Goal: Task Accomplishment & Management: Manage account settings

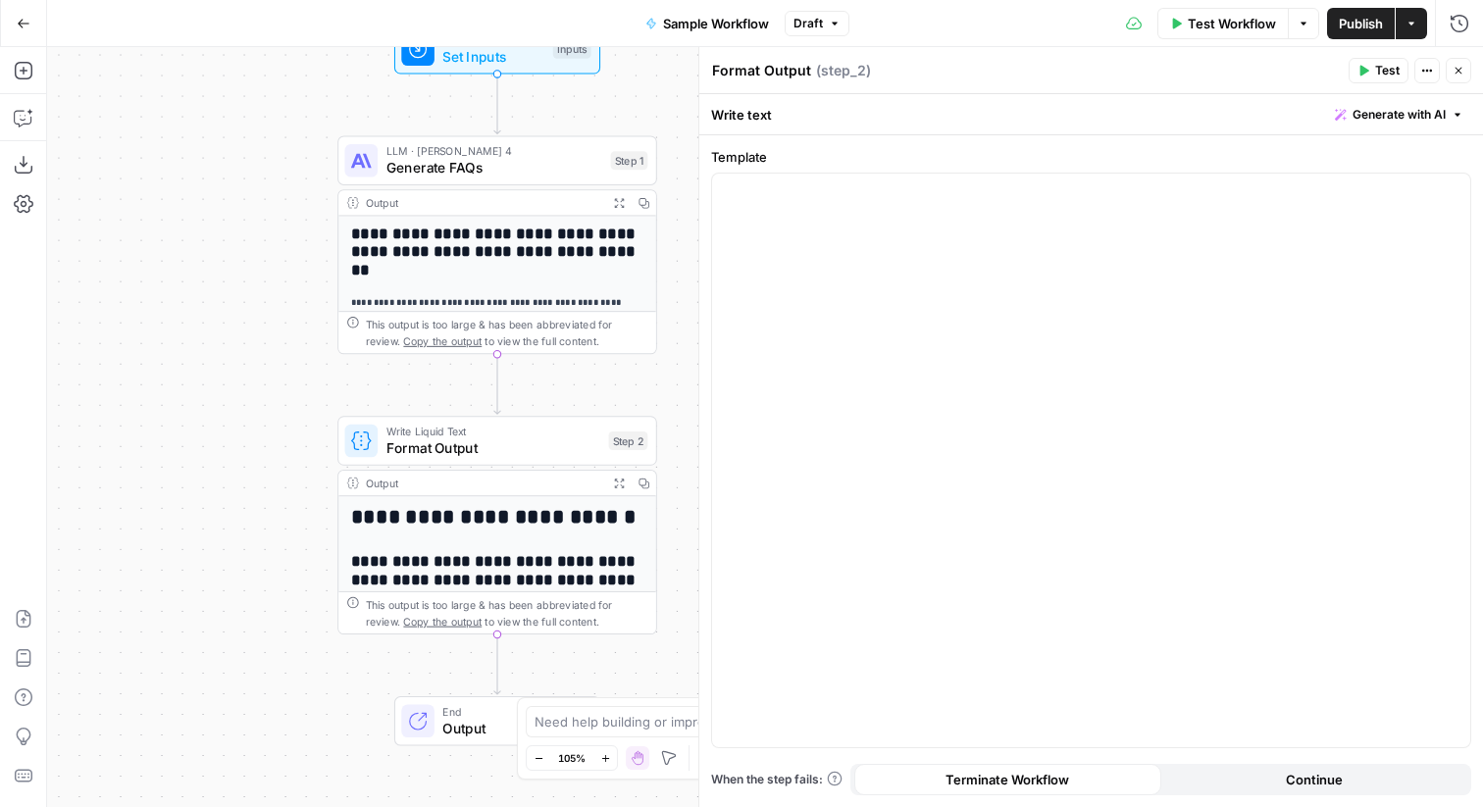
drag, startPoint x: 558, startPoint y: 303, endPoint x: 699, endPoint y: 300, distance: 141.3
click at [699, 300] on body "**********" at bounding box center [741, 403] width 1483 height 807
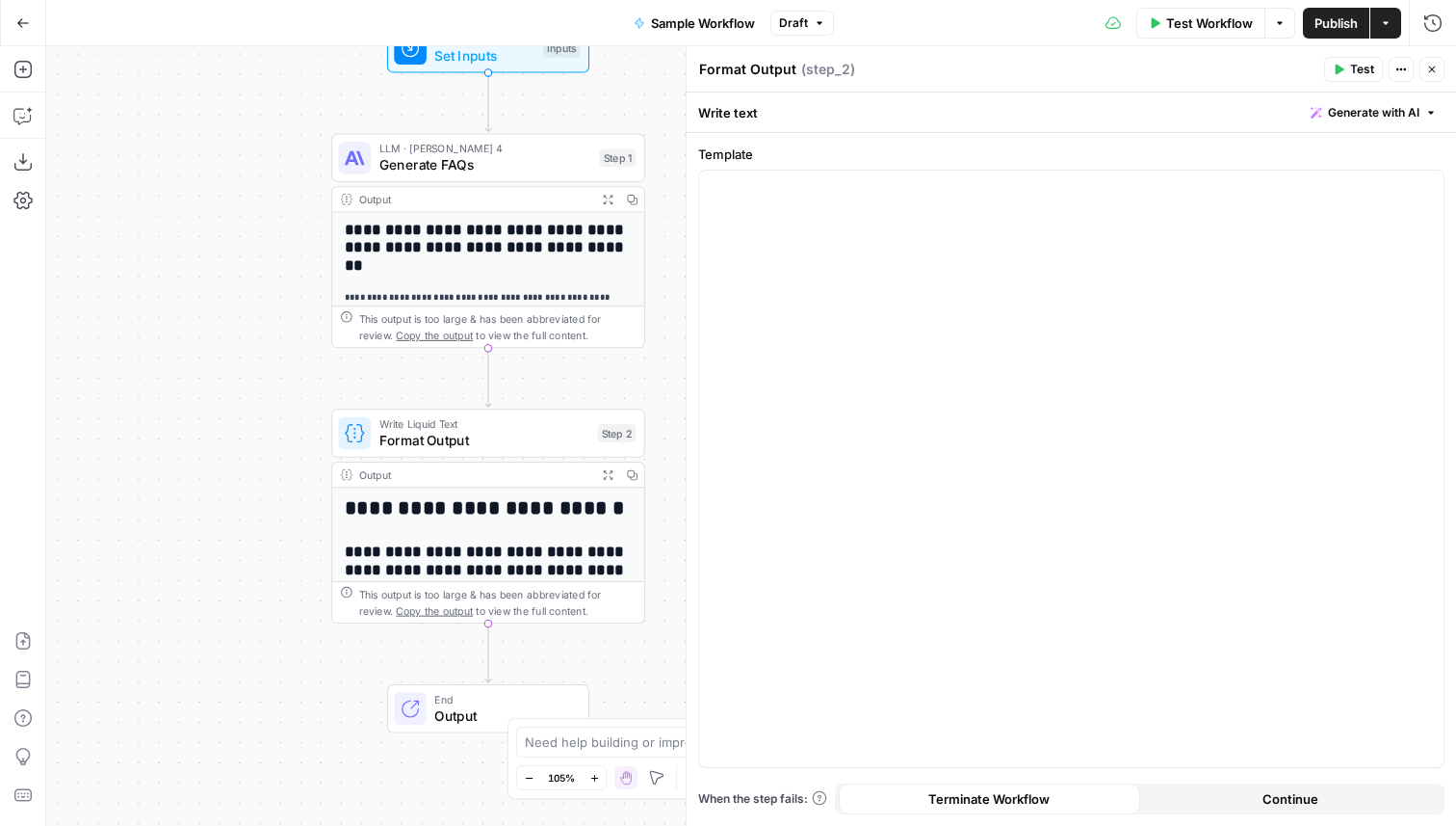
click at [1433, 67] on icon "button" at bounding box center [1432, 70] width 7 height 7
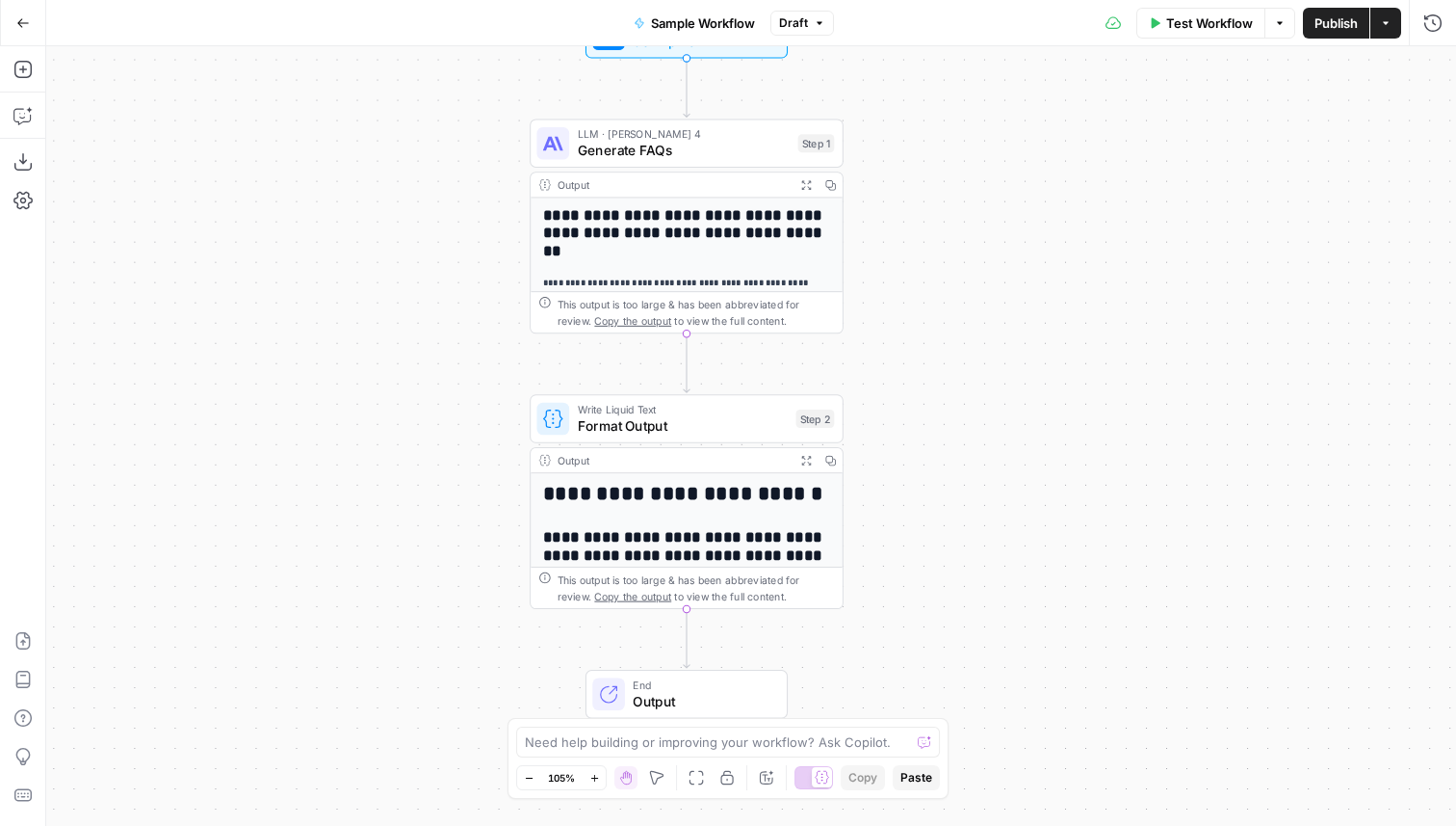
drag, startPoint x: 789, startPoint y: 246, endPoint x: 945, endPoint y: 234, distance: 156.5
click at [945, 234] on div "**********" at bounding box center [751, 435] width 1410 height 779
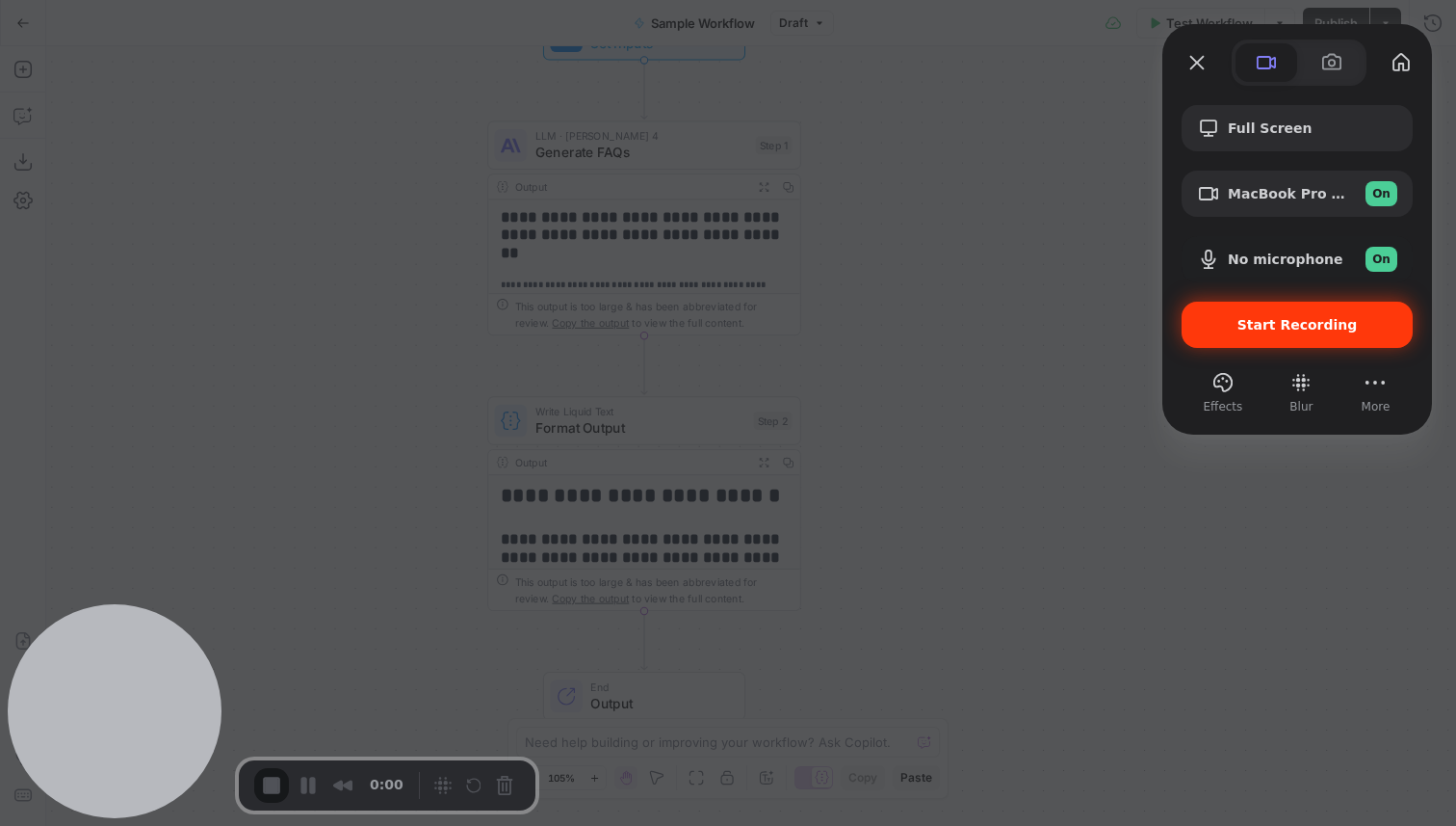
click at [1283, 319] on span "Start Recording" at bounding box center [1297, 325] width 121 height 16
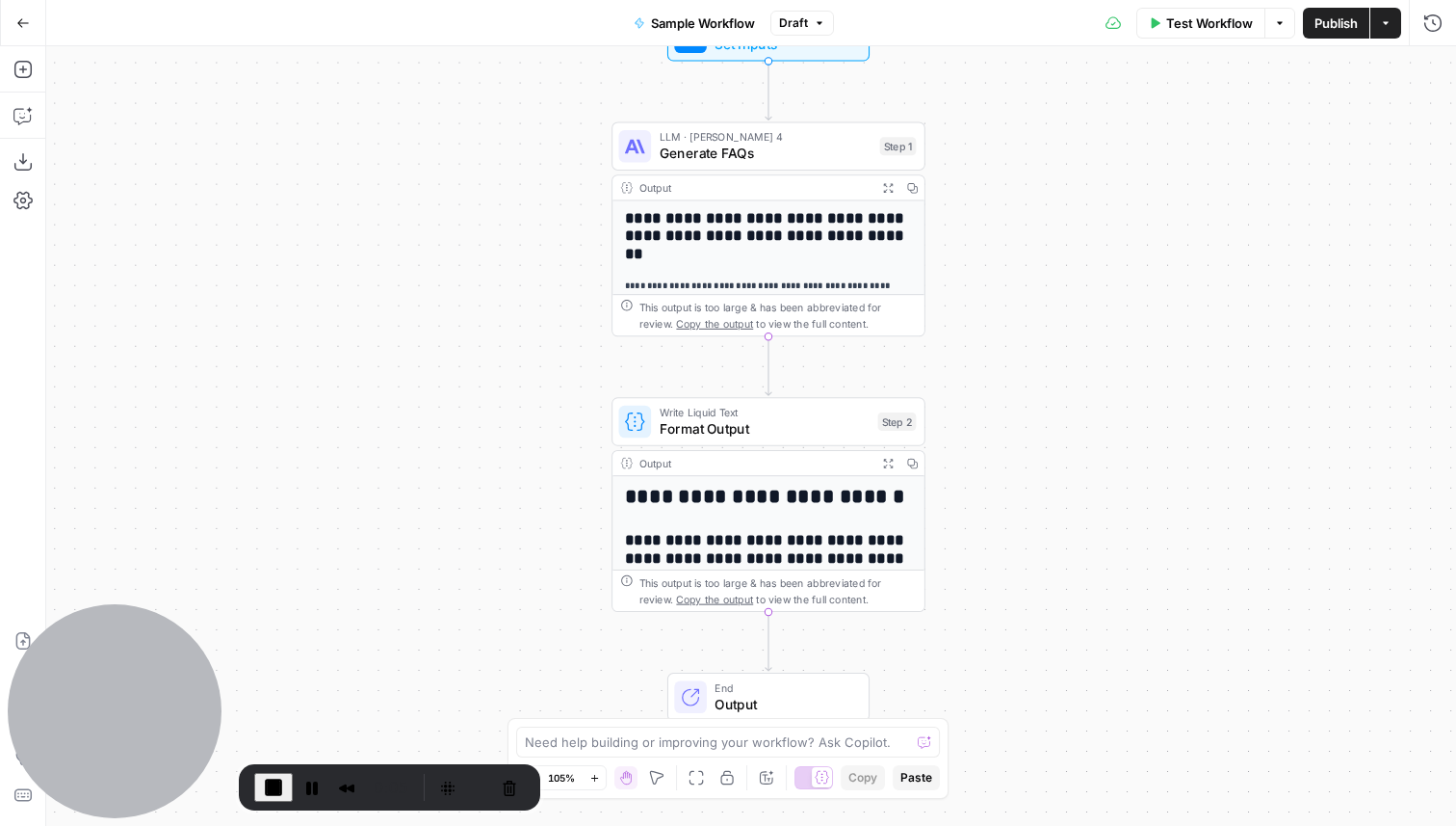
drag, startPoint x: 115, startPoint y: 199, endPoint x: 239, endPoint y: 200, distance: 124.0
click at [239, 200] on div "**********" at bounding box center [751, 435] width 1410 height 779
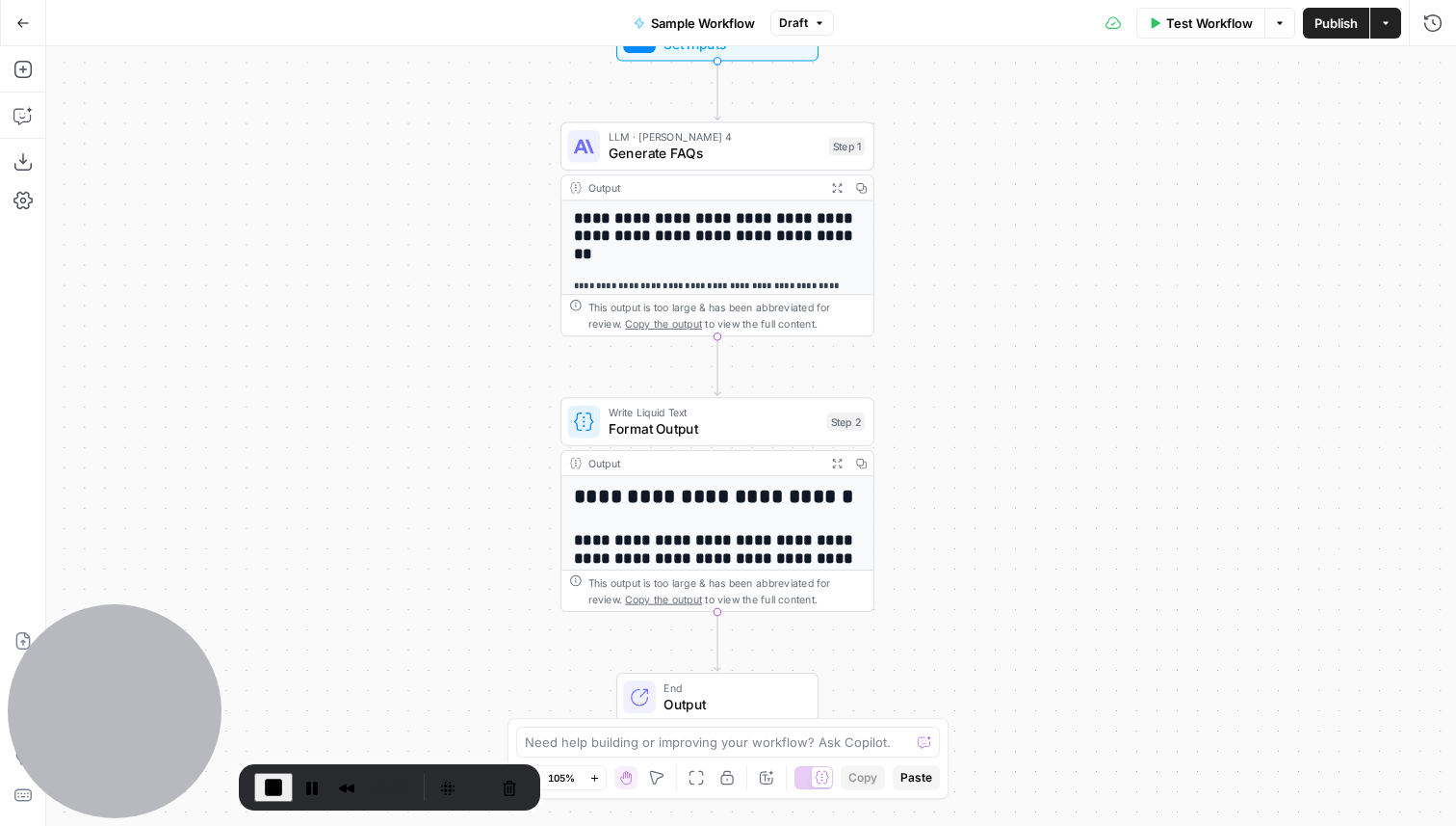
drag, startPoint x: 545, startPoint y: 245, endPoint x: 495, endPoint y: 245, distance: 50.0
click at [495, 245] on div "**********" at bounding box center [751, 435] width 1410 height 779
click at [18, 124] on icon "button" at bounding box center [22, 117] width 17 height 16
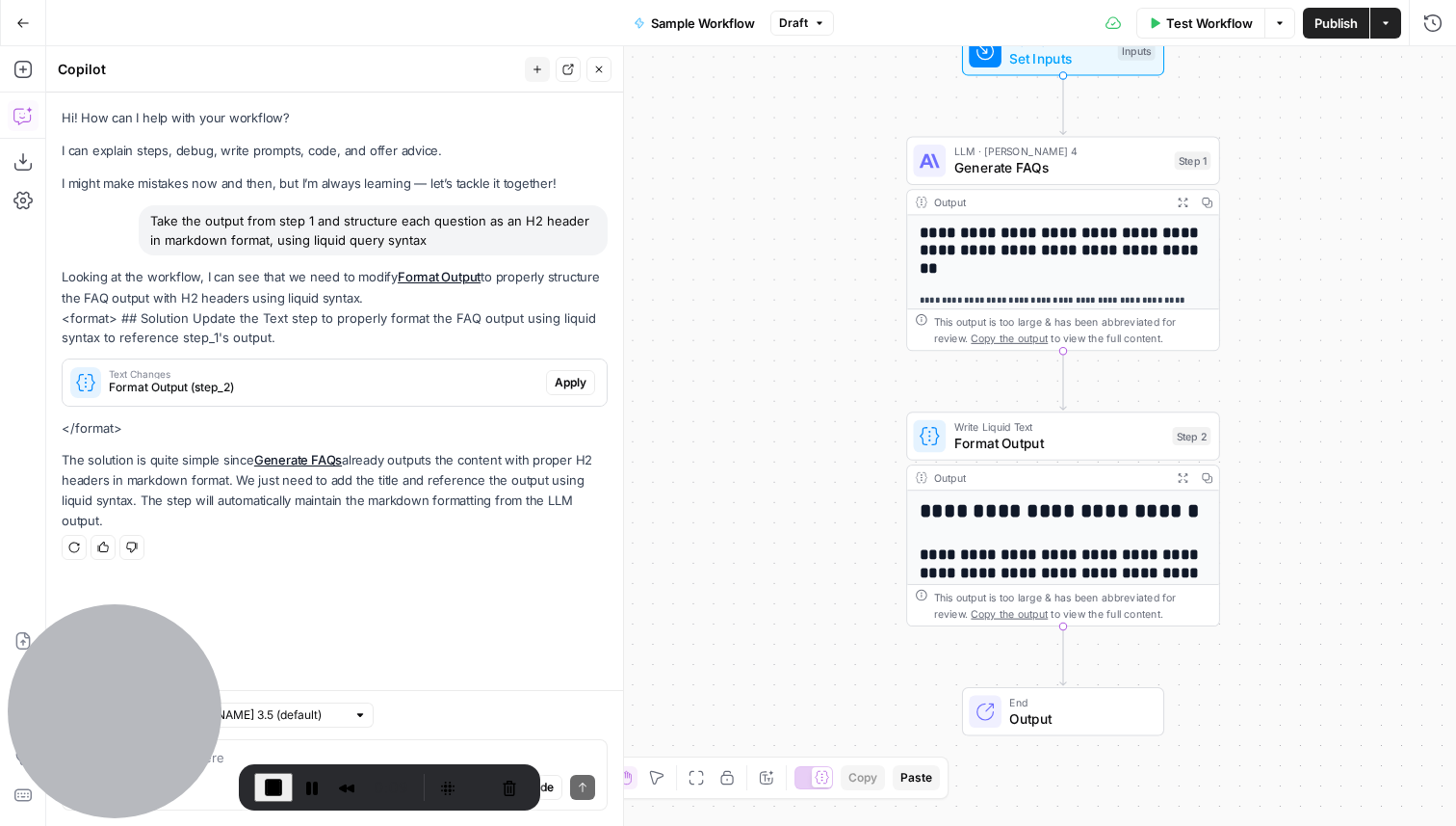
click at [600, 66] on icon "button" at bounding box center [599, 70] width 12 height 12
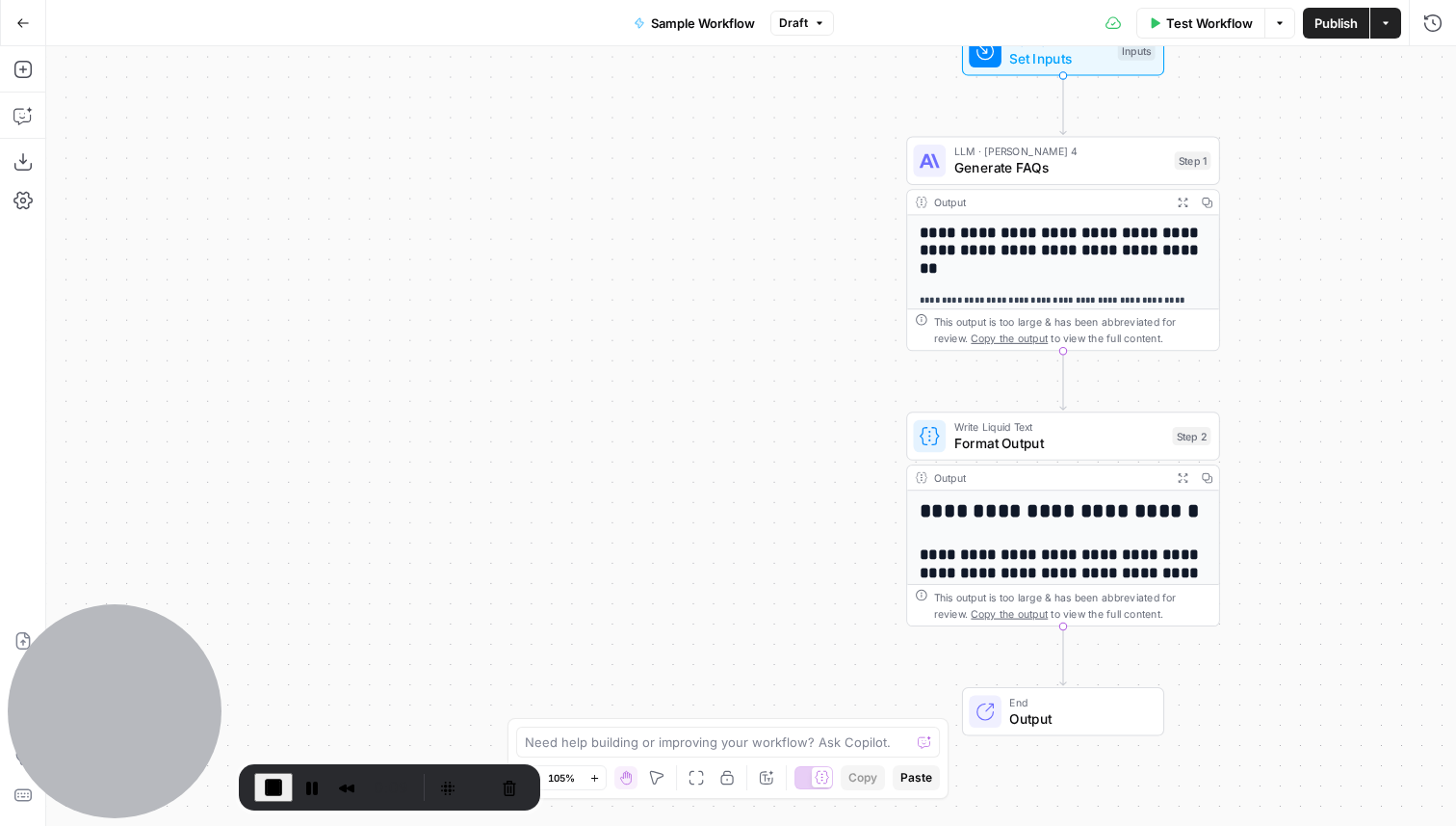
click at [14, 25] on button "Go Back" at bounding box center [23, 23] width 34 height 34
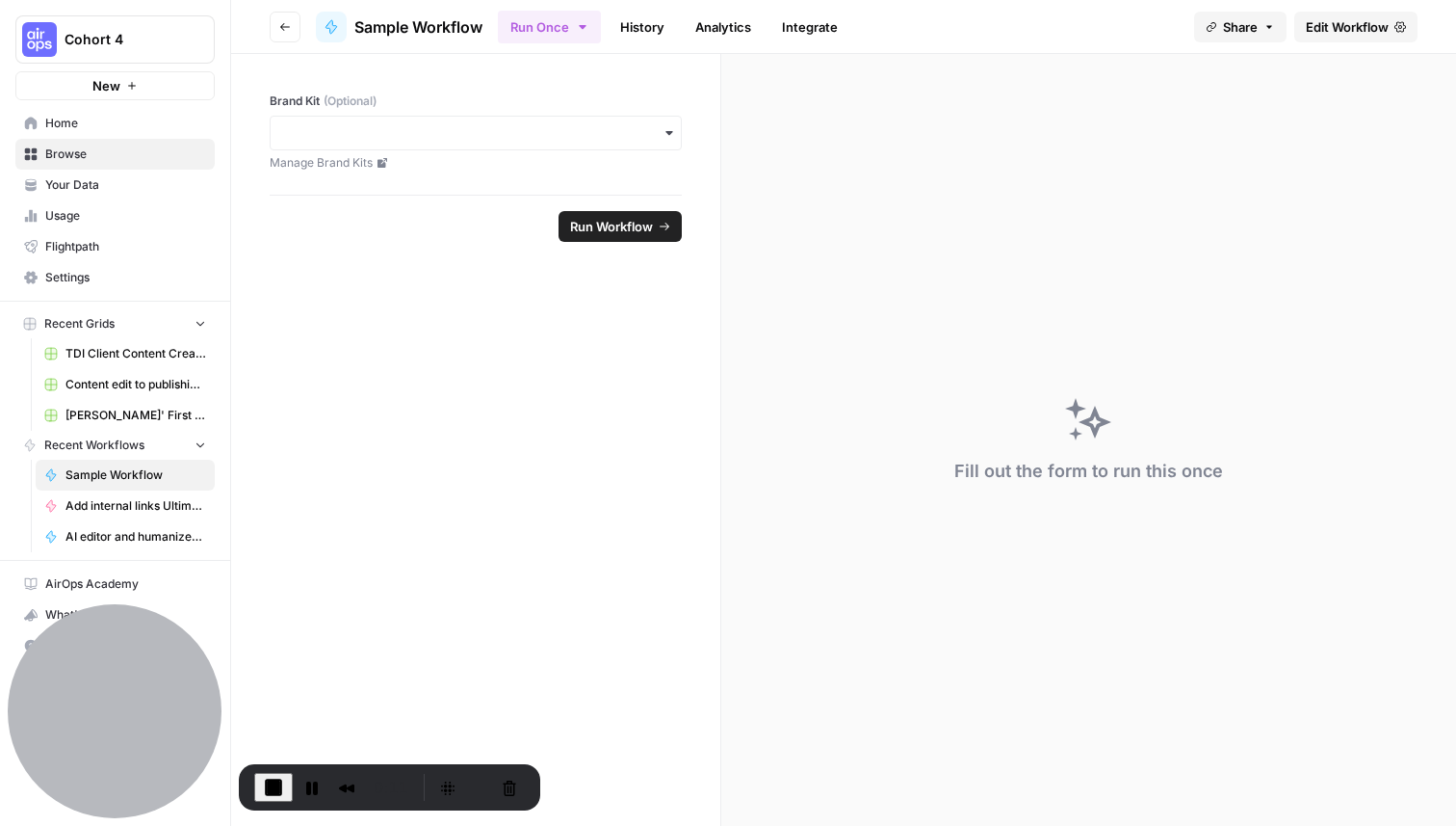
click at [1345, 9] on header "Go back Sample Workflow Run Once History Analytics Integrate Share Edit Workflow" at bounding box center [843, 27] width 1225 height 54
click at [1344, 14] on link "Edit Workflow" at bounding box center [1356, 27] width 124 height 30
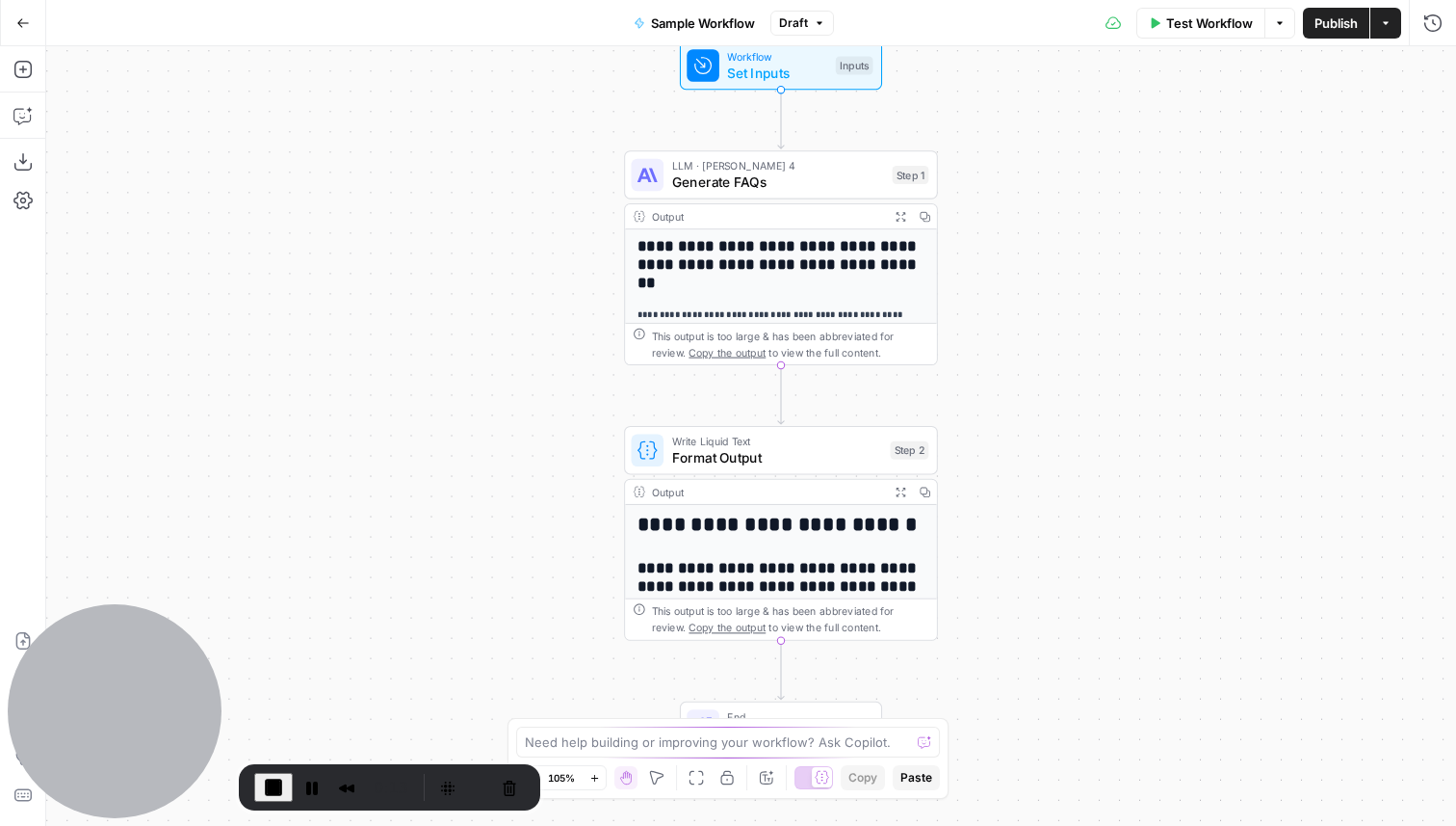
drag, startPoint x: 455, startPoint y: 345, endPoint x: 473, endPoint y: 302, distance: 46.6
click at [474, 302] on div "**********" at bounding box center [751, 435] width 1410 height 779
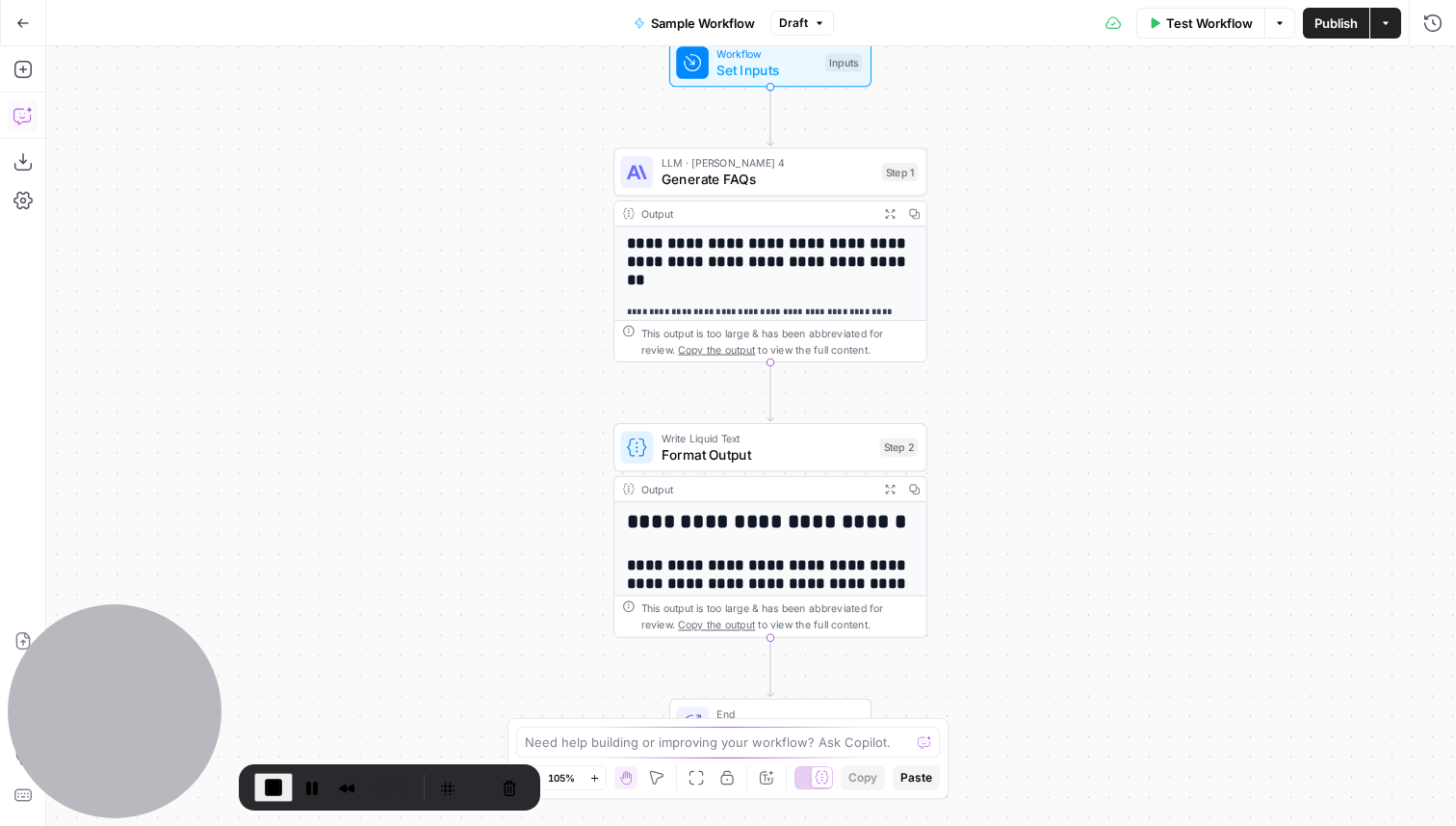
click at [29, 119] on icon "button" at bounding box center [24, 116] width 20 height 20
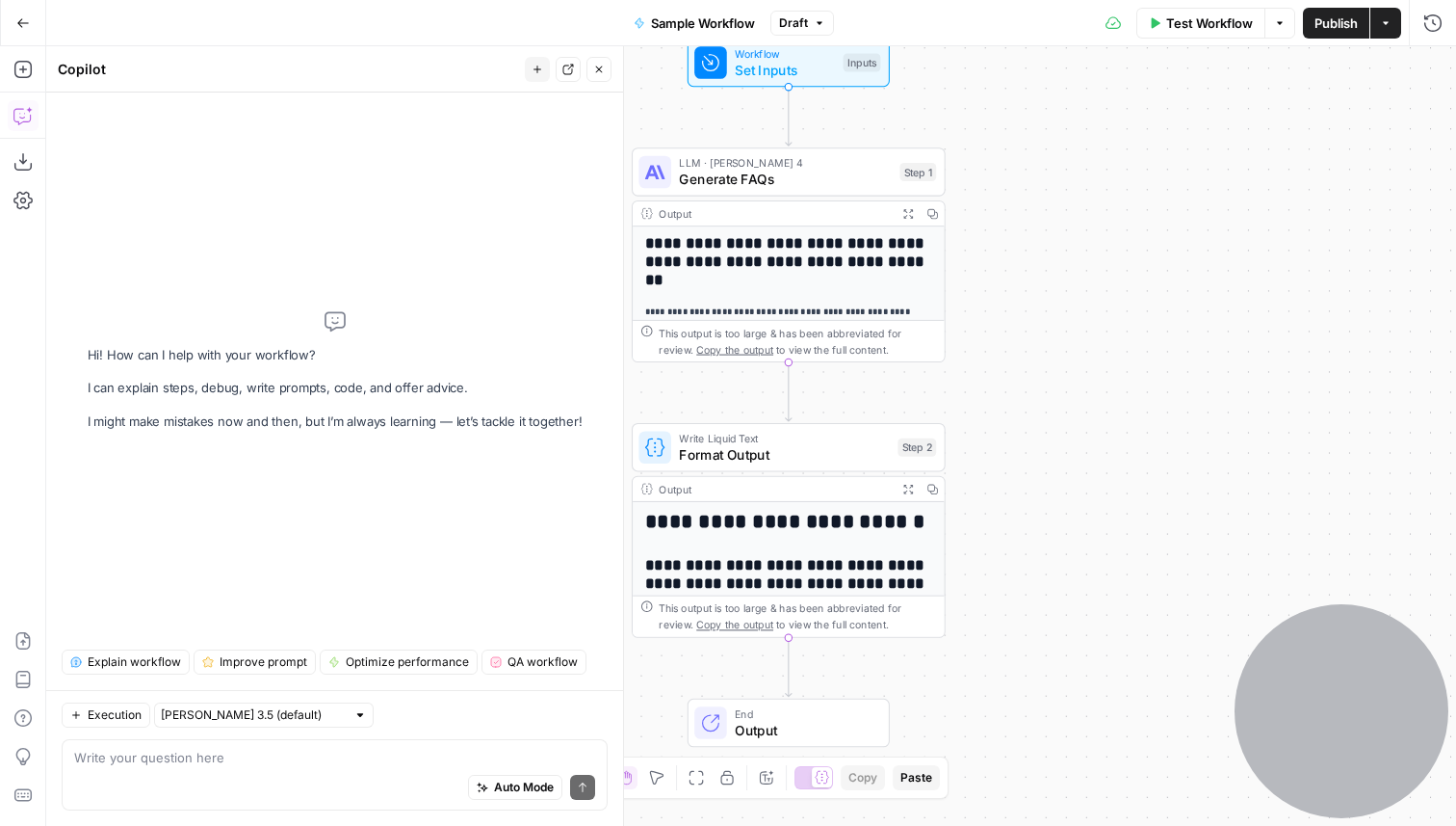
drag, startPoint x: 97, startPoint y: 694, endPoint x: 1453, endPoint y: 743, distance: 1356.9
click at [1453, 743] on body "**********" at bounding box center [728, 413] width 1456 height 826
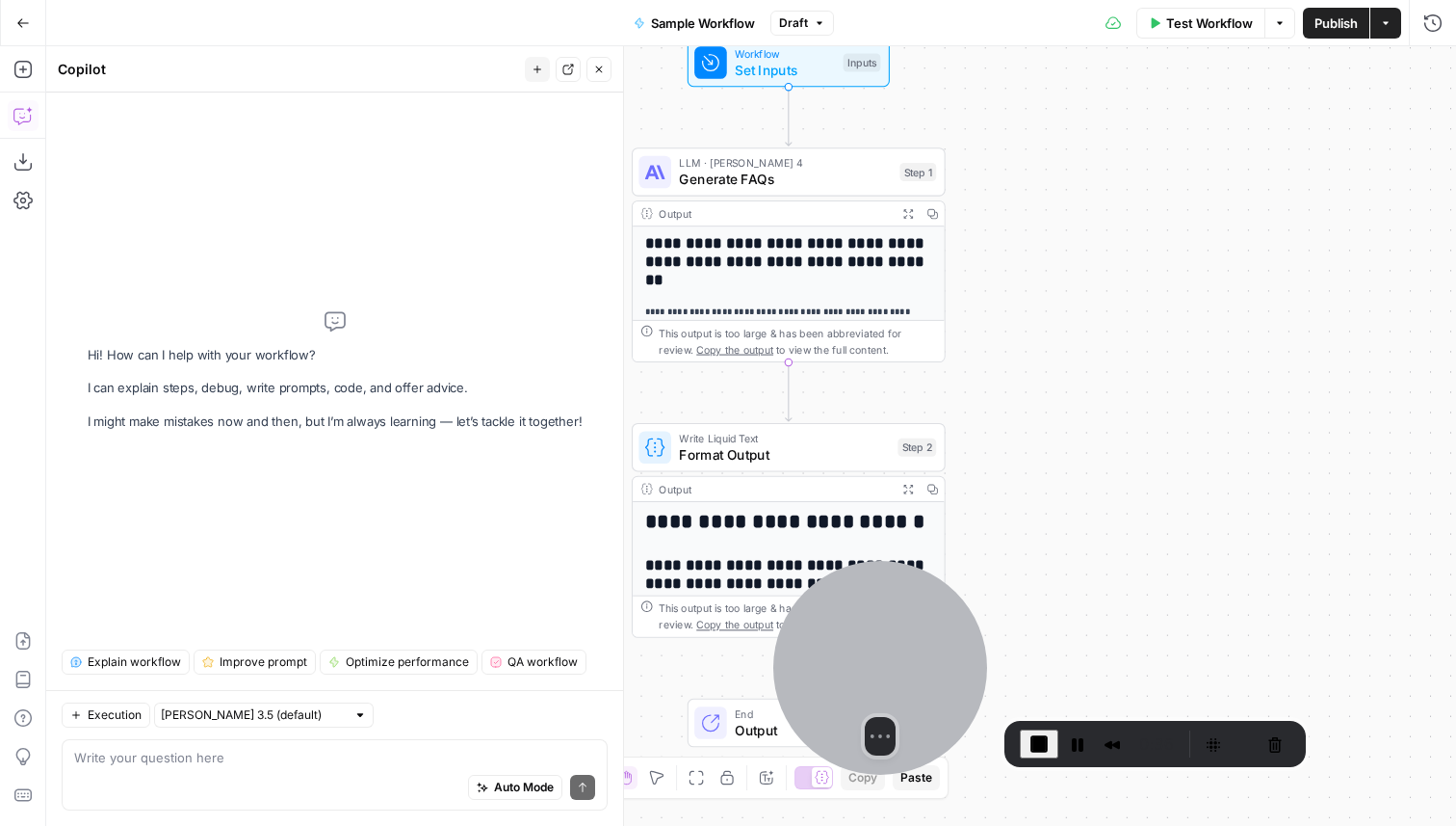
drag, startPoint x: 1380, startPoint y: 696, endPoint x: 829, endPoint y: 619, distance: 556.4
click at [829, 619] on div at bounding box center [881, 668] width 214 height 214
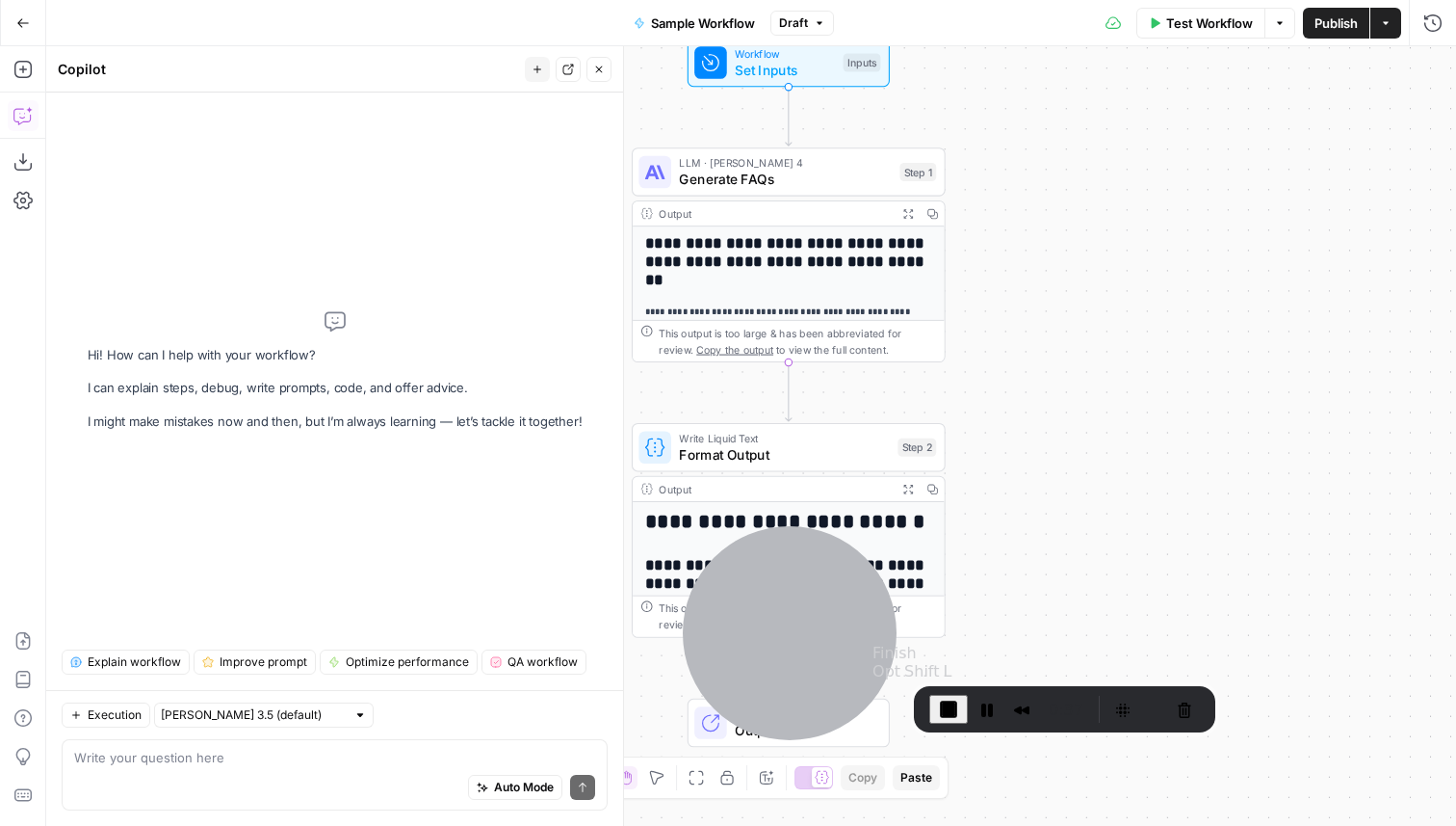
click at [934, 694] on button "End Recording" at bounding box center [947, 708] width 38 height 28
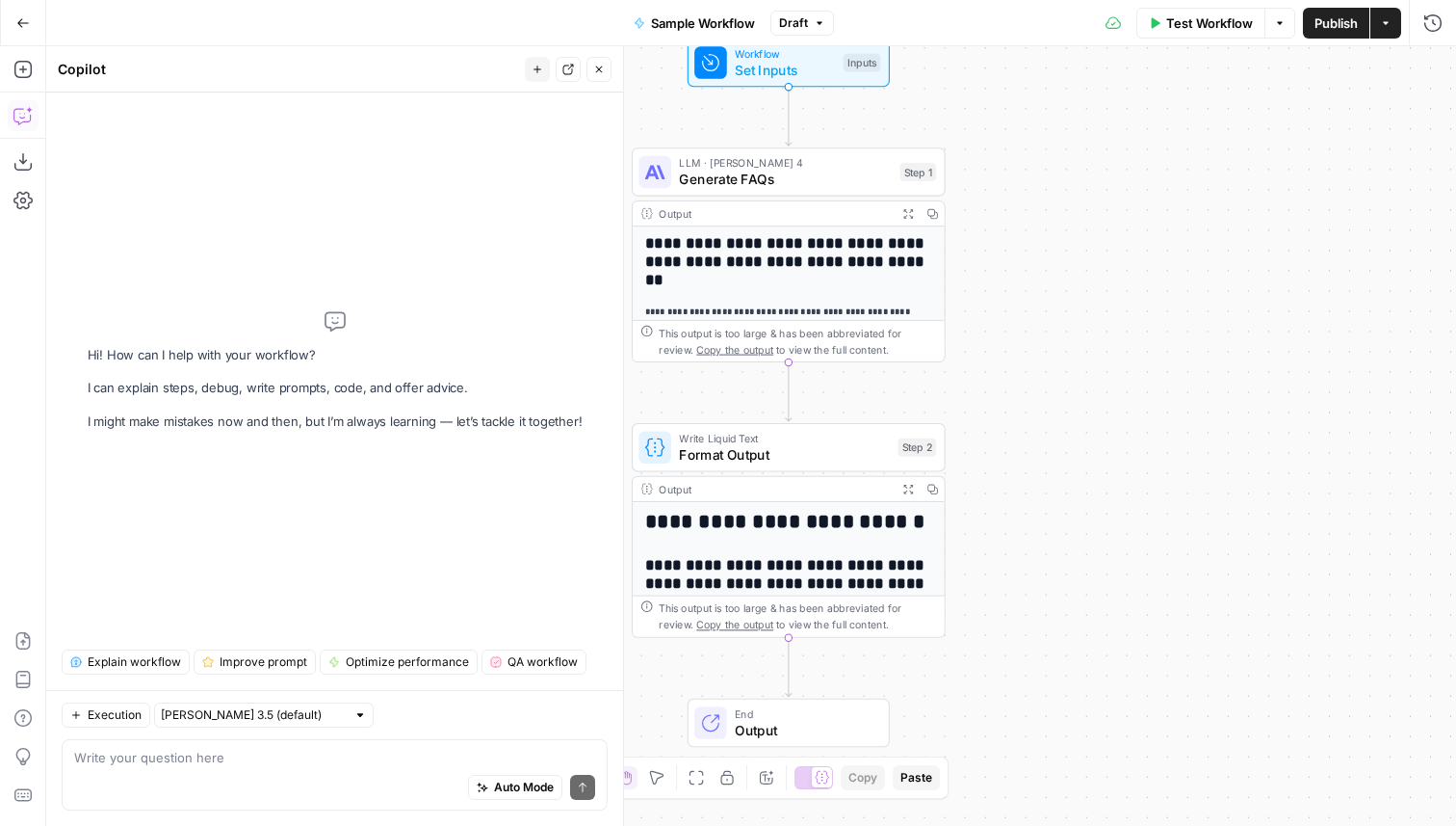
click at [590, 73] on button "Close" at bounding box center [599, 70] width 26 height 26
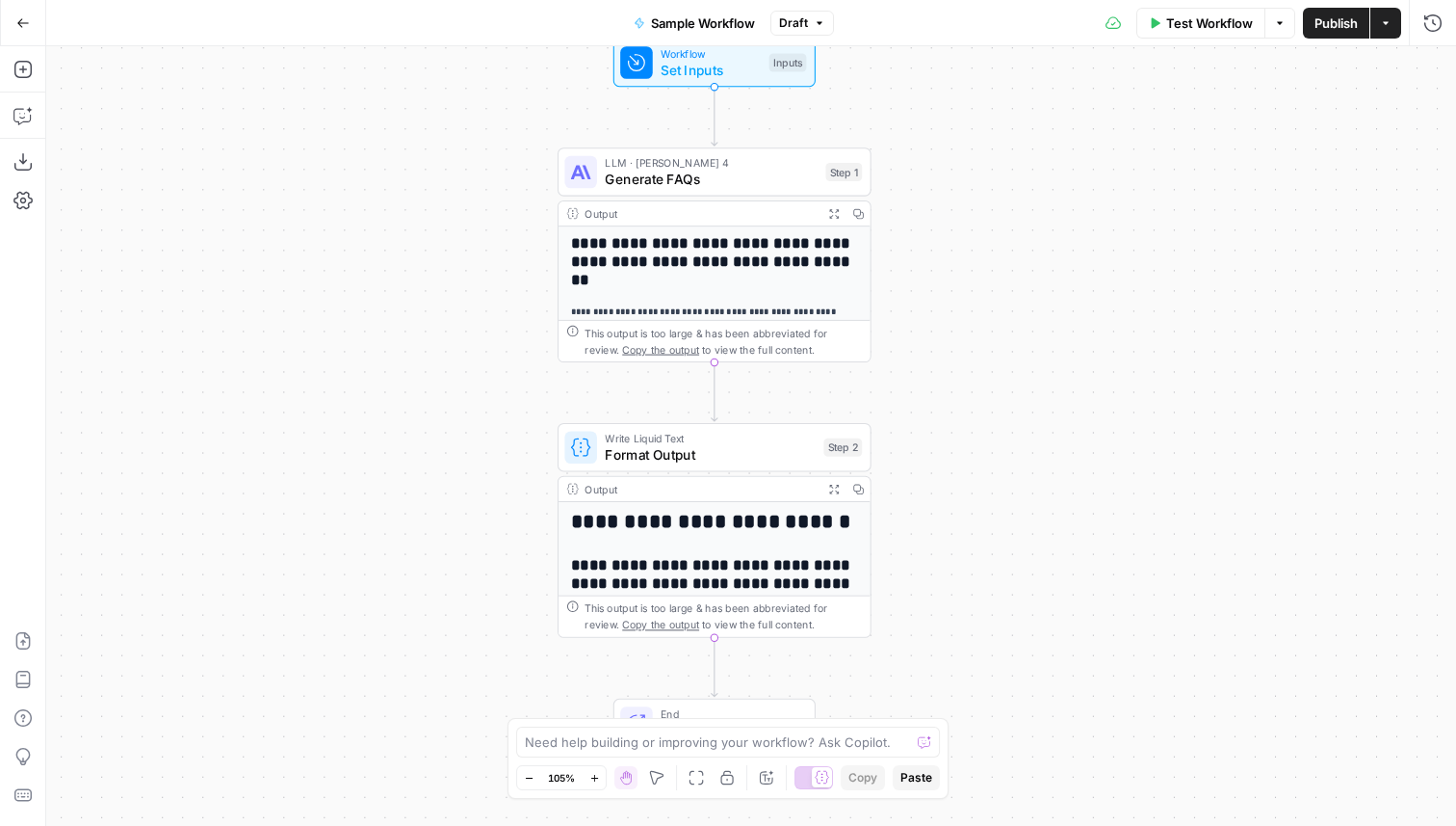
drag, startPoint x: 550, startPoint y: 251, endPoint x: 469, endPoint y: 251, distance: 81.0
click at [469, 251] on div "**********" at bounding box center [751, 435] width 1410 height 779
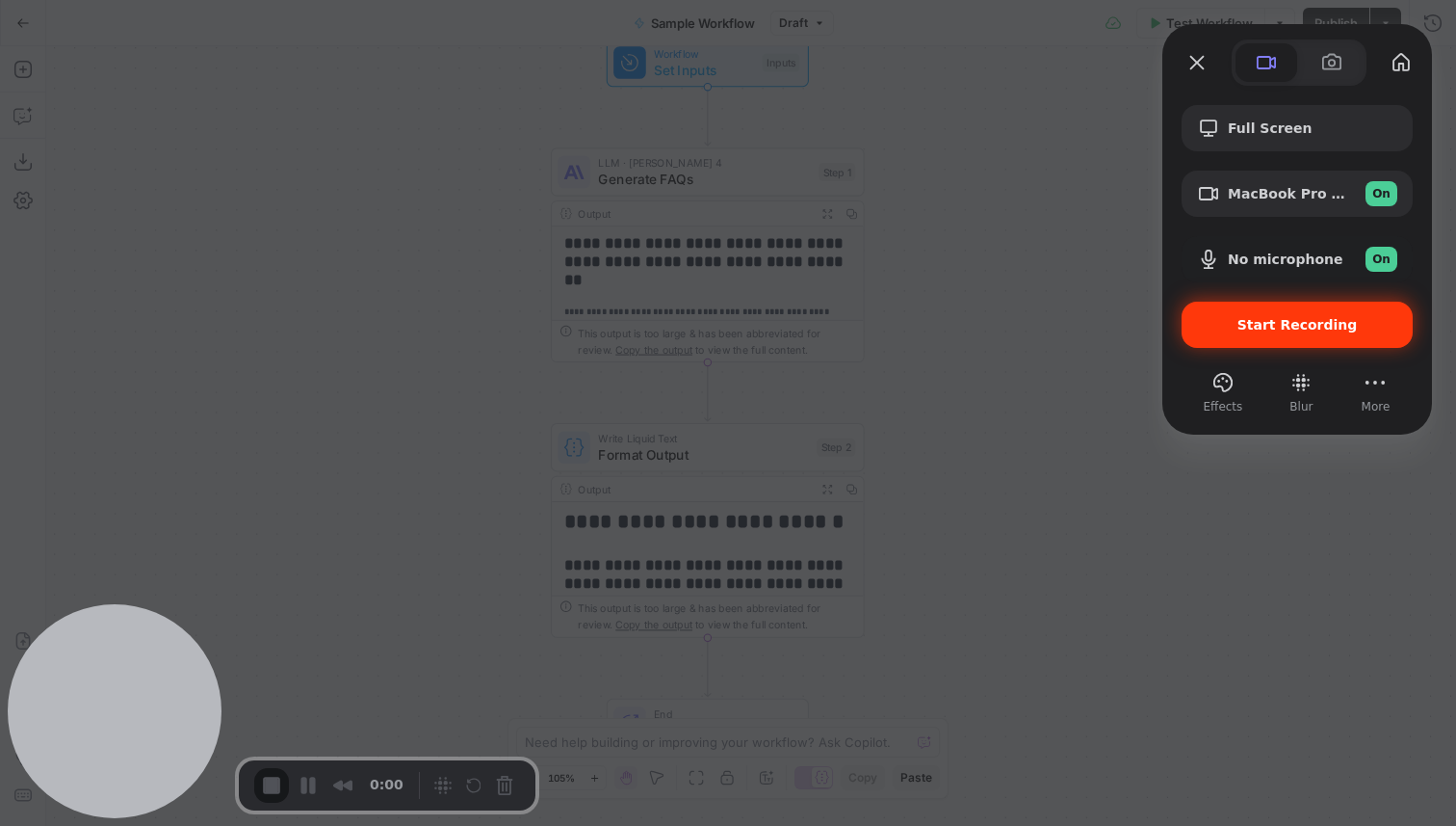
click at [1218, 329] on span "Start Recording" at bounding box center [1297, 325] width 200 height 16
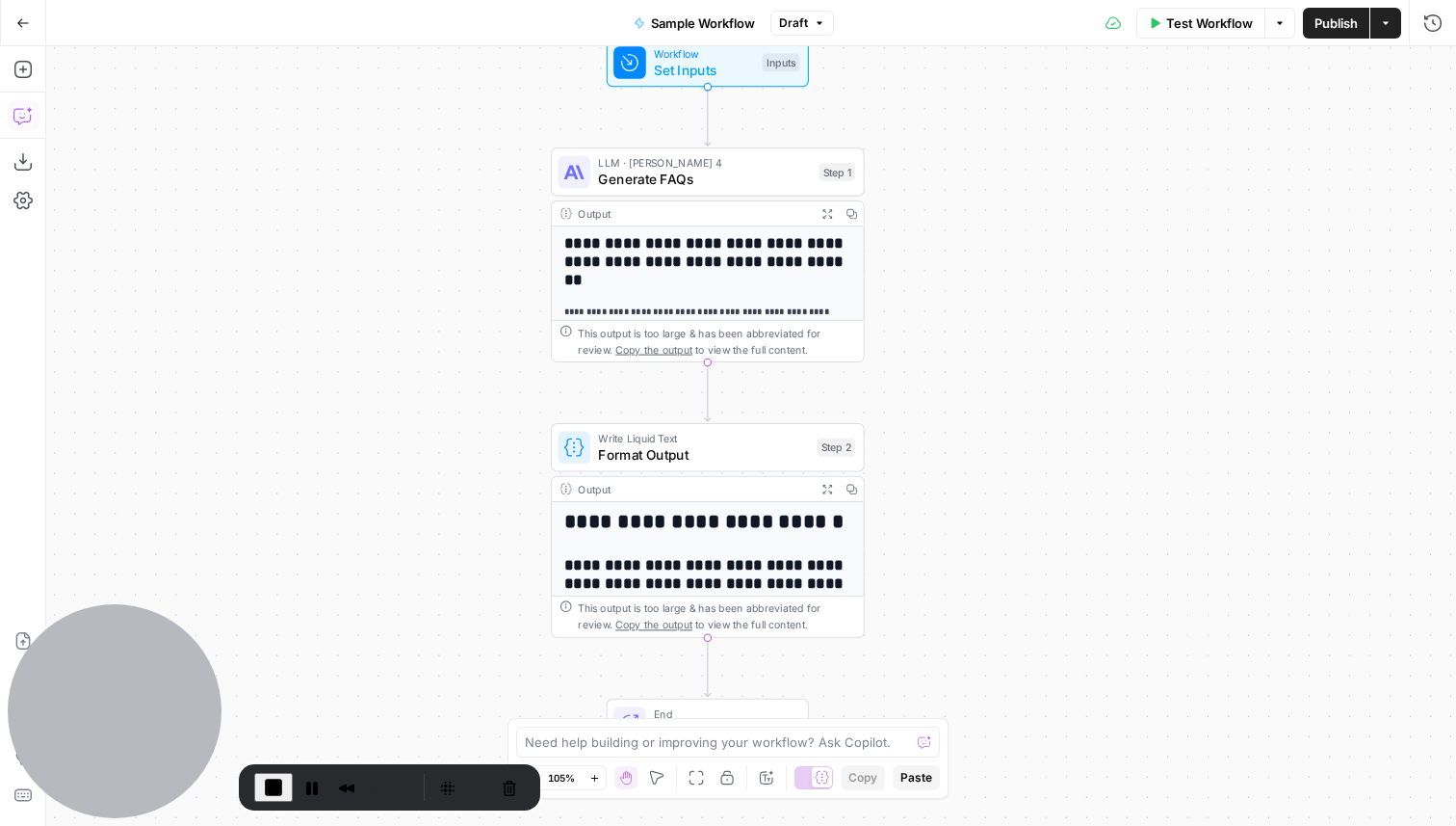
click at [25, 117] on icon "button" at bounding box center [24, 116] width 20 height 20
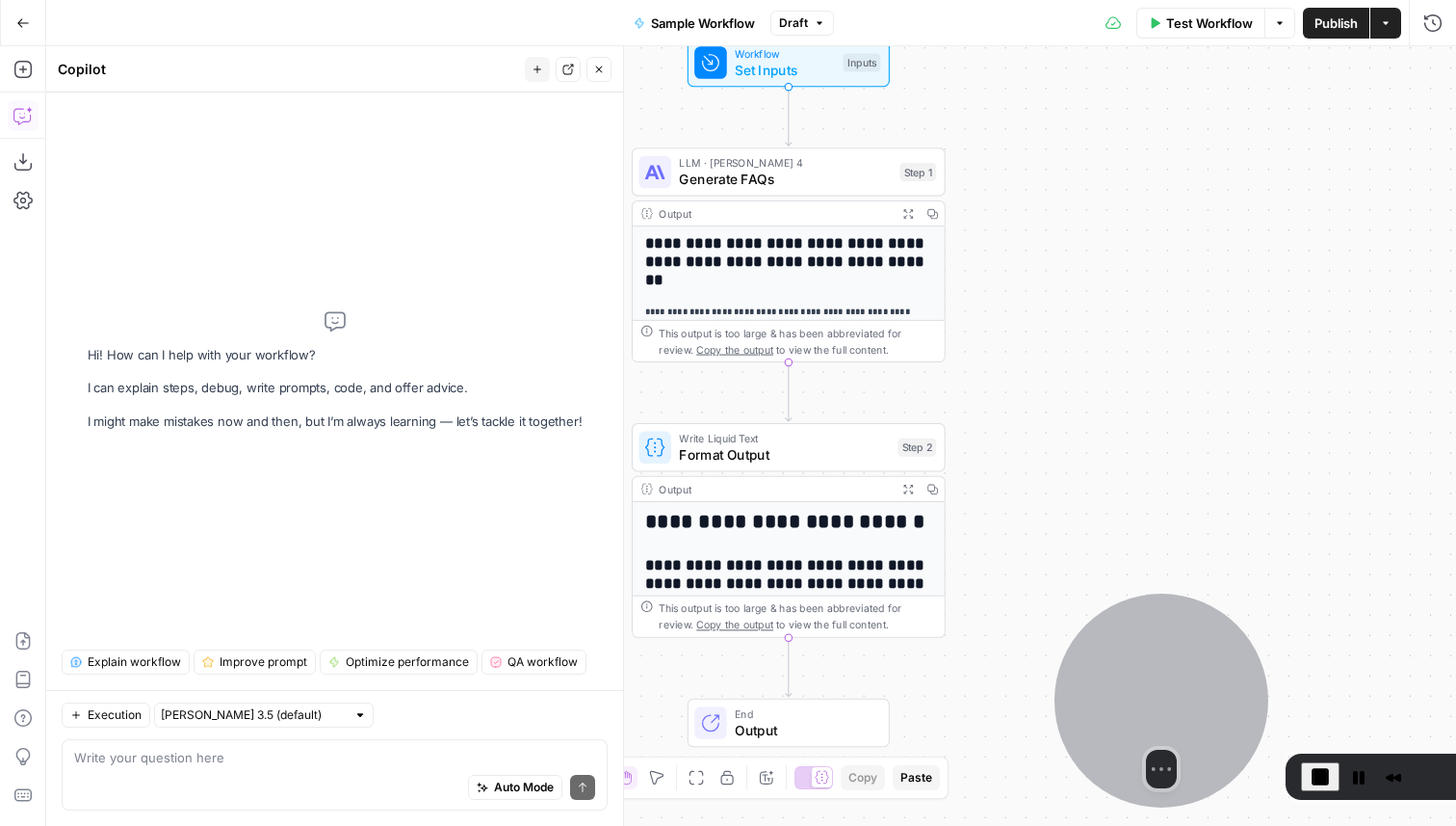
drag, startPoint x: 110, startPoint y: 676, endPoint x: 1159, endPoint y: 668, distance: 1049.0
click at [1157, 665] on div at bounding box center [1161, 700] width 214 height 214
click at [243, 755] on textarea at bounding box center [335, 757] width 521 height 20
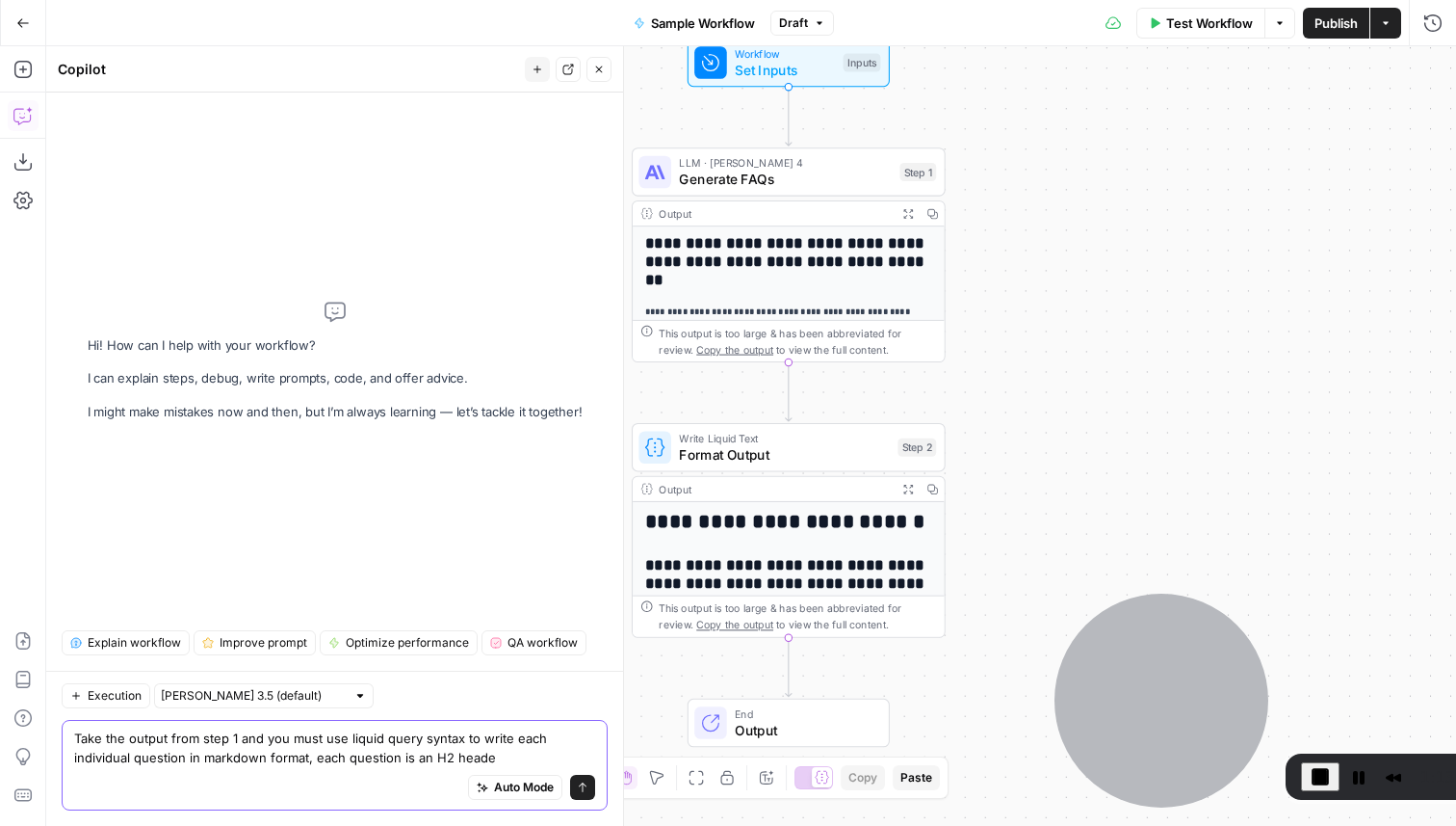
type textarea "Take the output from step 1 and you must use liquid query syntax to write each …"
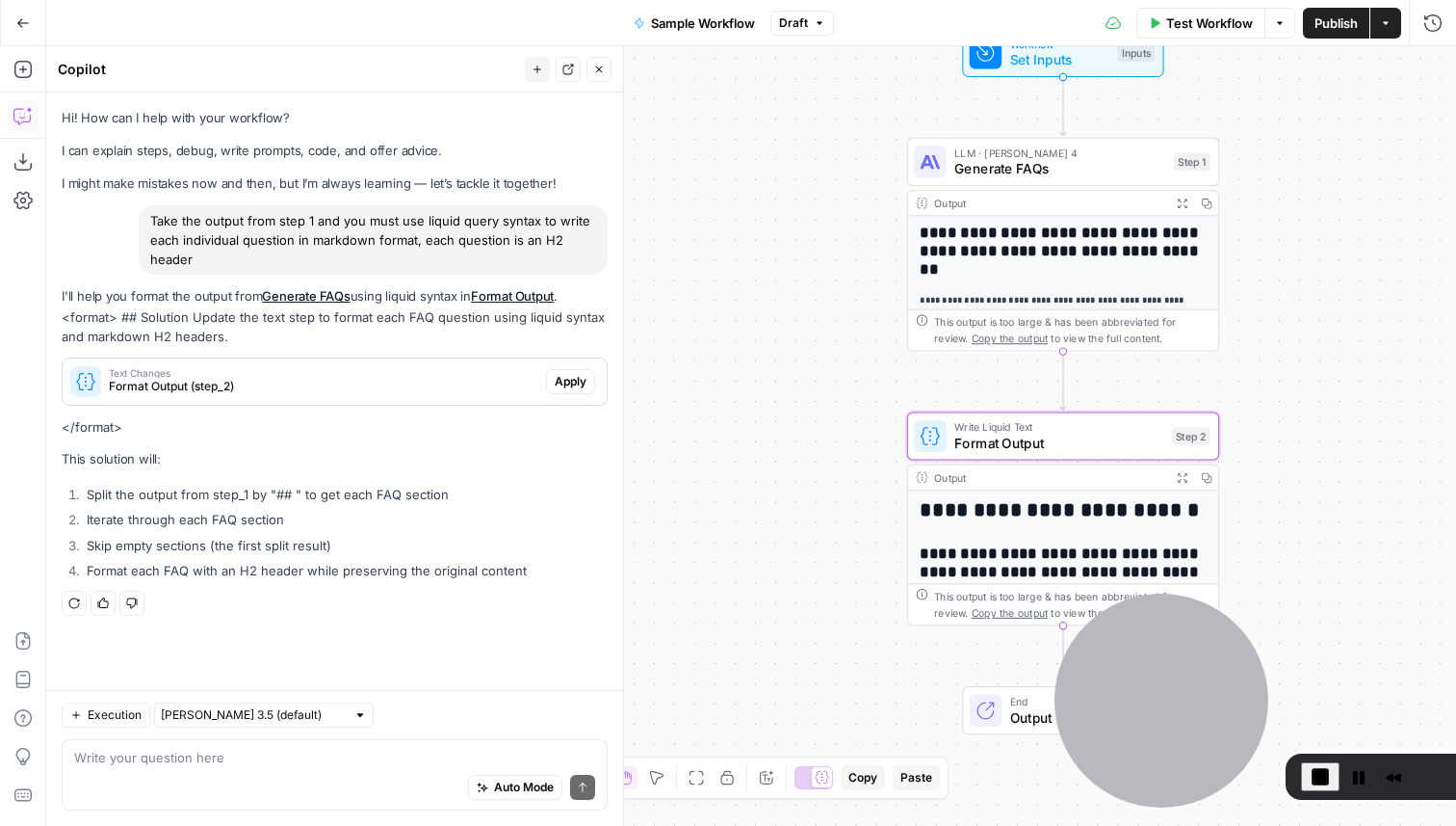
click at [573, 383] on span "Apply" at bounding box center [570, 382] width 31 height 18
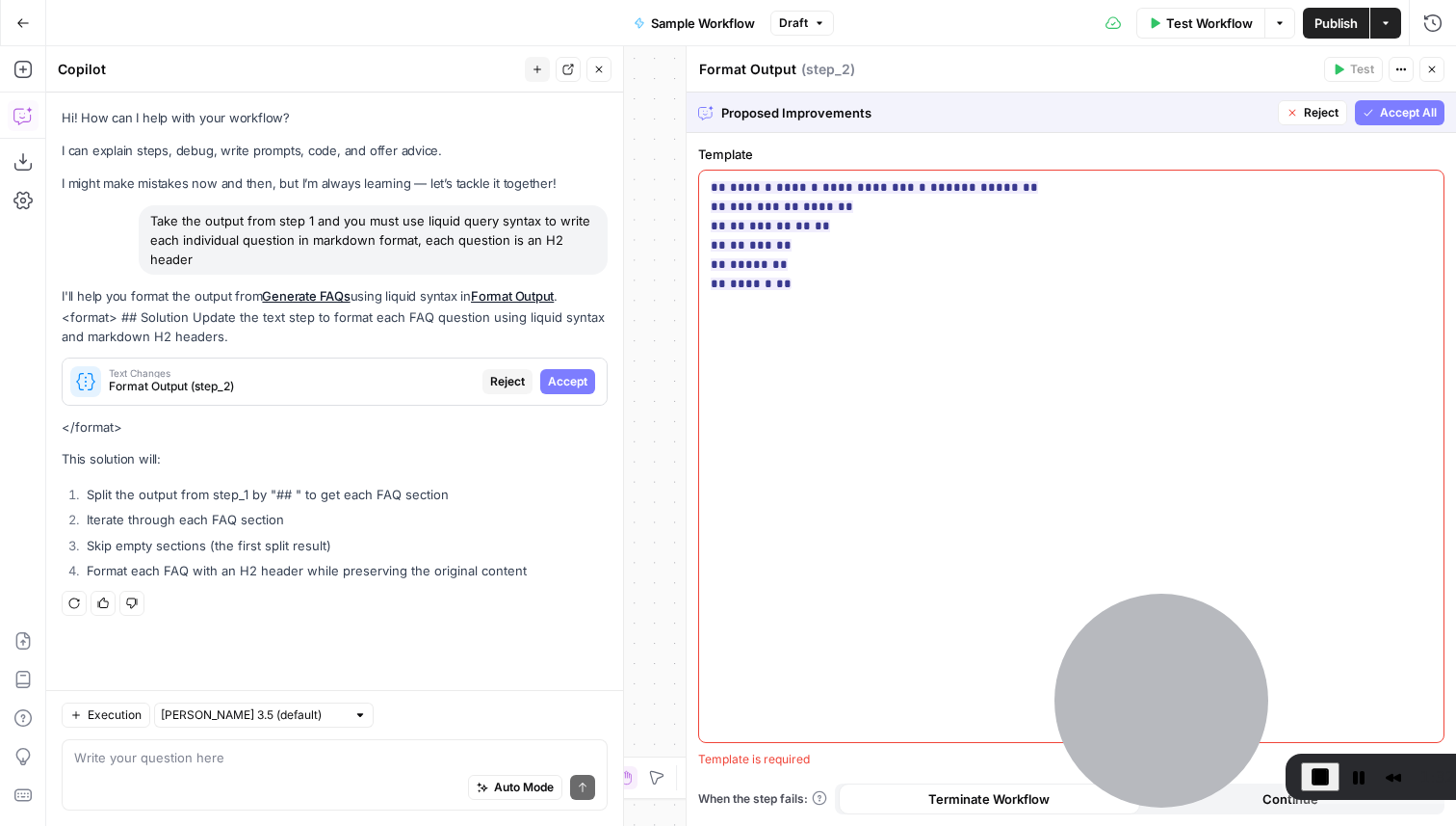
click at [1379, 110] on button "Accept All" at bounding box center [1399, 113] width 89 height 26
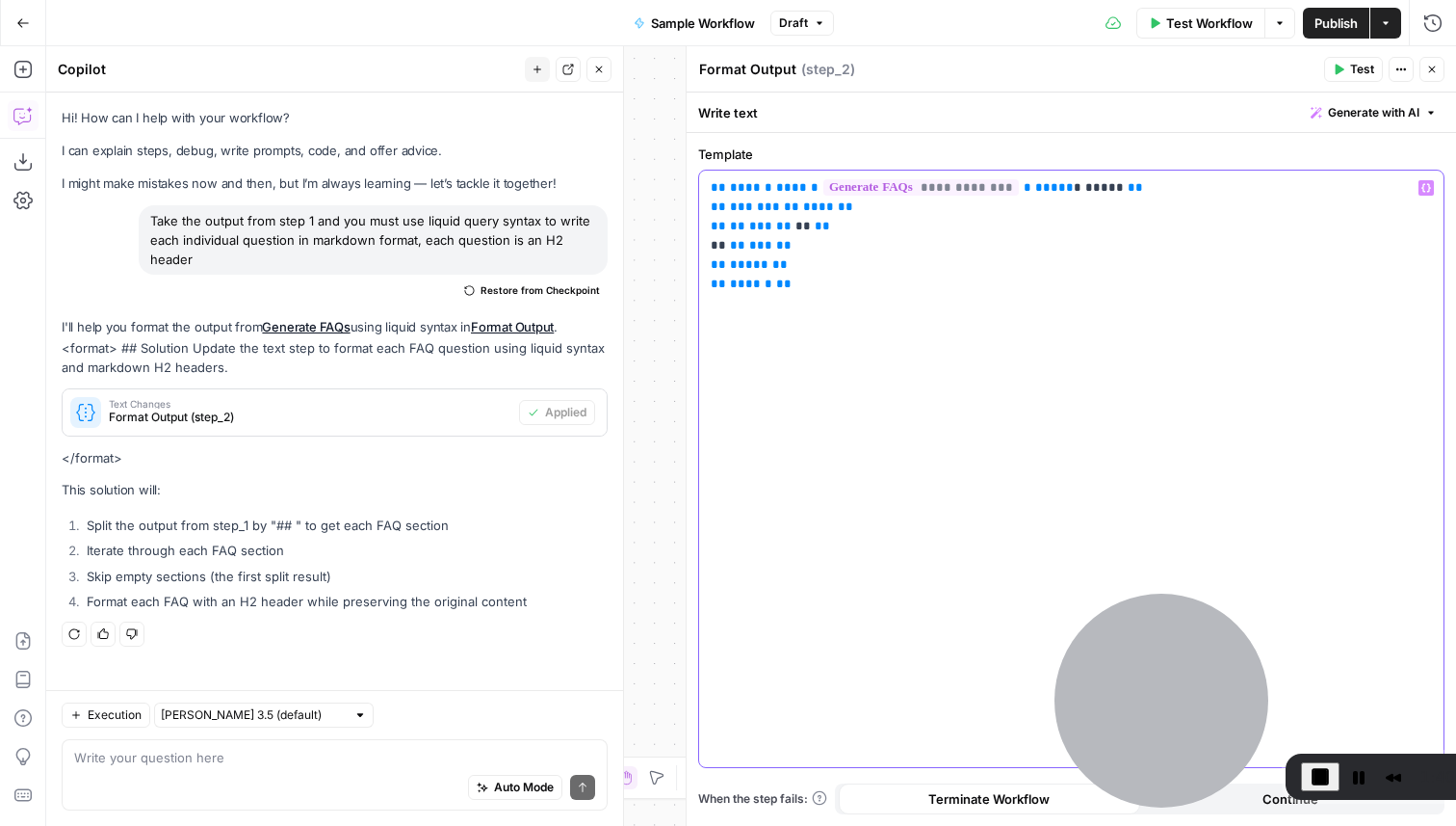
drag, startPoint x: 728, startPoint y: 243, endPoint x: 706, endPoint y: 243, distance: 22.0
click at [706, 243] on div "**********" at bounding box center [1071, 468] width 744 height 596
click at [1323, 778] on span "End Recording" at bounding box center [1321, 777] width 24 height 24
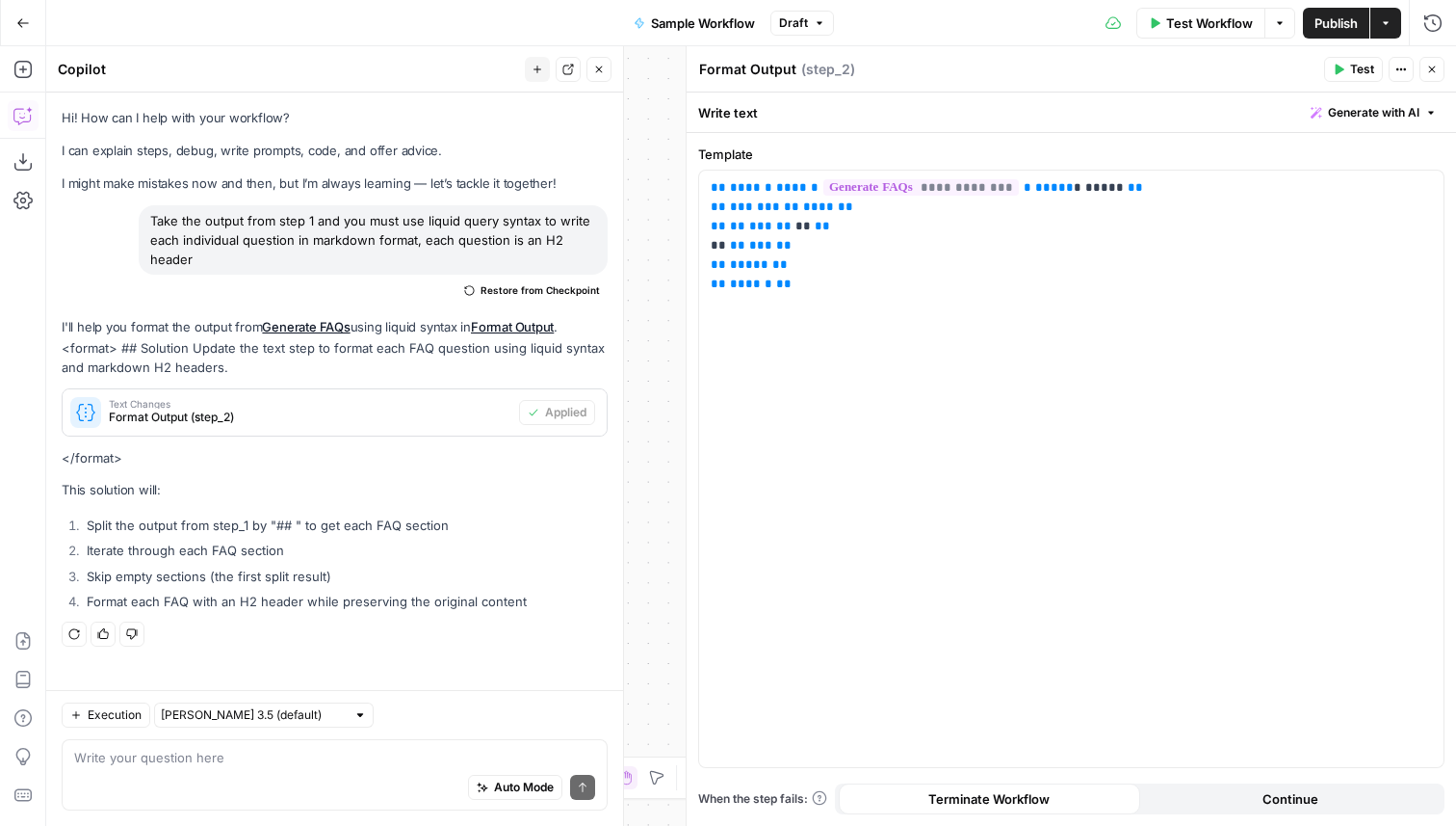
click at [604, 64] on icon "button" at bounding box center [599, 70] width 12 height 12
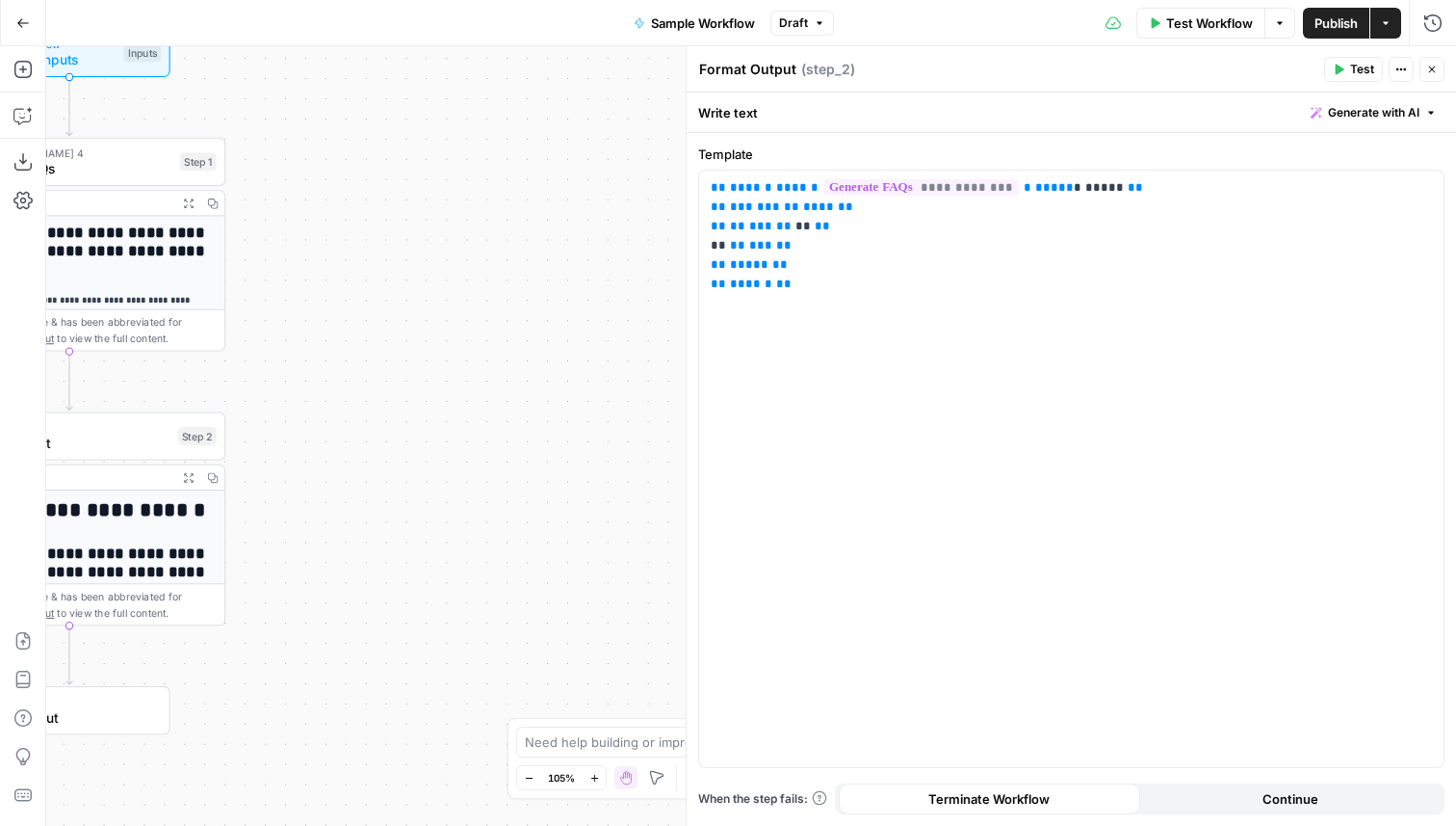
click at [1430, 66] on icon "button" at bounding box center [1432, 70] width 12 height 12
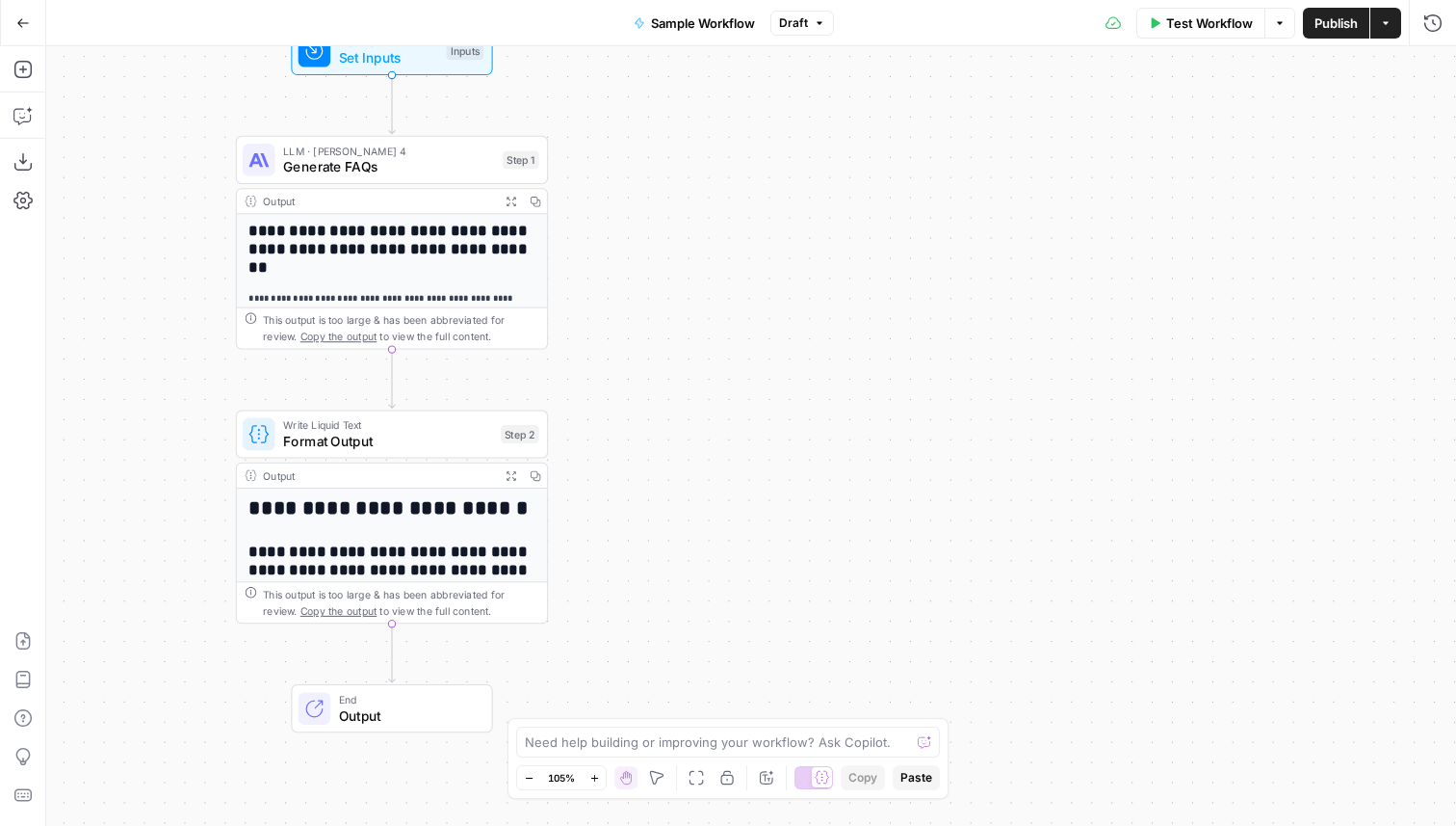
drag, startPoint x: 287, startPoint y: 210, endPoint x: 613, endPoint y: 207, distance: 326.0
click at [613, 207] on div "**********" at bounding box center [751, 435] width 1410 height 779
click at [22, 26] on icon "button" at bounding box center [24, 24] width 14 height 14
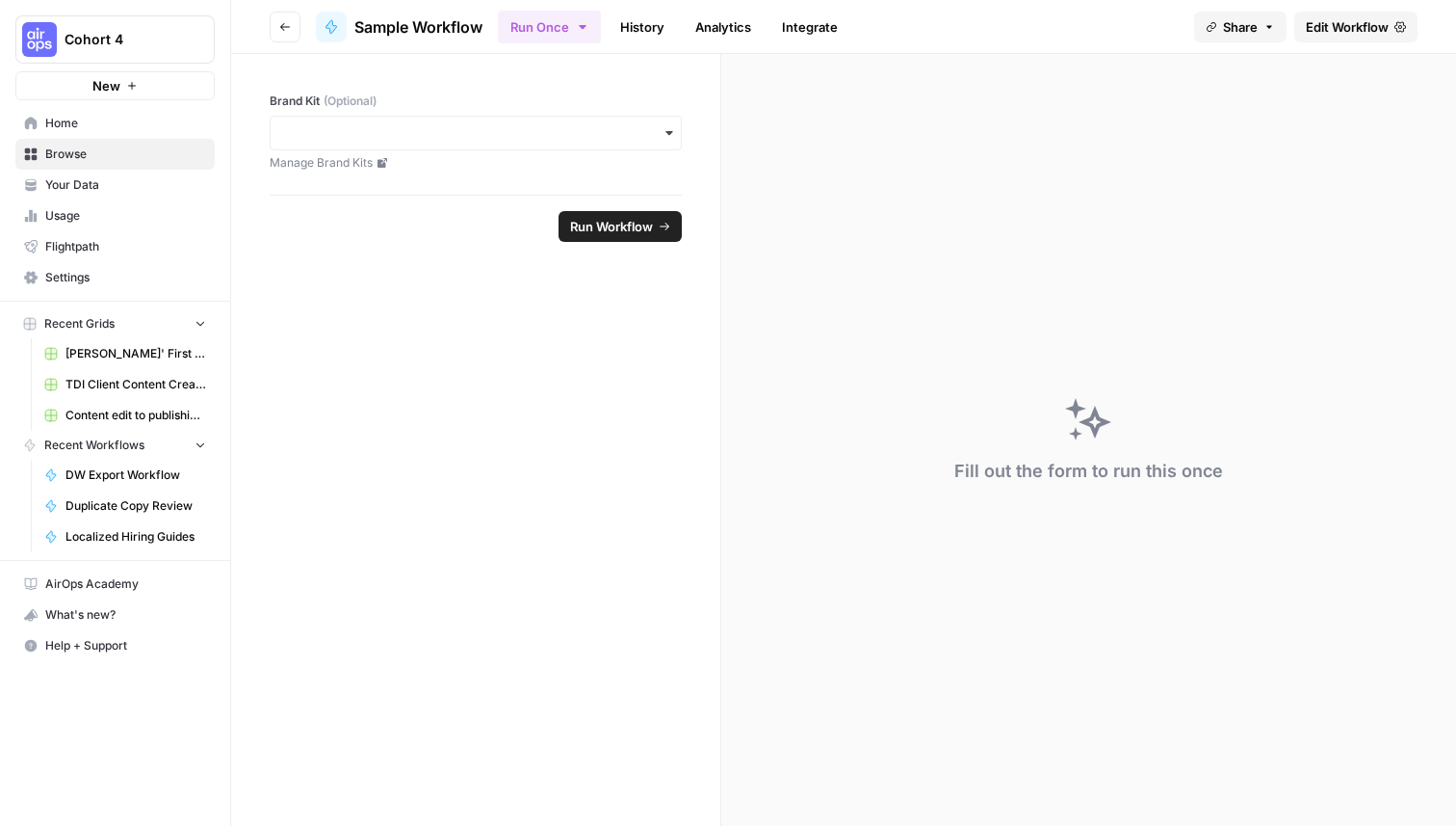
click at [84, 187] on span "Your Data" at bounding box center [126, 185] width 161 height 18
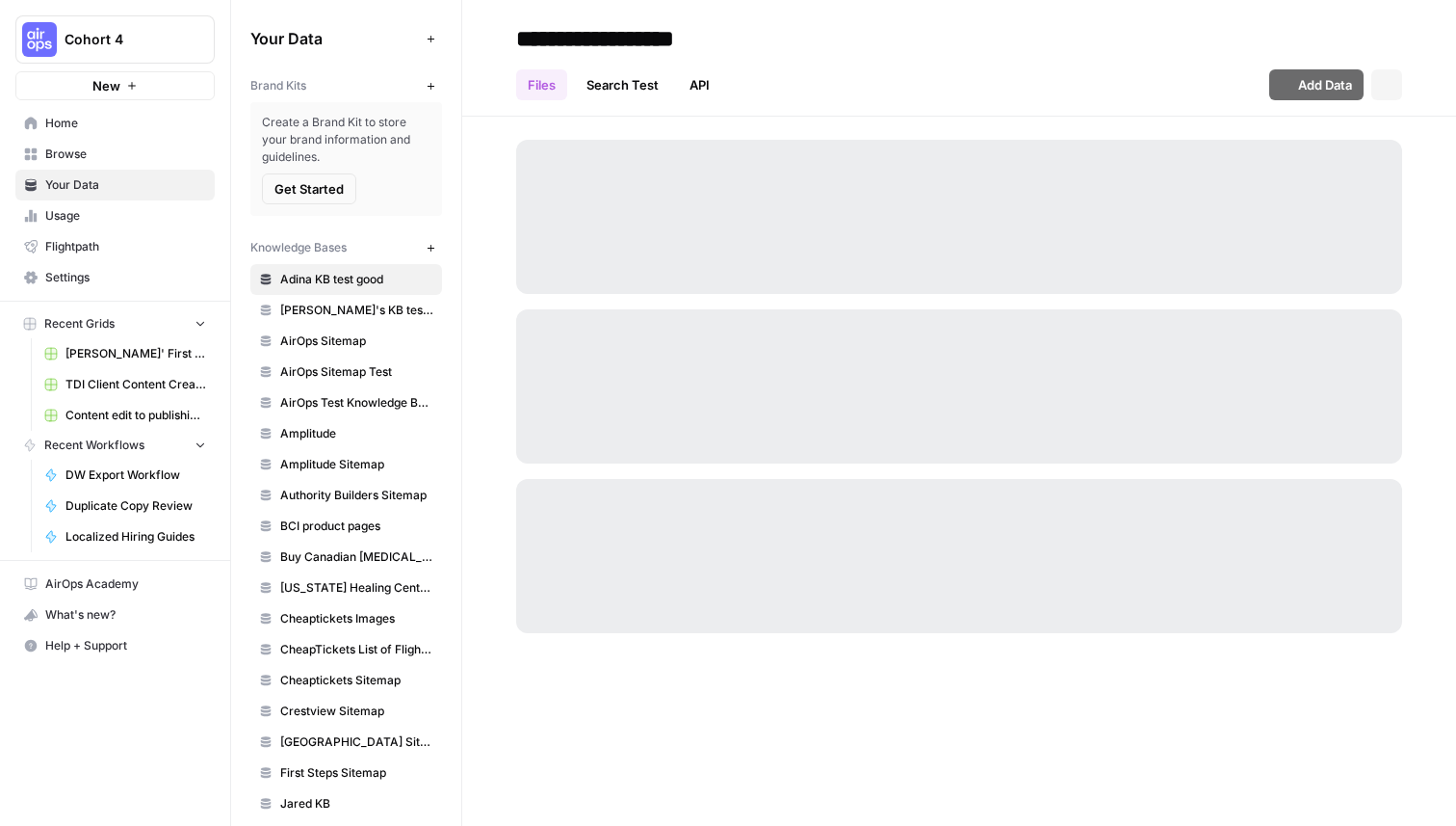
click at [121, 148] on span "Browse" at bounding box center [126, 154] width 161 height 18
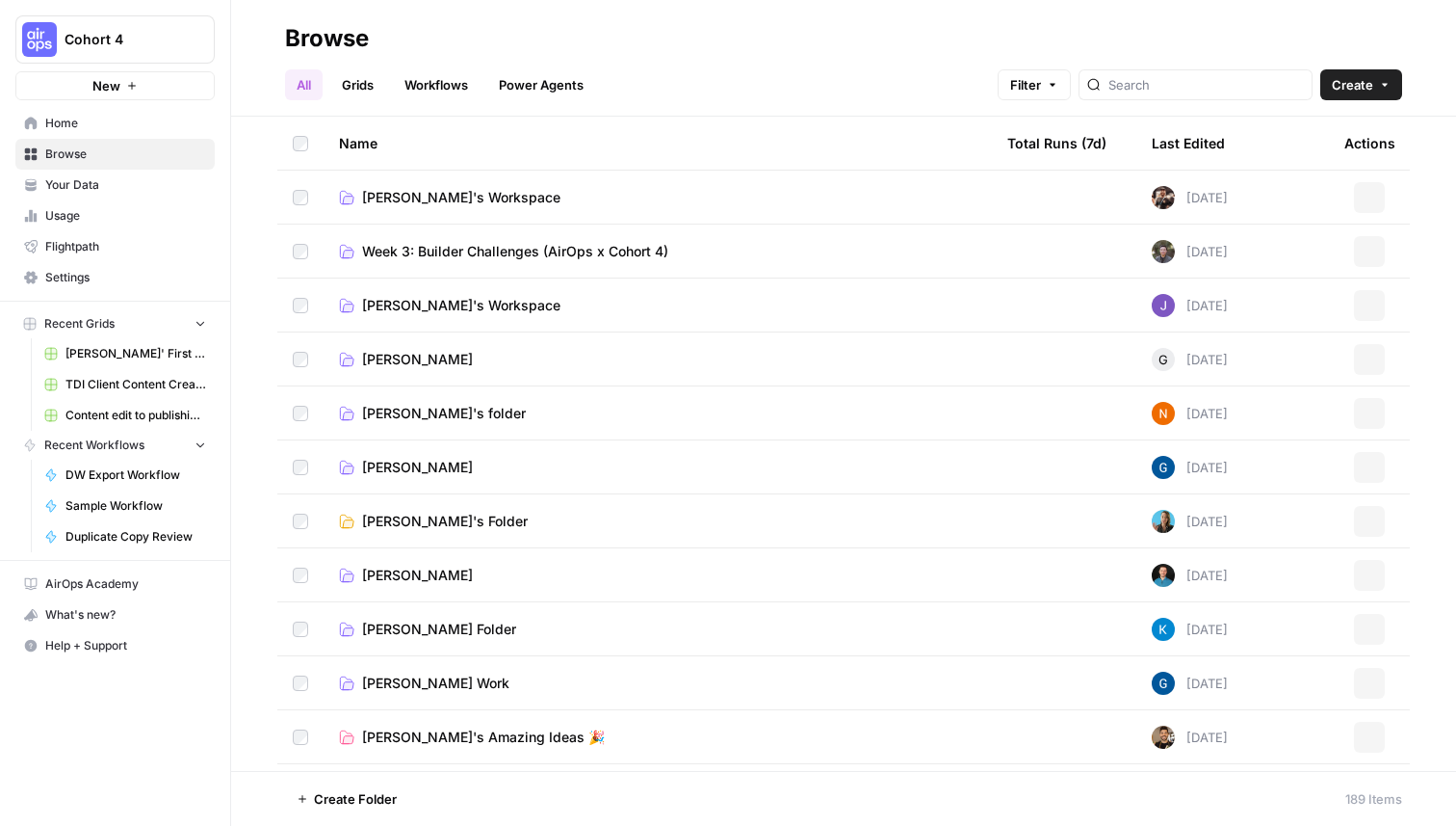
click at [1347, 86] on span "Create" at bounding box center [1352, 85] width 41 height 20
click at [1295, 173] on button "Workflow" at bounding box center [1317, 184] width 152 height 27
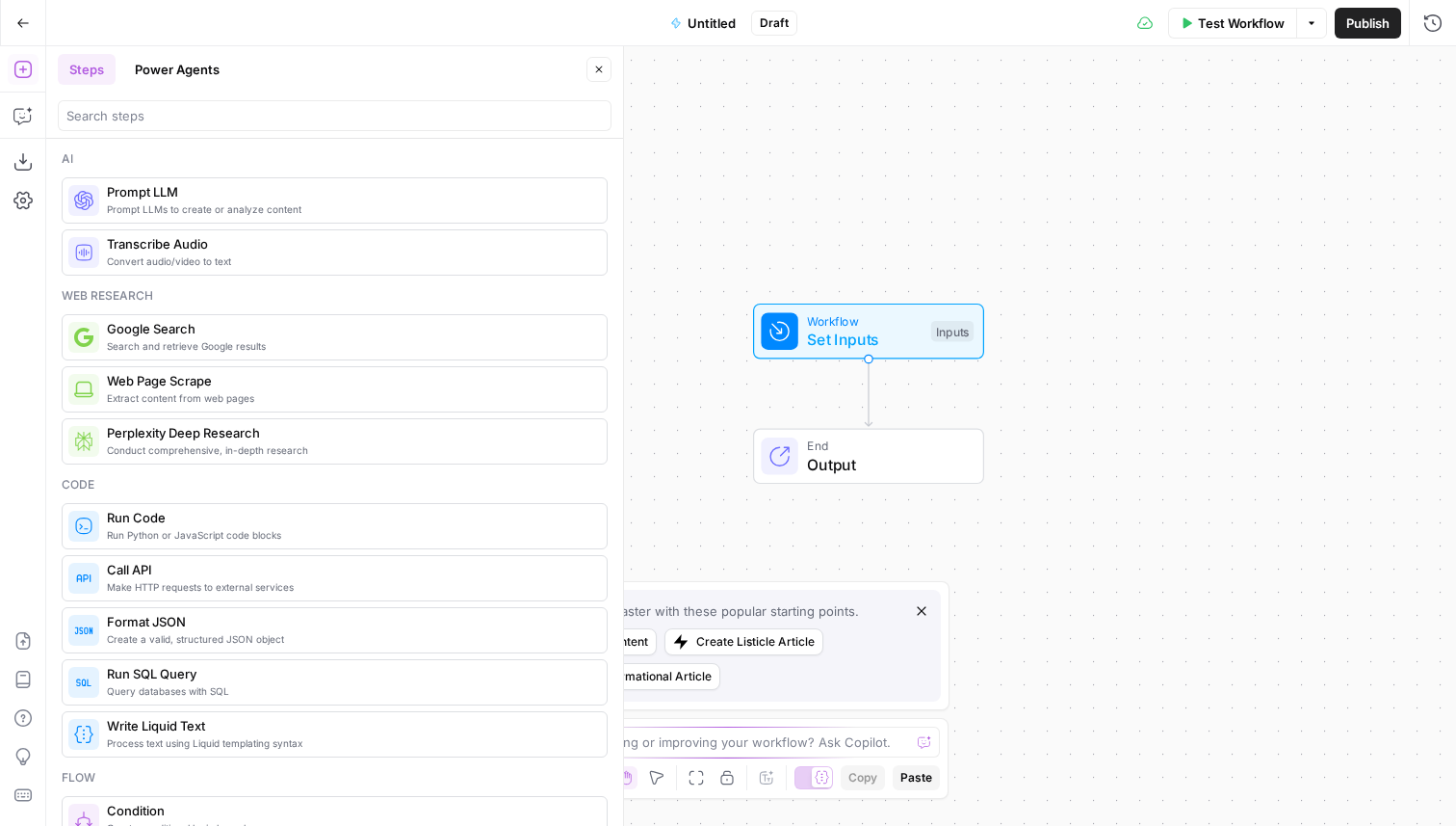
drag, startPoint x: 726, startPoint y: 206, endPoint x: 809, endPoint y: 153, distance: 98.5
click at [809, 153] on div "Workflow Set Inputs Inputs End Output" at bounding box center [751, 435] width 1410 height 779
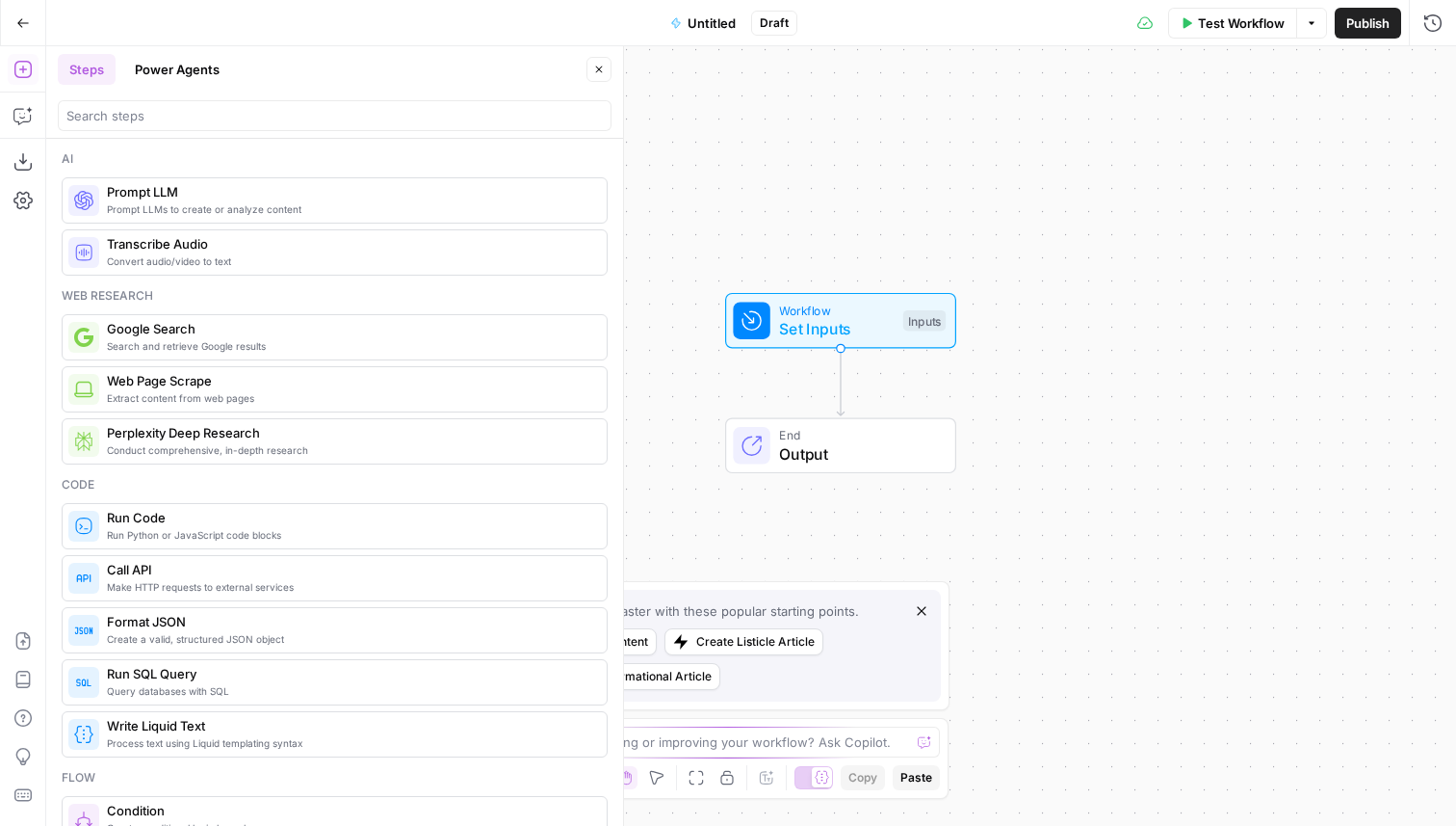
click at [921, 608] on icon "button" at bounding box center [922, 611] width 16 height 16
click at [259, 115] on input "search" at bounding box center [335, 116] width 536 height 20
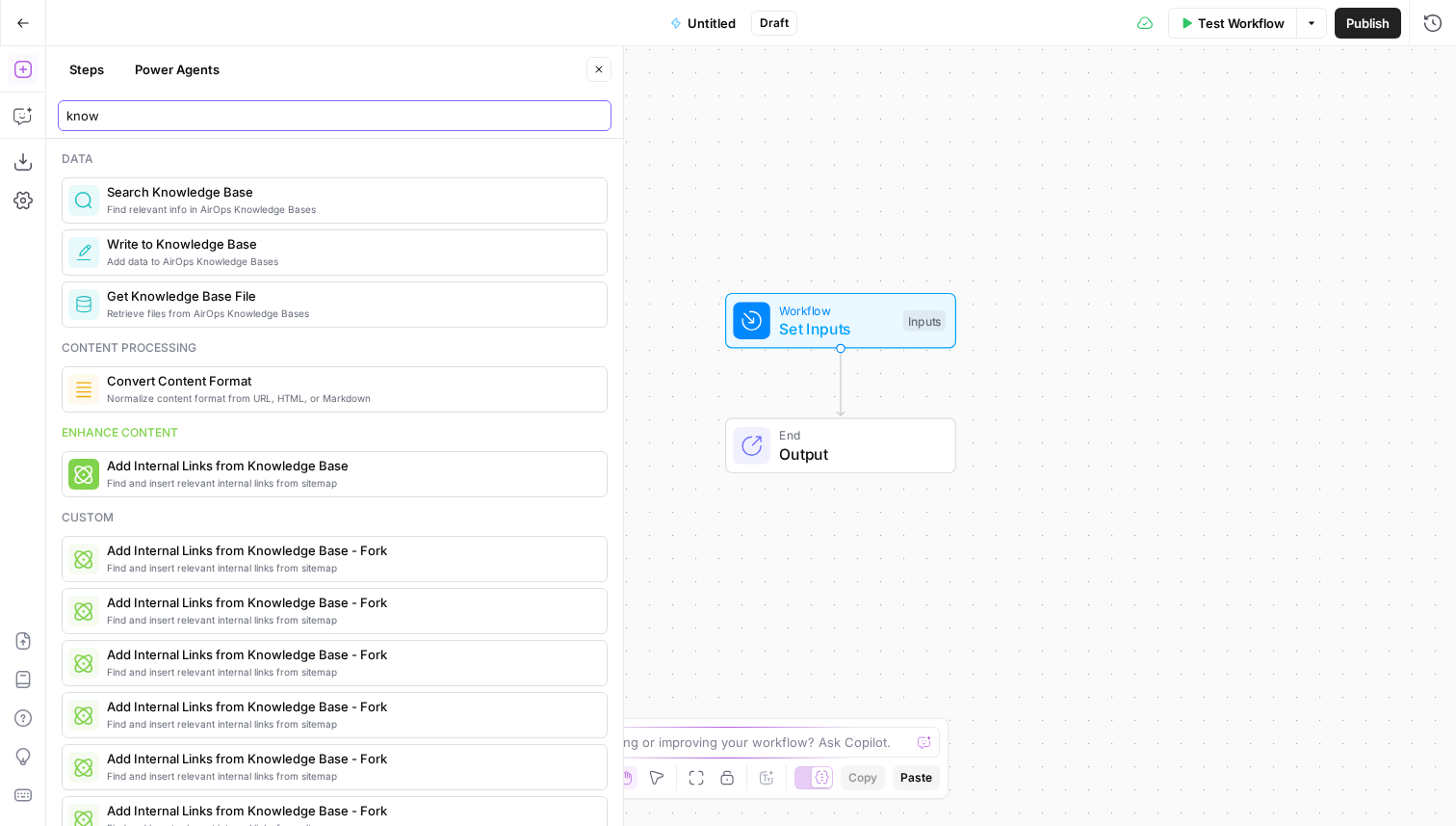
type input "know"
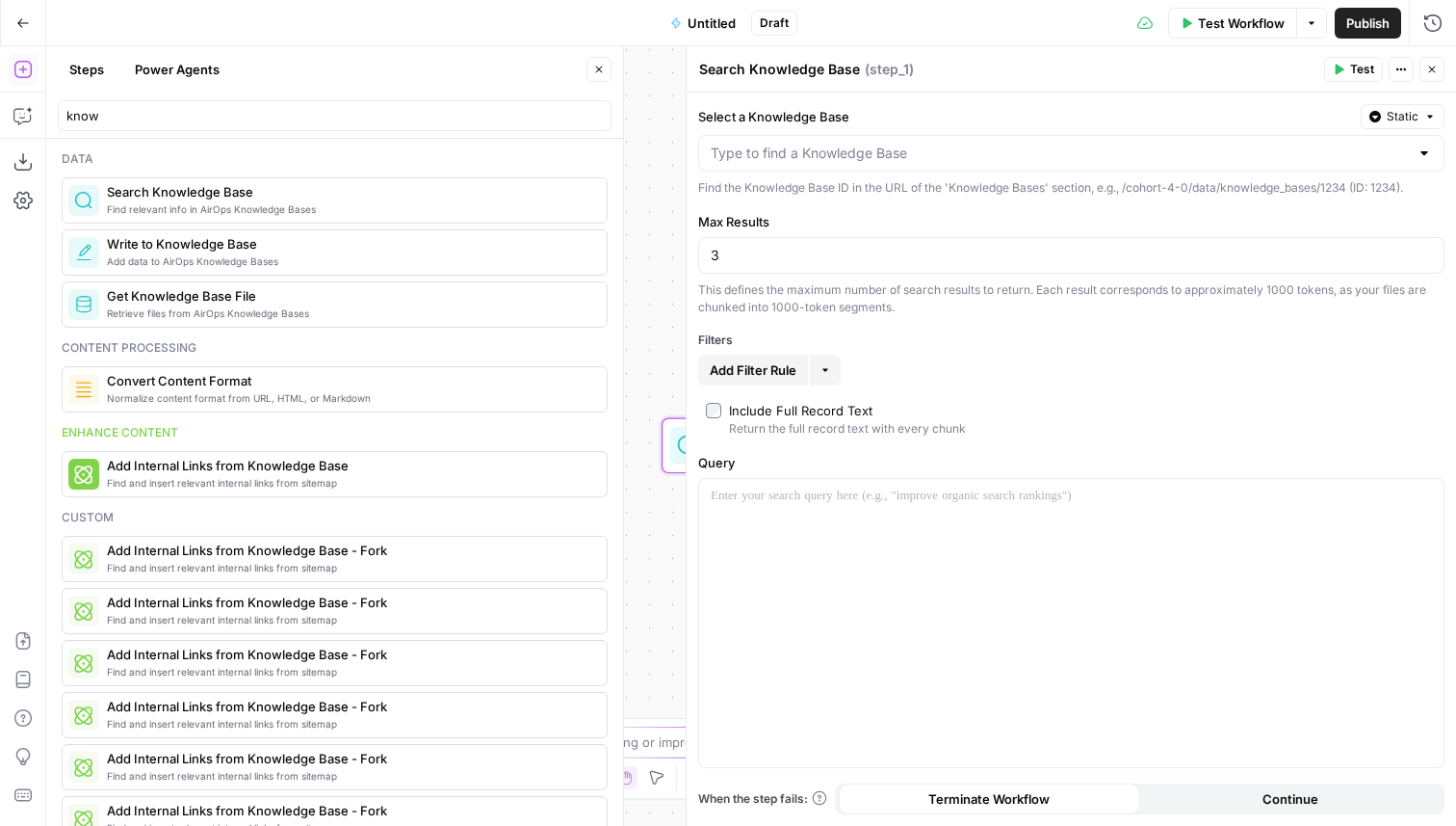
drag, startPoint x: 195, startPoint y: 193, endPoint x: 231, endPoint y: 7, distance: 189.5
click at [1438, 70] on button "Close" at bounding box center [1432, 70] width 26 height 26
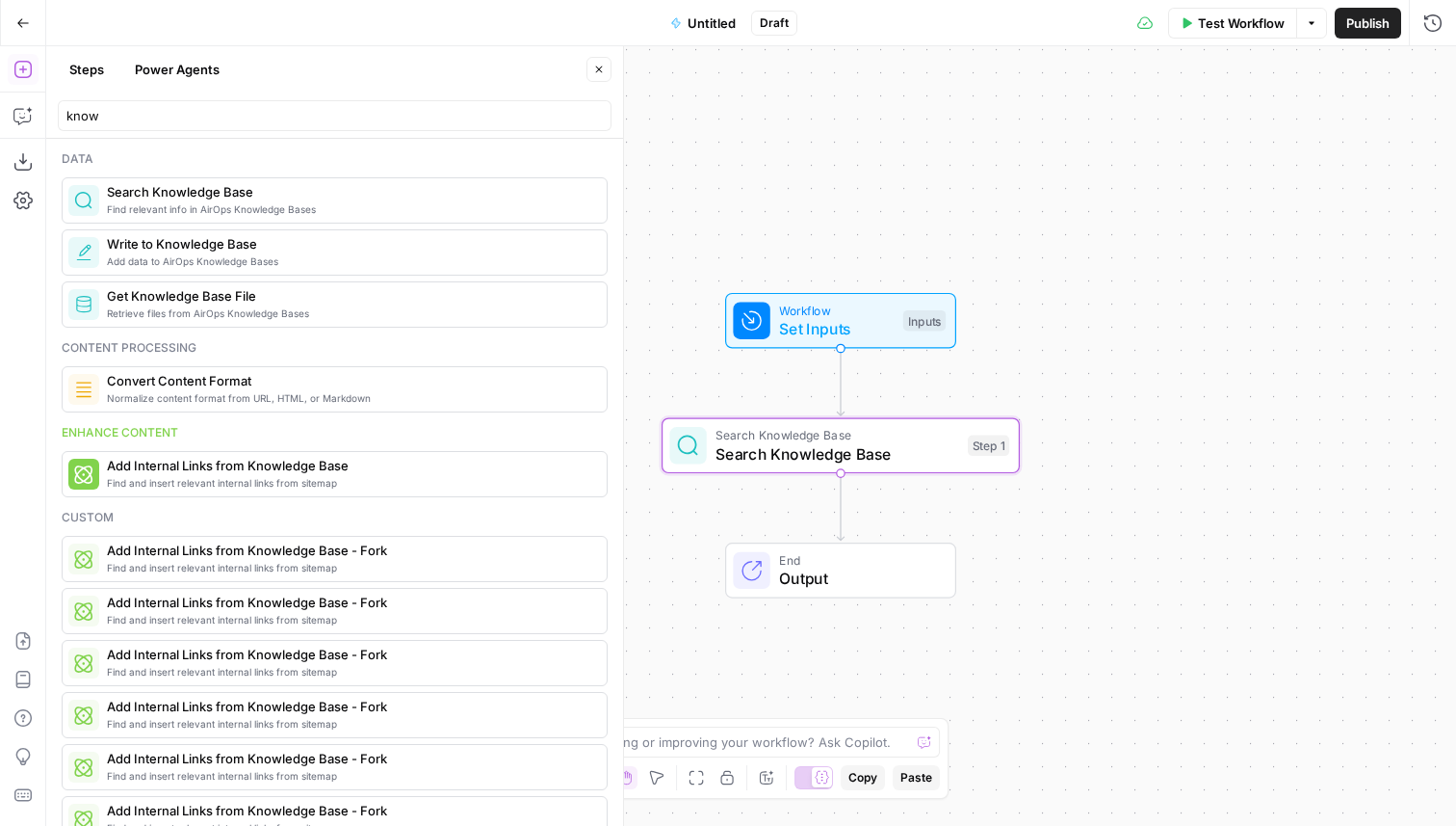
click at [605, 66] on button "Close" at bounding box center [599, 70] width 26 height 26
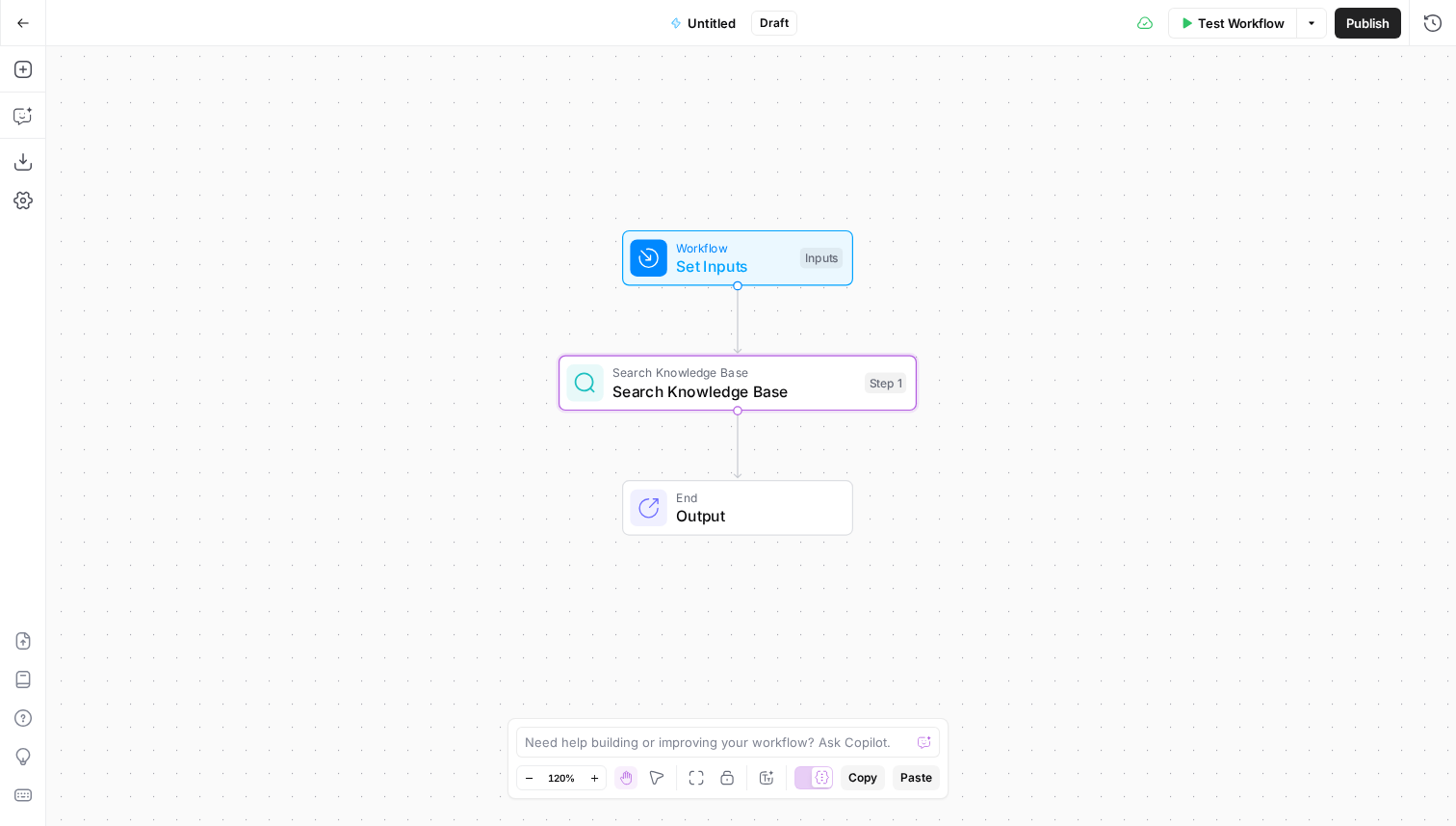
drag, startPoint x: 792, startPoint y: 172, endPoint x: 654, endPoint y: 109, distance: 151.7
click at [689, 109] on div "Workflow Set Inputs Inputs Search Knowledge Base Search Knowledge Base Step 1 E…" at bounding box center [751, 435] width 1410 height 779
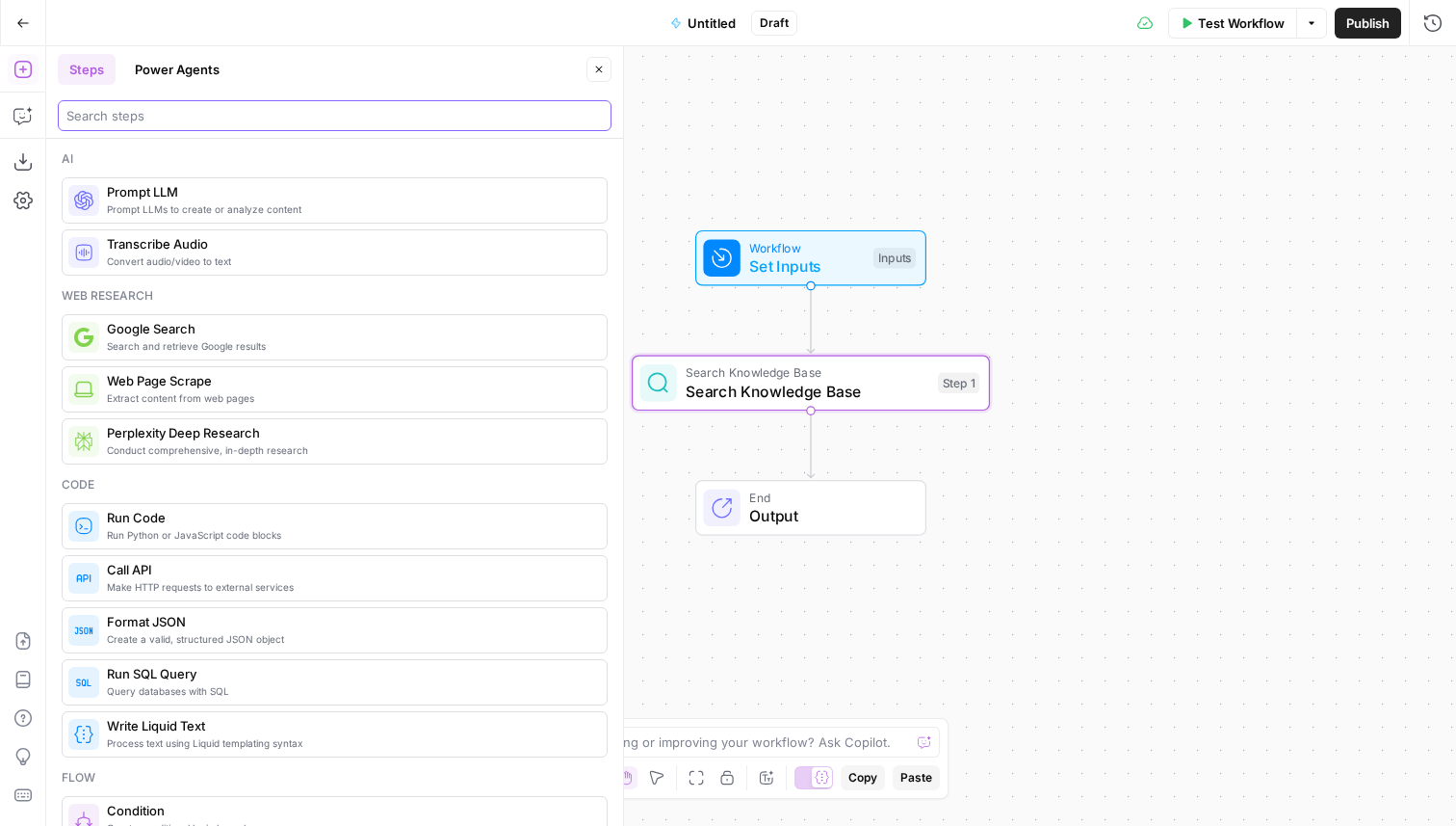
click at [209, 117] on input "search" at bounding box center [335, 116] width 536 height 20
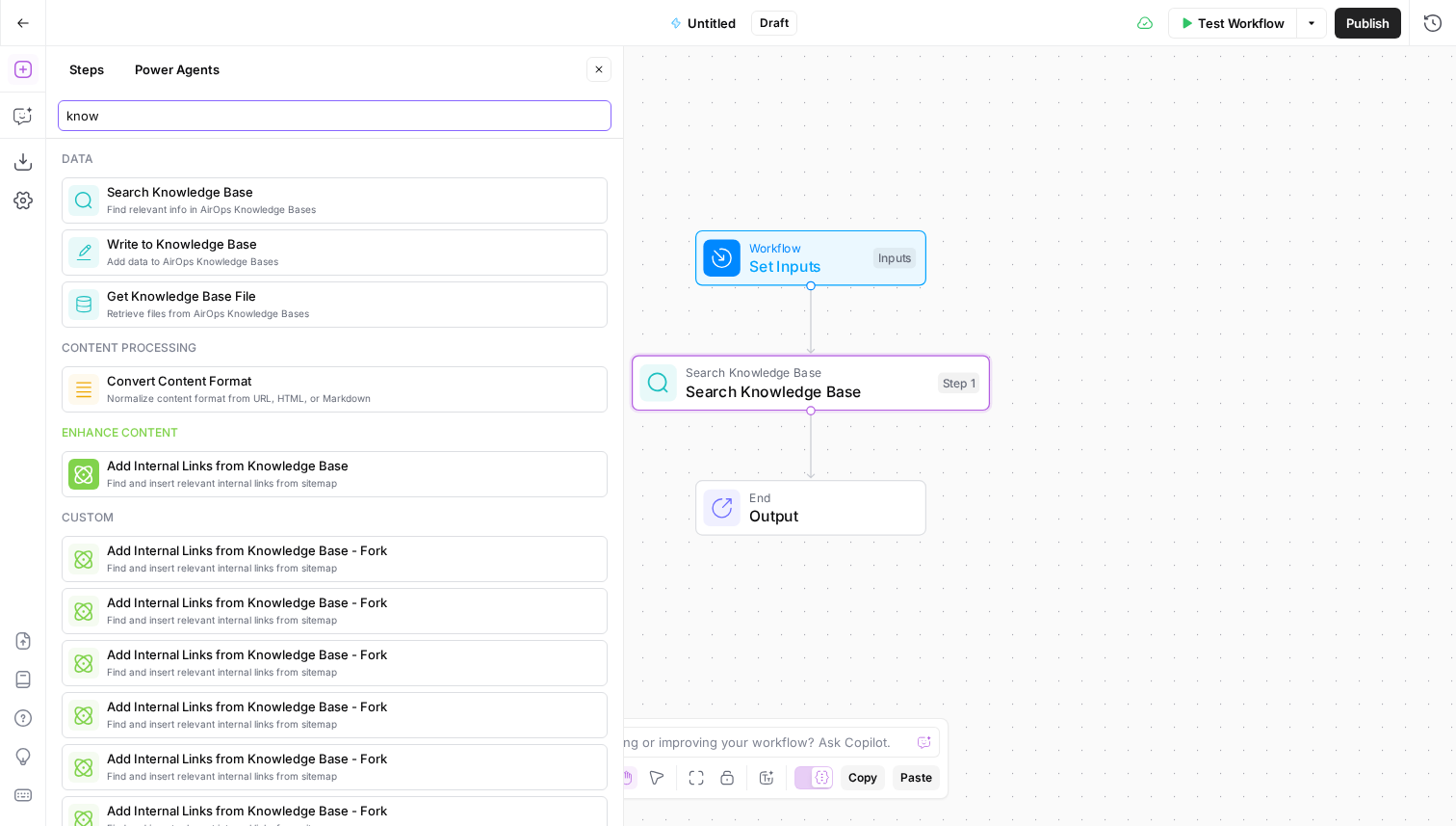
type input "know"
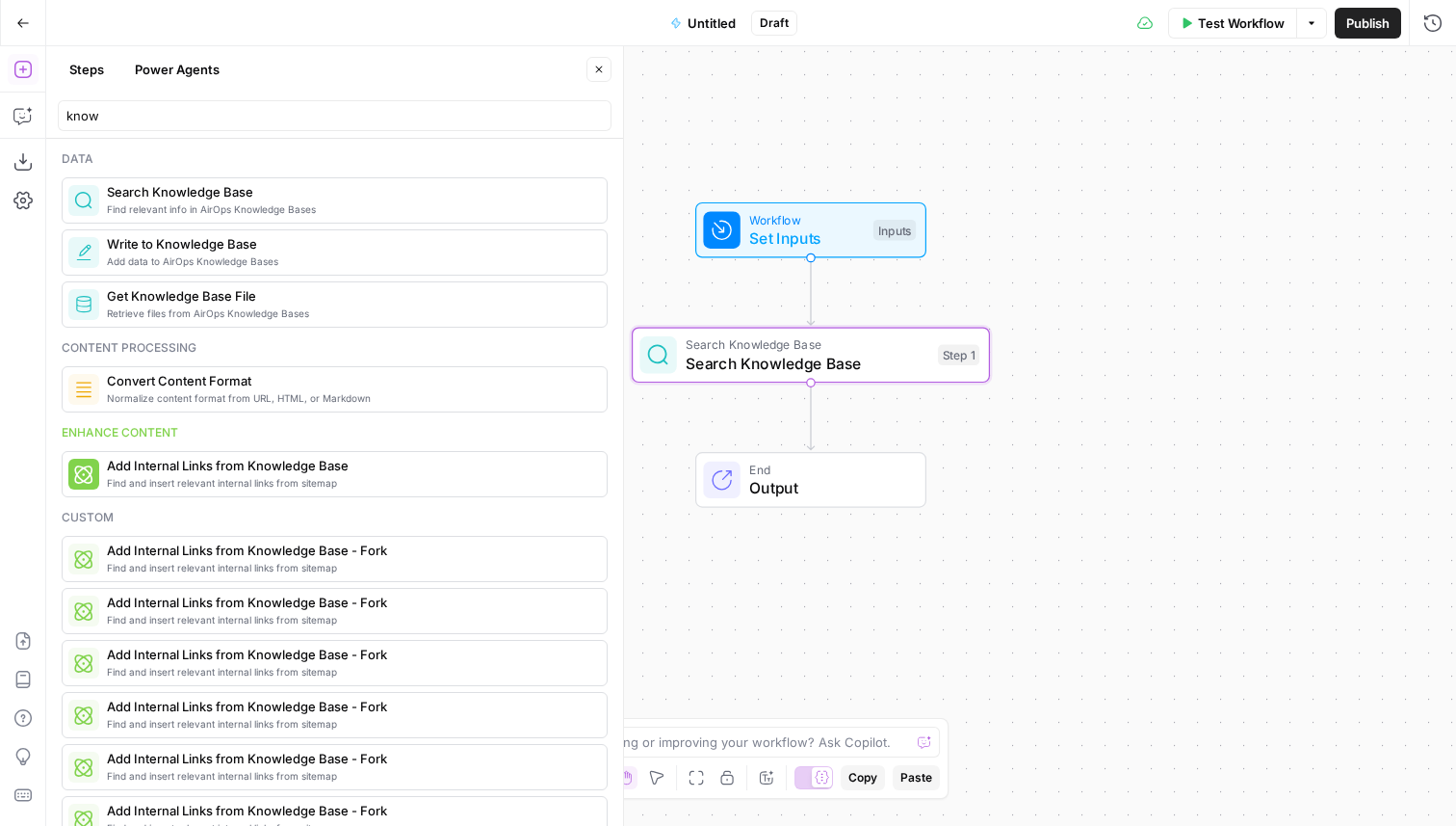
drag, startPoint x: 844, startPoint y: 153, endPoint x: 844, endPoint y: 123, distance: 30.0
click at [844, 123] on div "Workflow Set Inputs Inputs Search Knowledge Base Search Knowledge Base Step 1 E…" at bounding box center [751, 435] width 1410 height 779
click at [700, 18] on span "Untitled" at bounding box center [711, 24] width 48 height 20
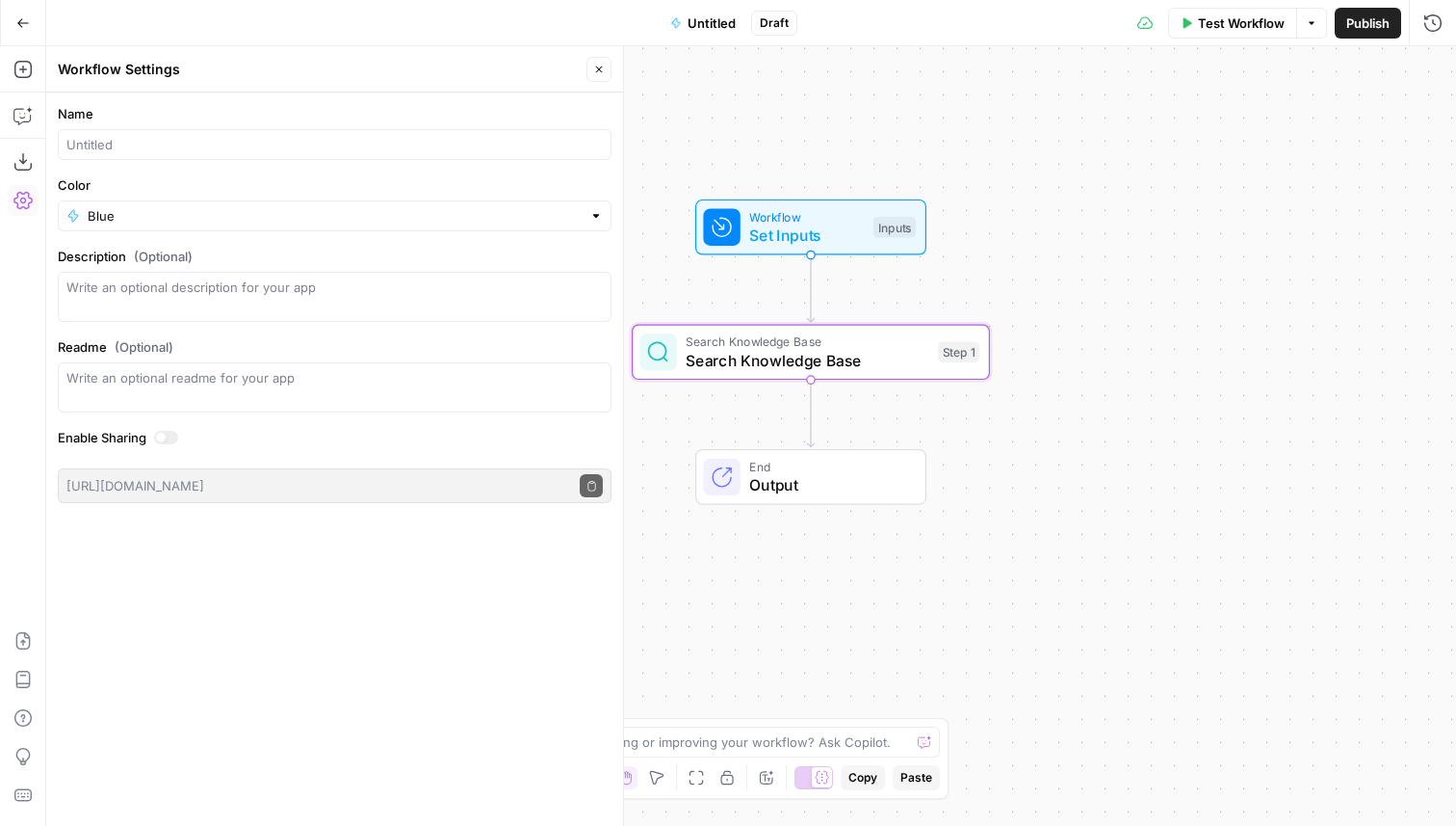
click at [401, 116] on label "Name" at bounding box center [335, 114] width 554 height 20
click at [401, 135] on input "Name" at bounding box center [335, 144] width 536 height 20
type input "Knowledge Base Search"
click at [592, 68] on button "Close" at bounding box center [599, 70] width 26 height 26
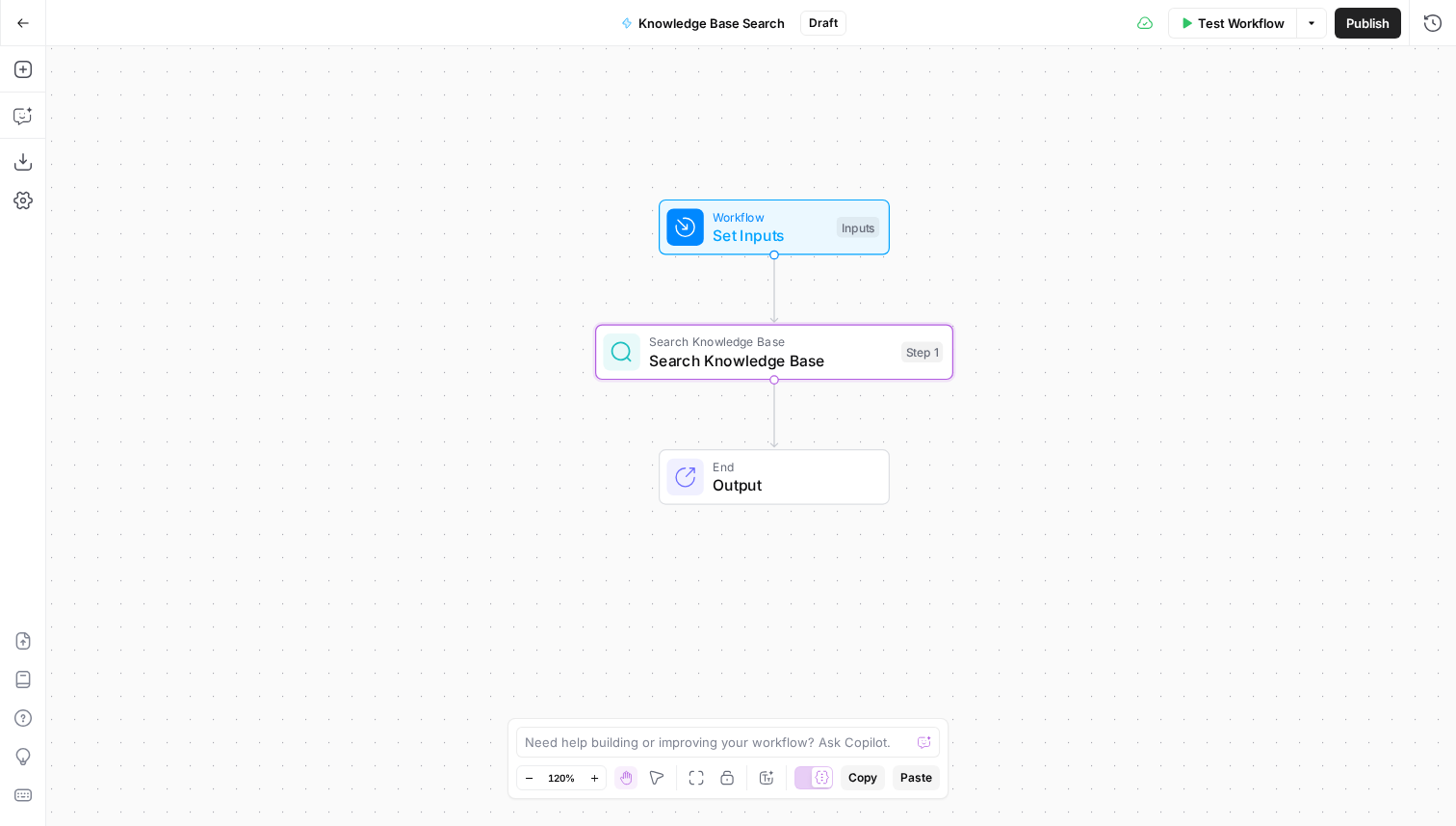
drag, startPoint x: 825, startPoint y: 102, endPoint x: 779, endPoint y: 102, distance: 46.0
click at [779, 102] on div "Workflow Set Inputs Inputs Search Knowledge Base Search Knowledge Base Step 1 E…" at bounding box center [751, 435] width 1410 height 779
click at [25, 56] on button "Add Steps" at bounding box center [23, 69] width 30 height 30
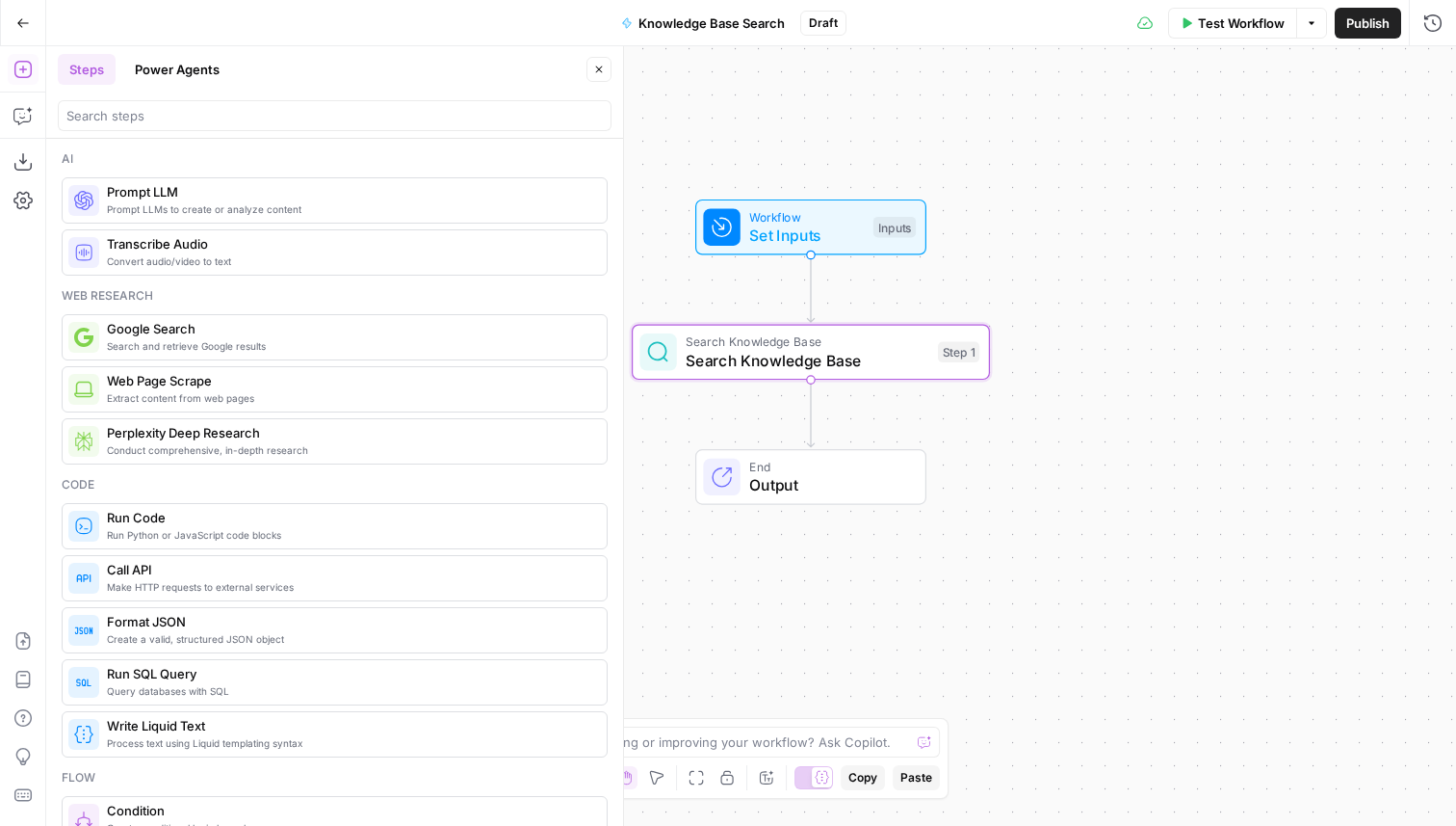
click at [201, 129] on div at bounding box center [335, 115] width 554 height 30
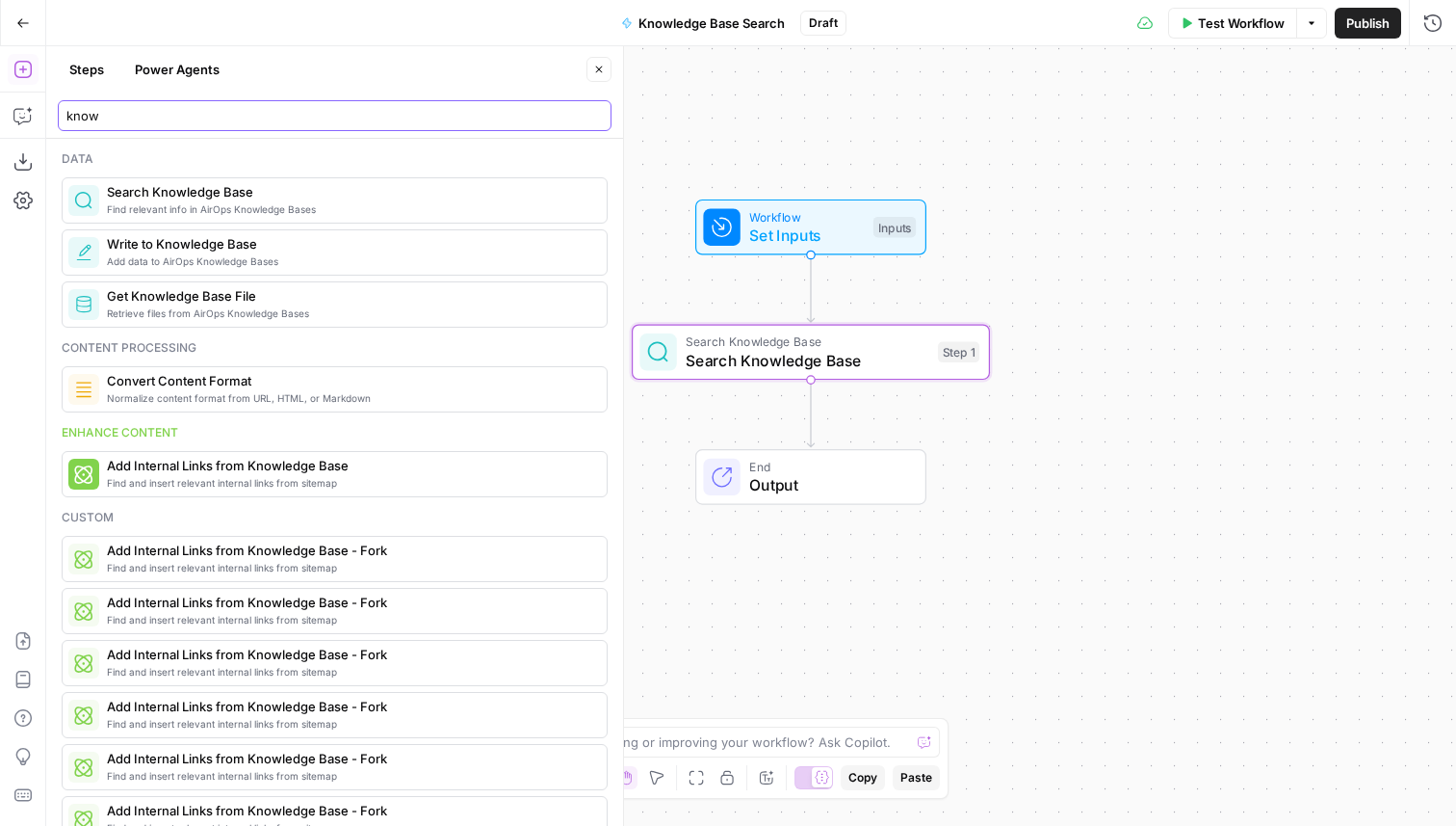
type input "know"
click at [262, 211] on span "Find relevant info in AirOps Knowledge Bases" at bounding box center [349, 209] width 484 height 16
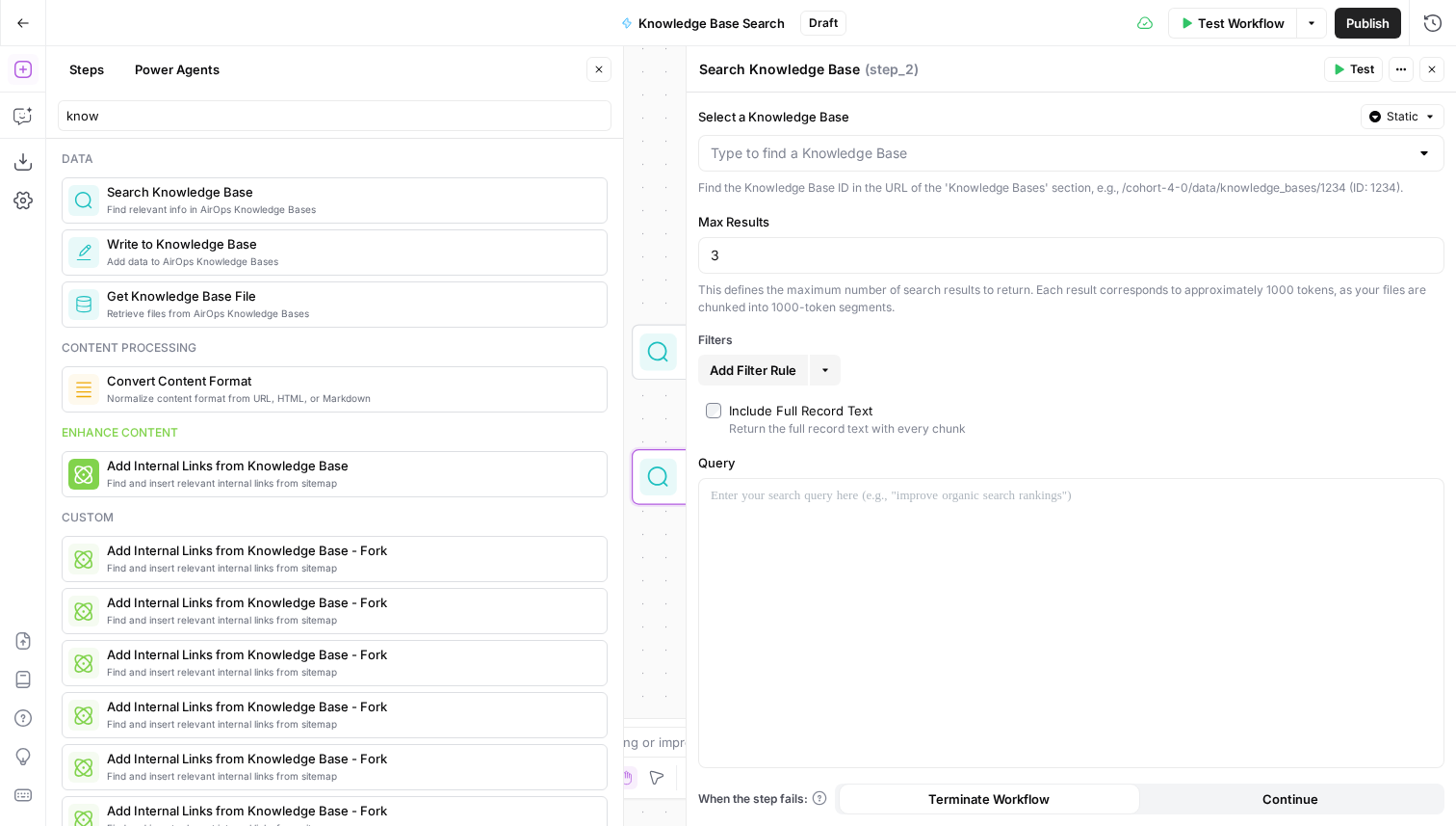
click at [1430, 69] on icon "button" at bounding box center [1432, 70] width 7 height 7
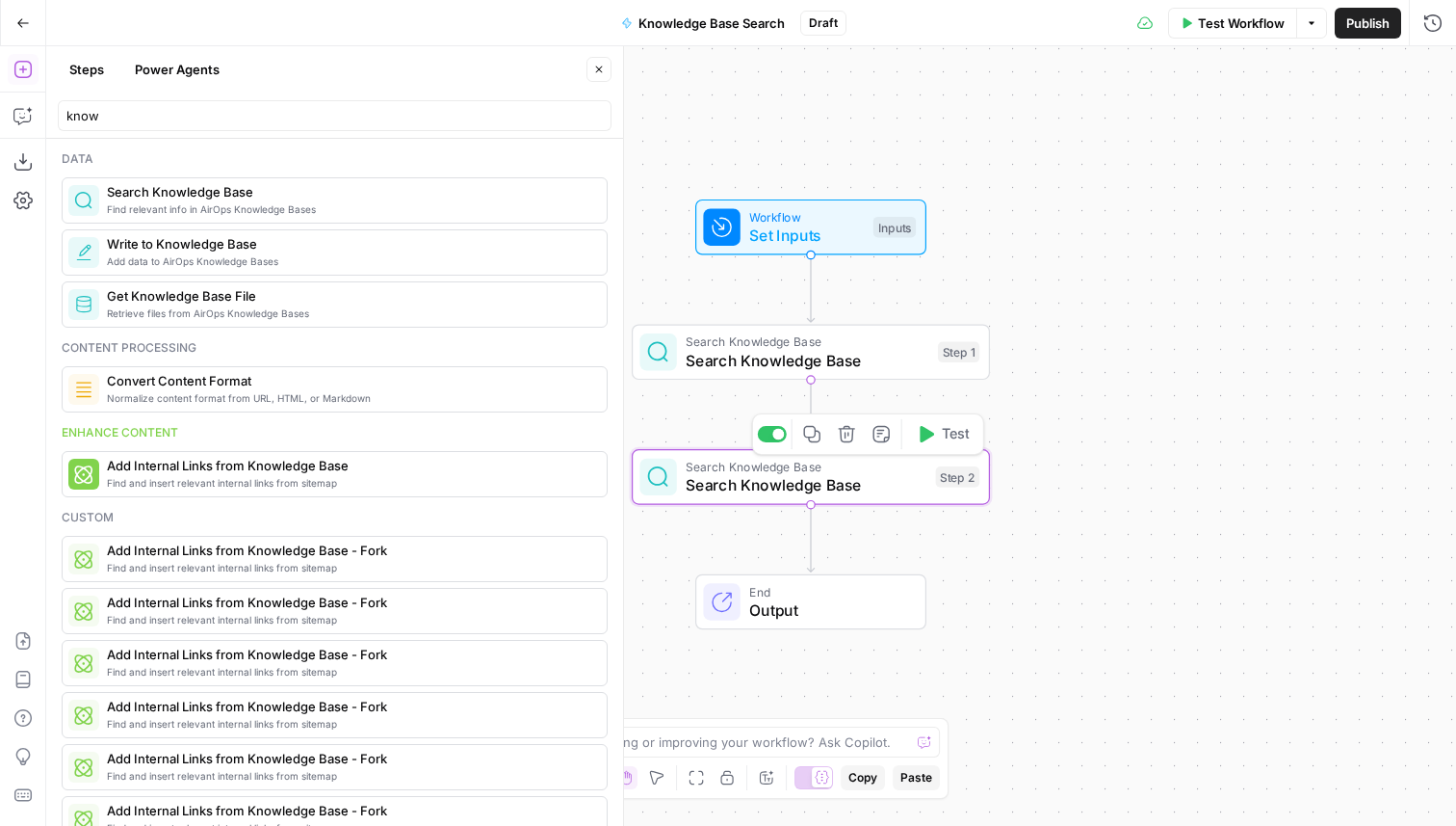
click at [844, 437] on icon "button" at bounding box center [845, 434] width 17 height 17
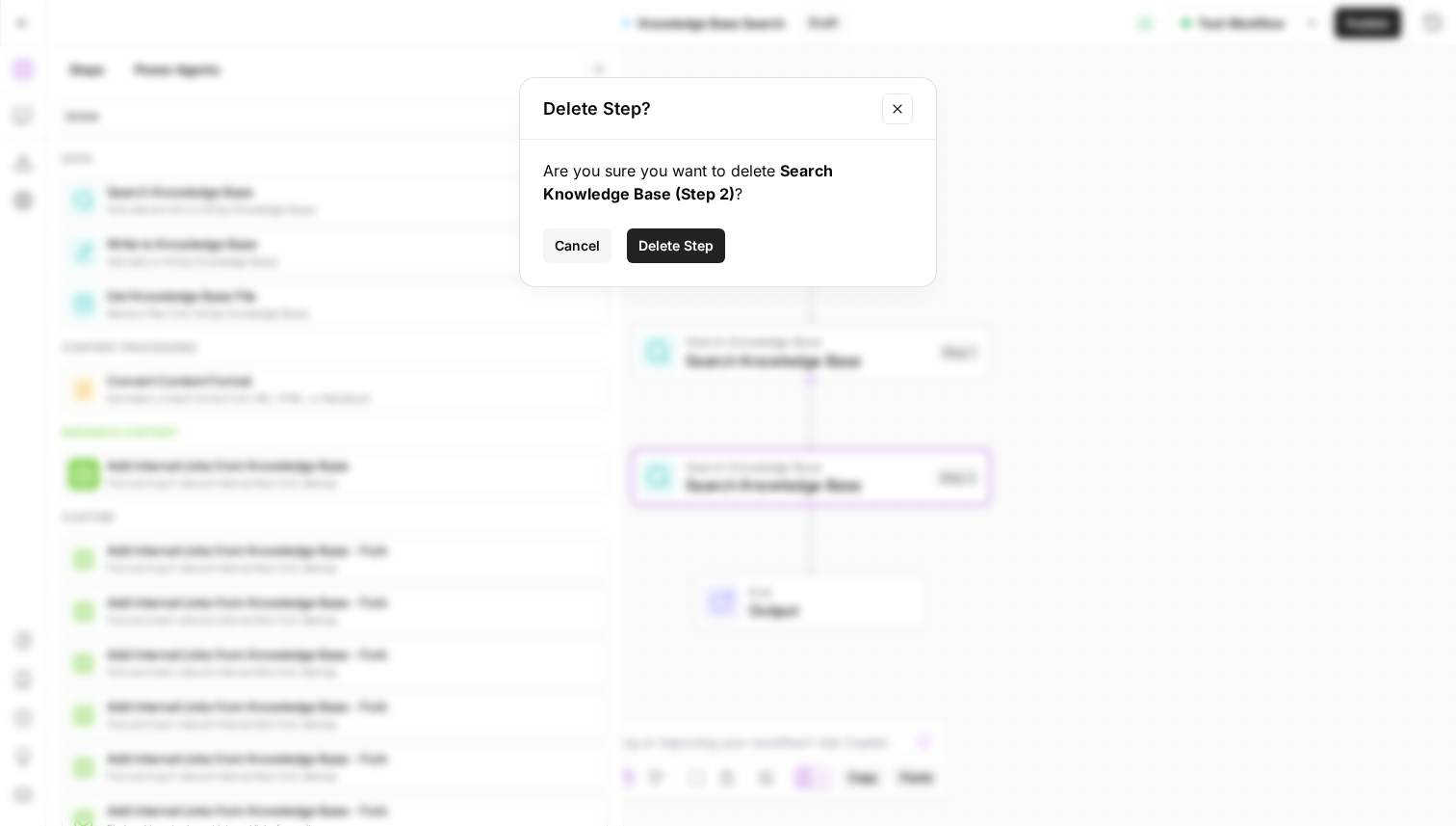
click at [688, 239] on span "Delete Step" at bounding box center [675, 246] width 76 height 20
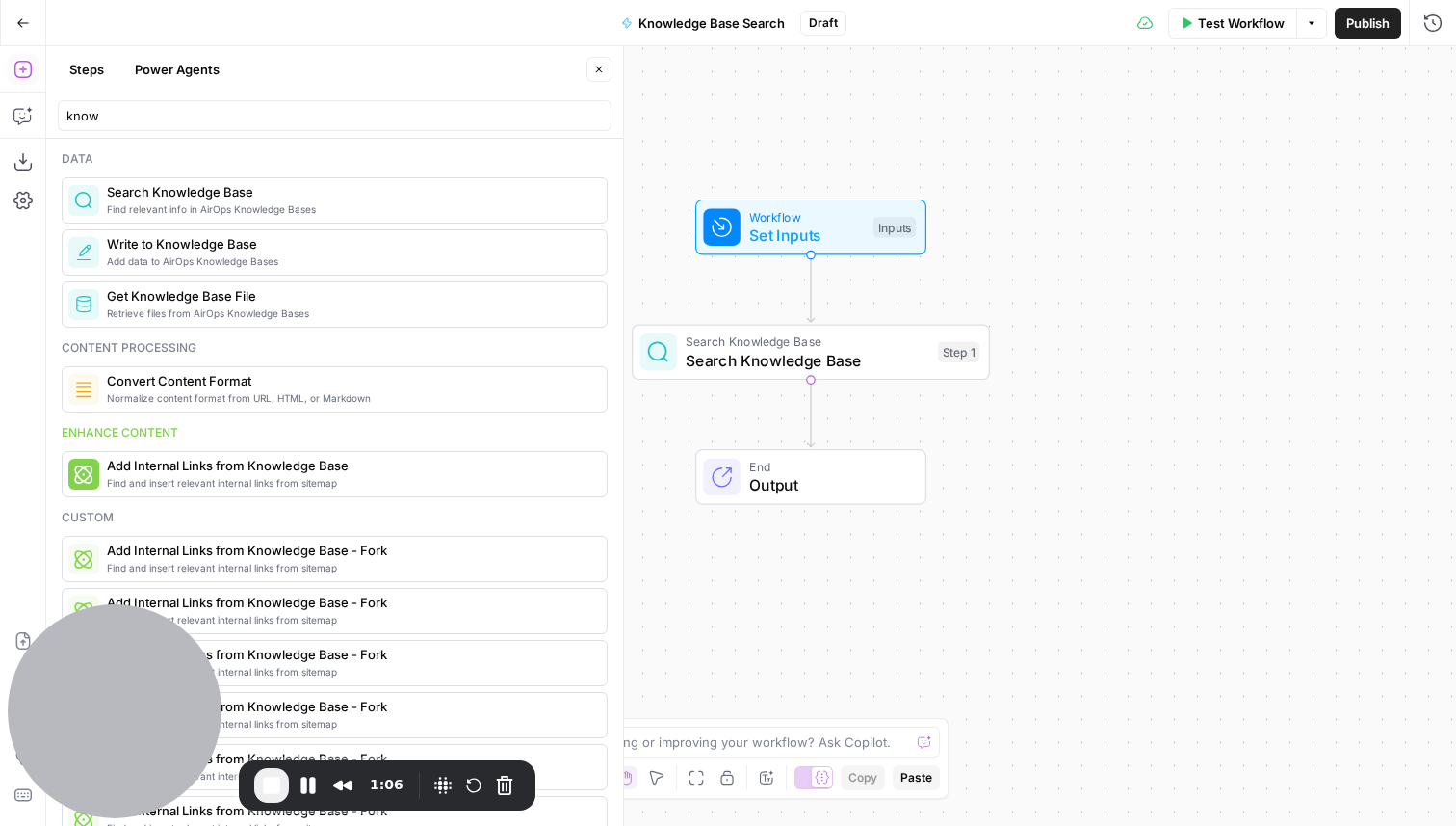
click at [590, 71] on button "Close" at bounding box center [599, 70] width 26 height 26
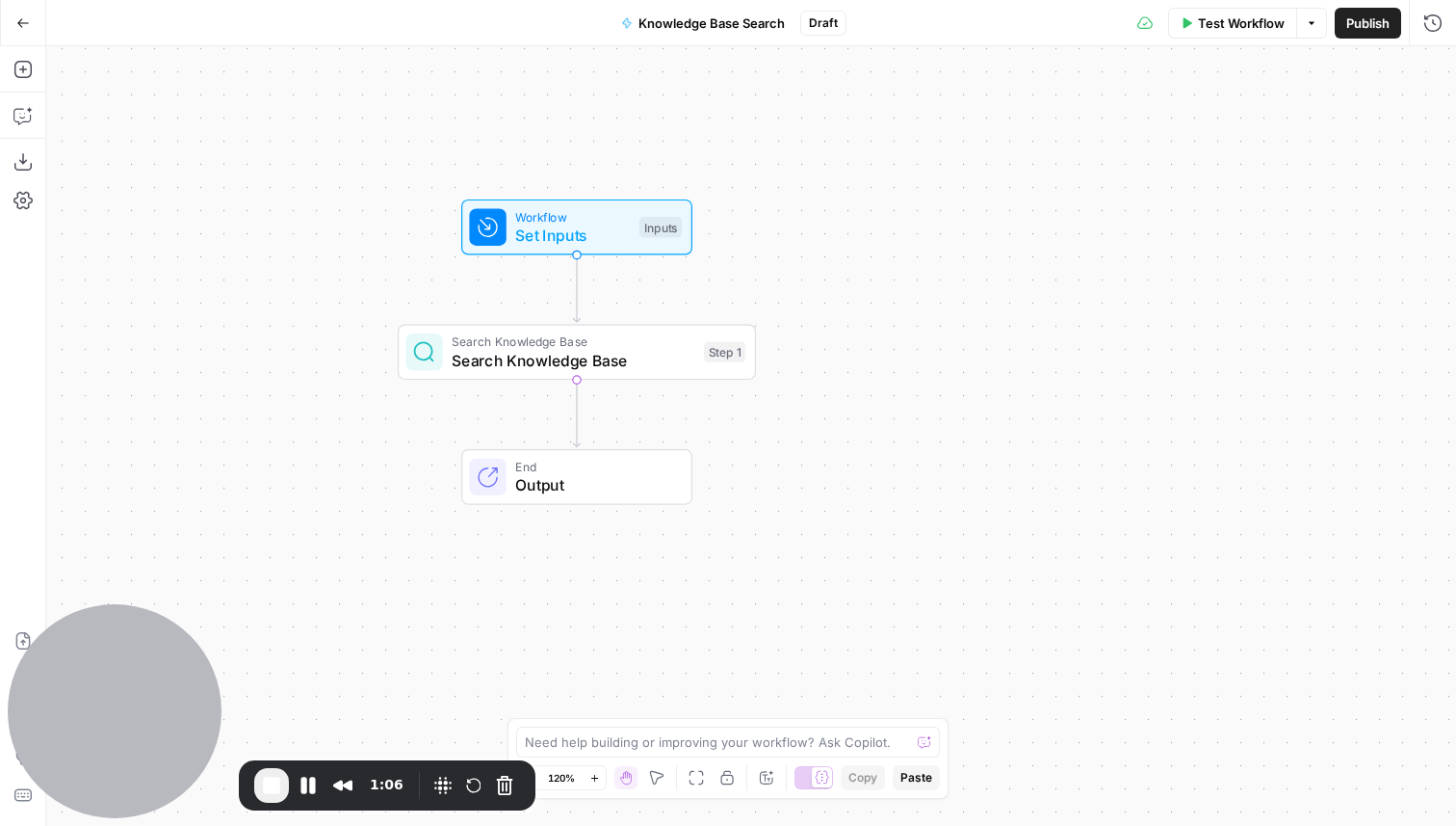
drag, startPoint x: 792, startPoint y: 141, endPoint x: 547, endPoint y: 141, distance: 245.0
click at [547, 141] on div "Workflow Set Inputs Inputs Search Knowledge Base Search Knowledge Base Step 1 E…" at bounding box center [751, 435] width 1410 height 779
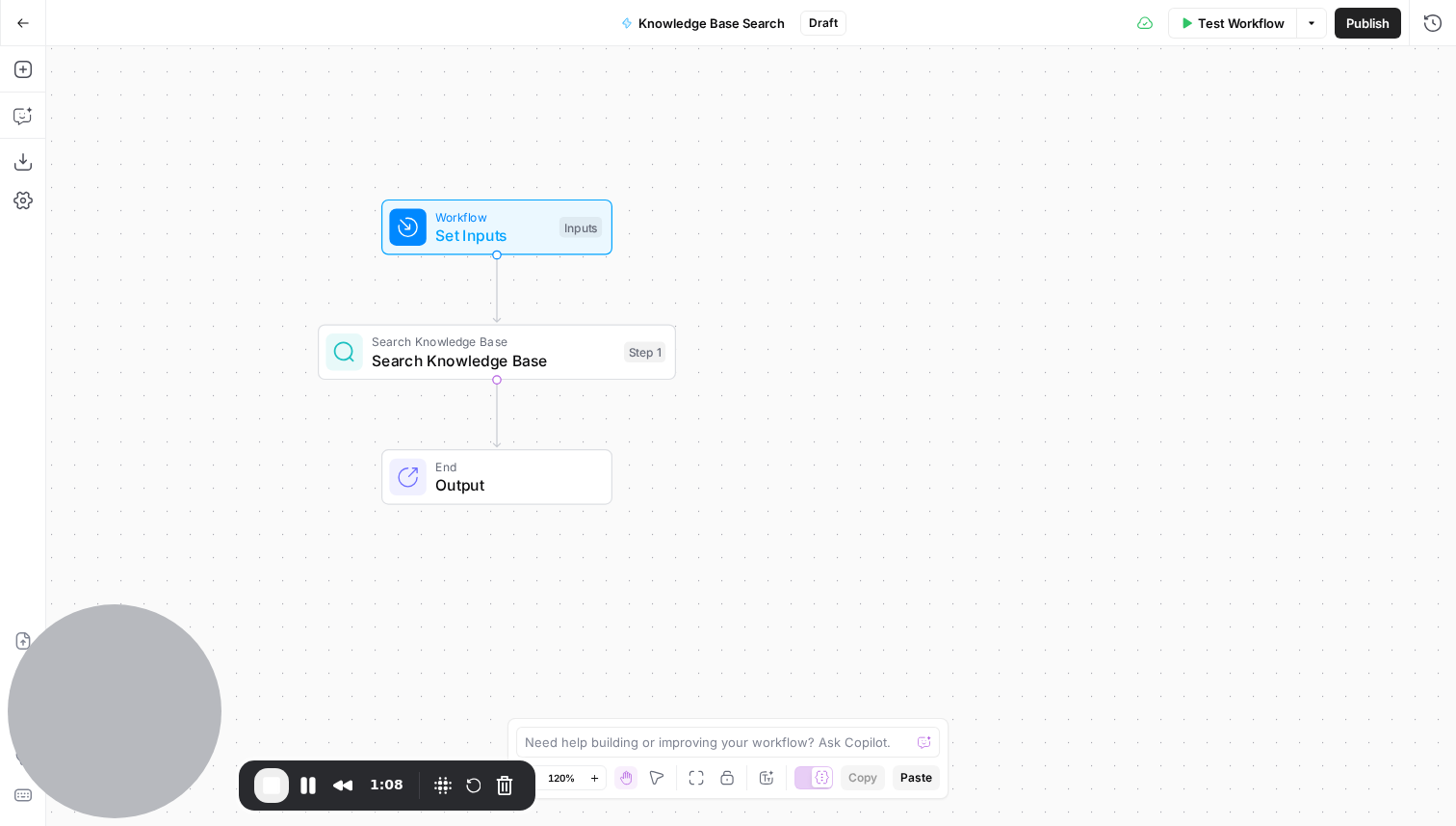
click at [475, 353] on span "Search Knowledge Base" at bounding box center [493, 360] width 243 height 24
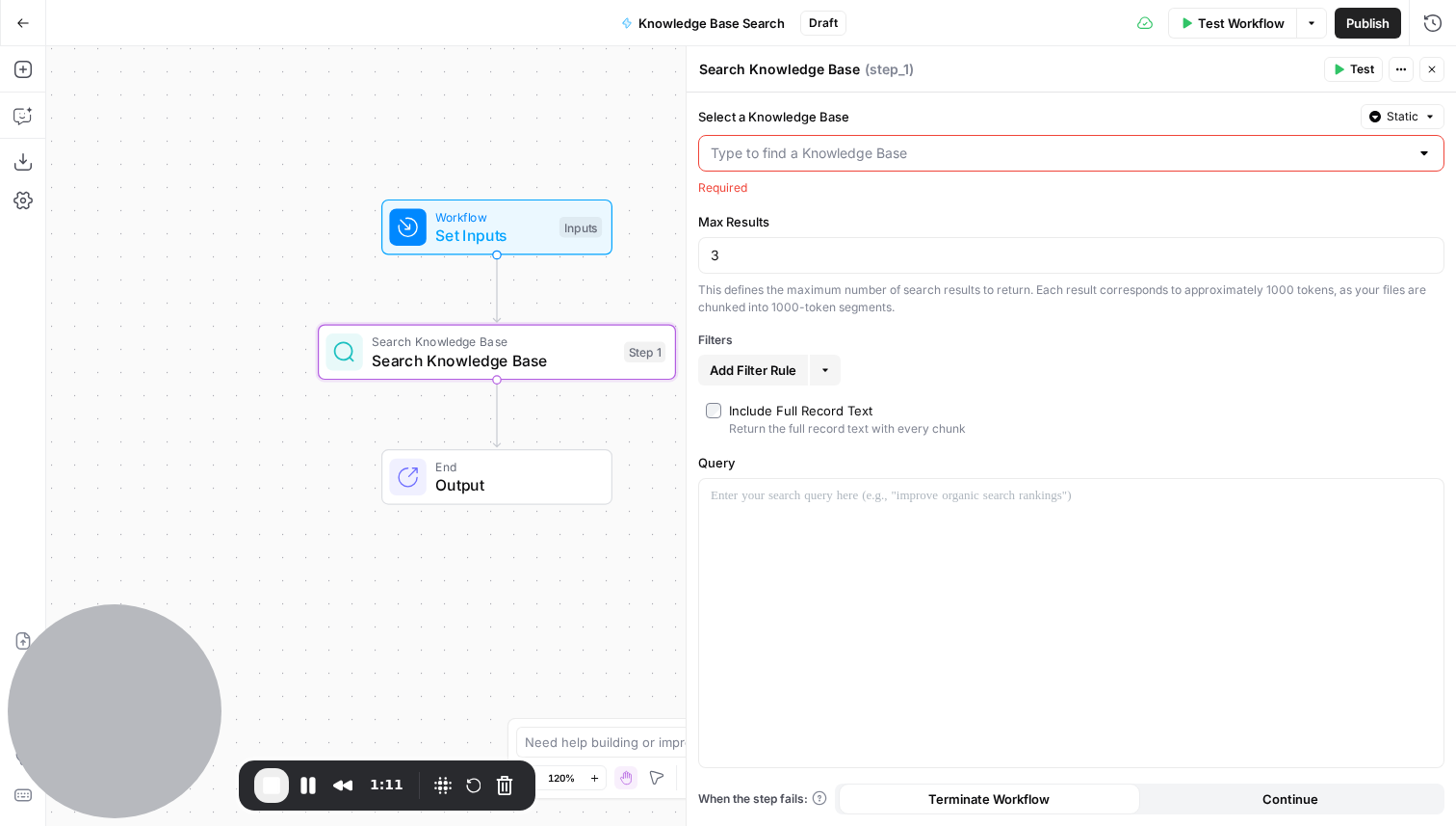
click at [842, 157] on input "Select a Knowledge Base" at bounding box center [1059, 153] width 698 height 20
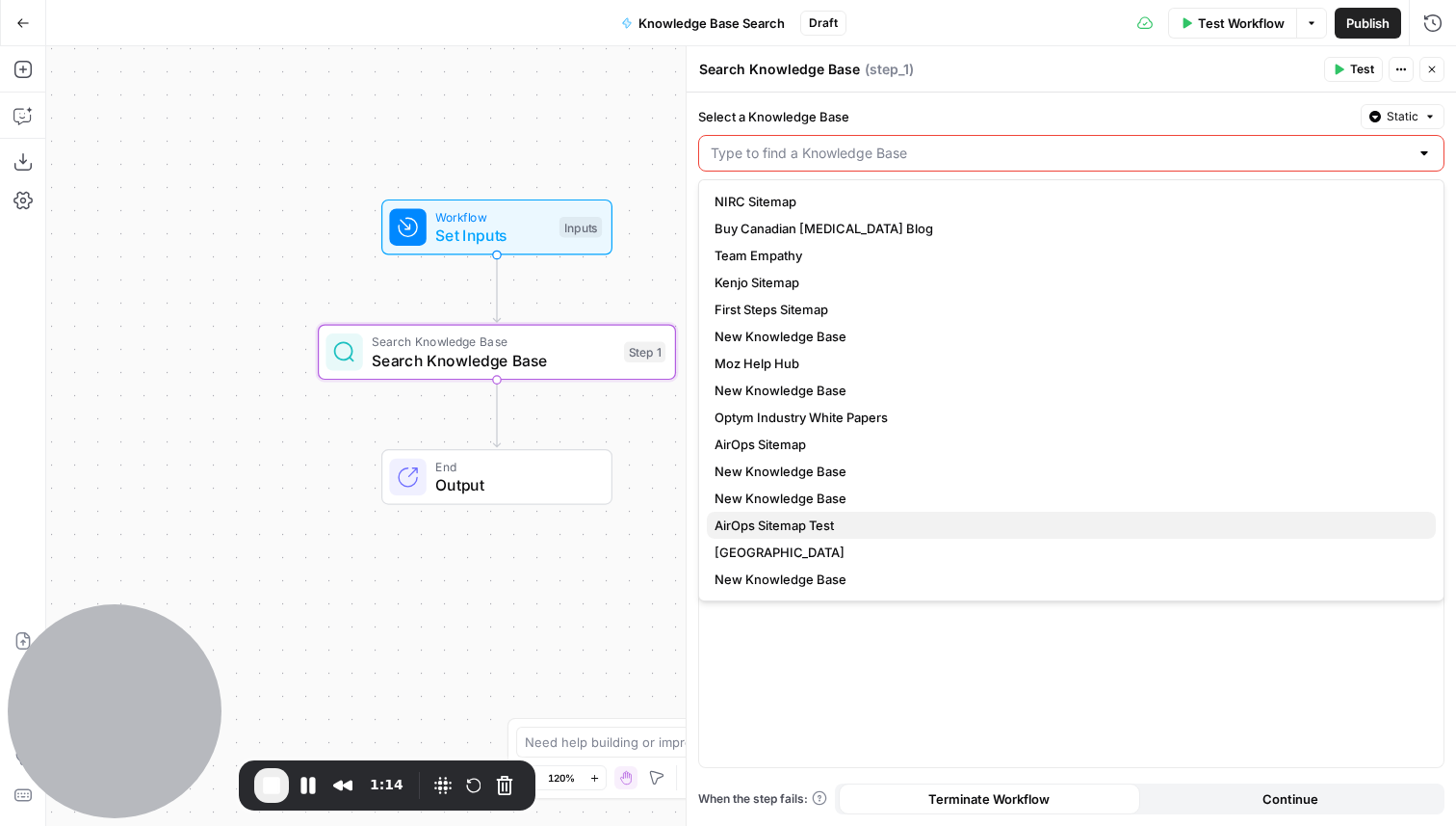
click at [796, 519] on span "AirOps Sitemap Test" at bounding box center [1067, 525] width 706 height 20
type input "AirOps Sitemap Test"
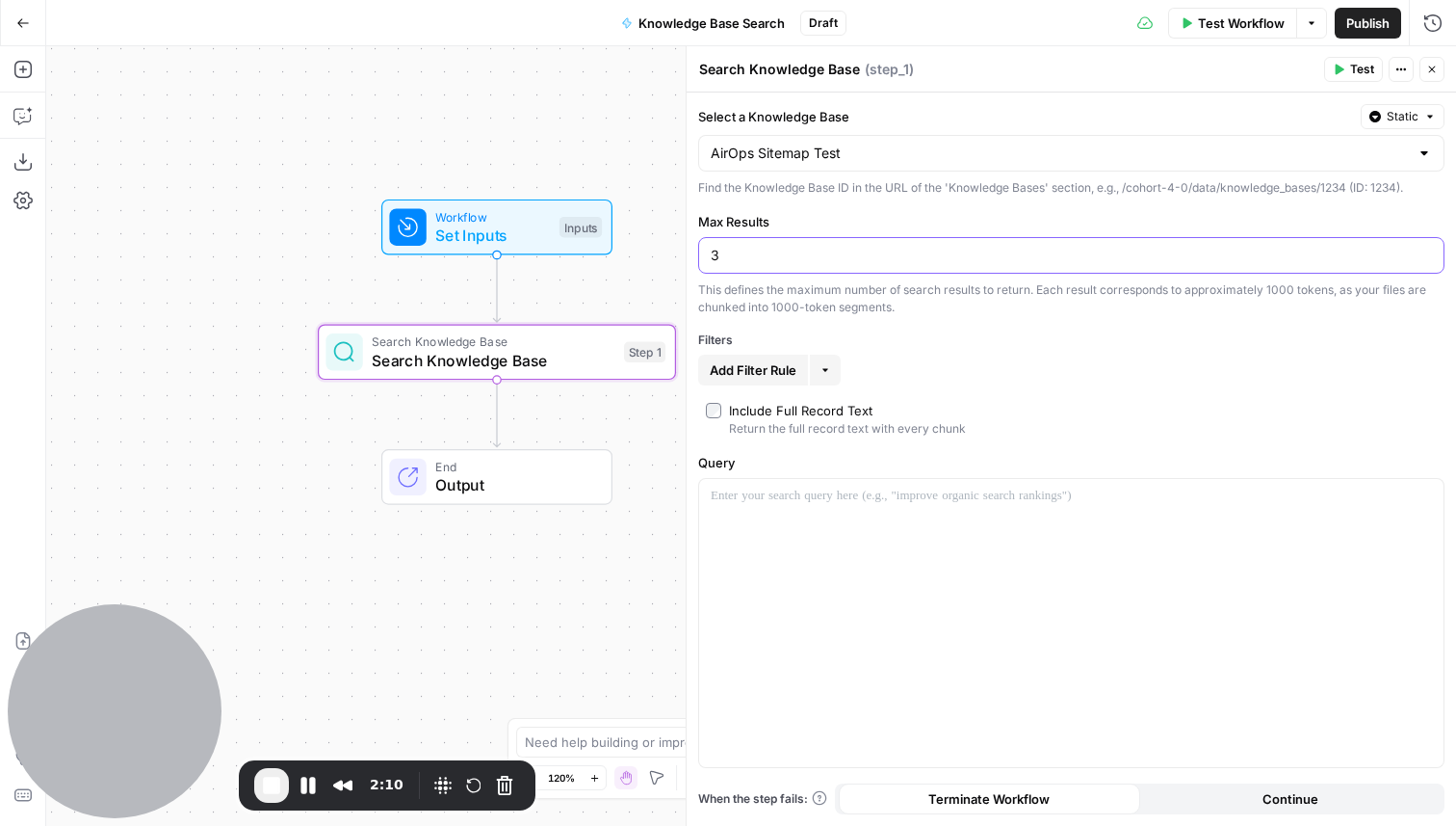
click at [738, 255] on input "3" at bounding box center [1071, 255] width 722 height 20
click at [766, 368] on span "Add Filter Rule" at bounding box center [753, 370] width 86 height 20
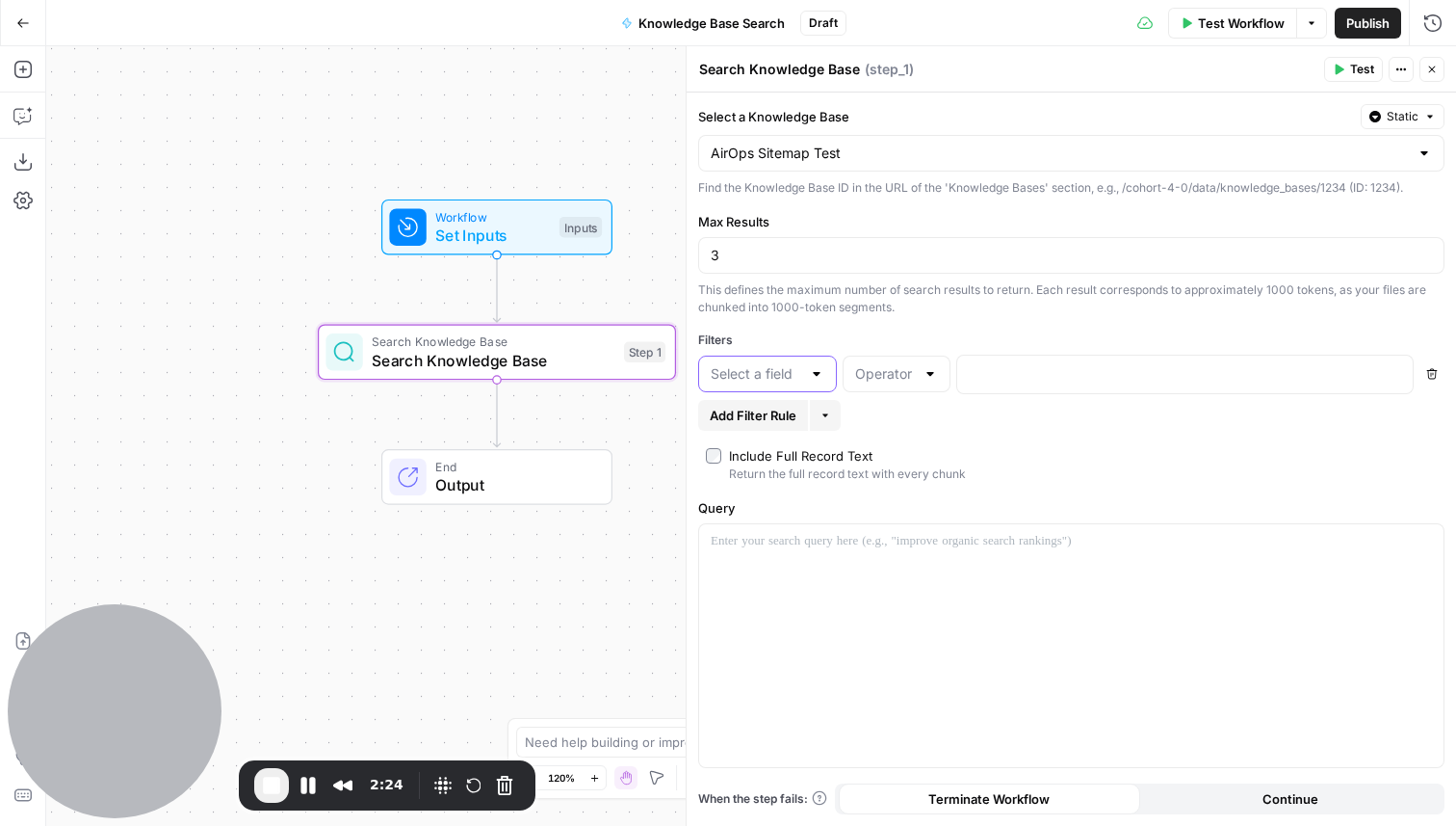
click at [788, 377] on input "text" at bounding box center [756, 374] width 90 height 20
click at [779, 443] on span "title" at bounding box center [764, 450] width 98 height 20
type input "title"
click at [873, 376] on input "text" at bounding box center [885, 374] width 60 height 20
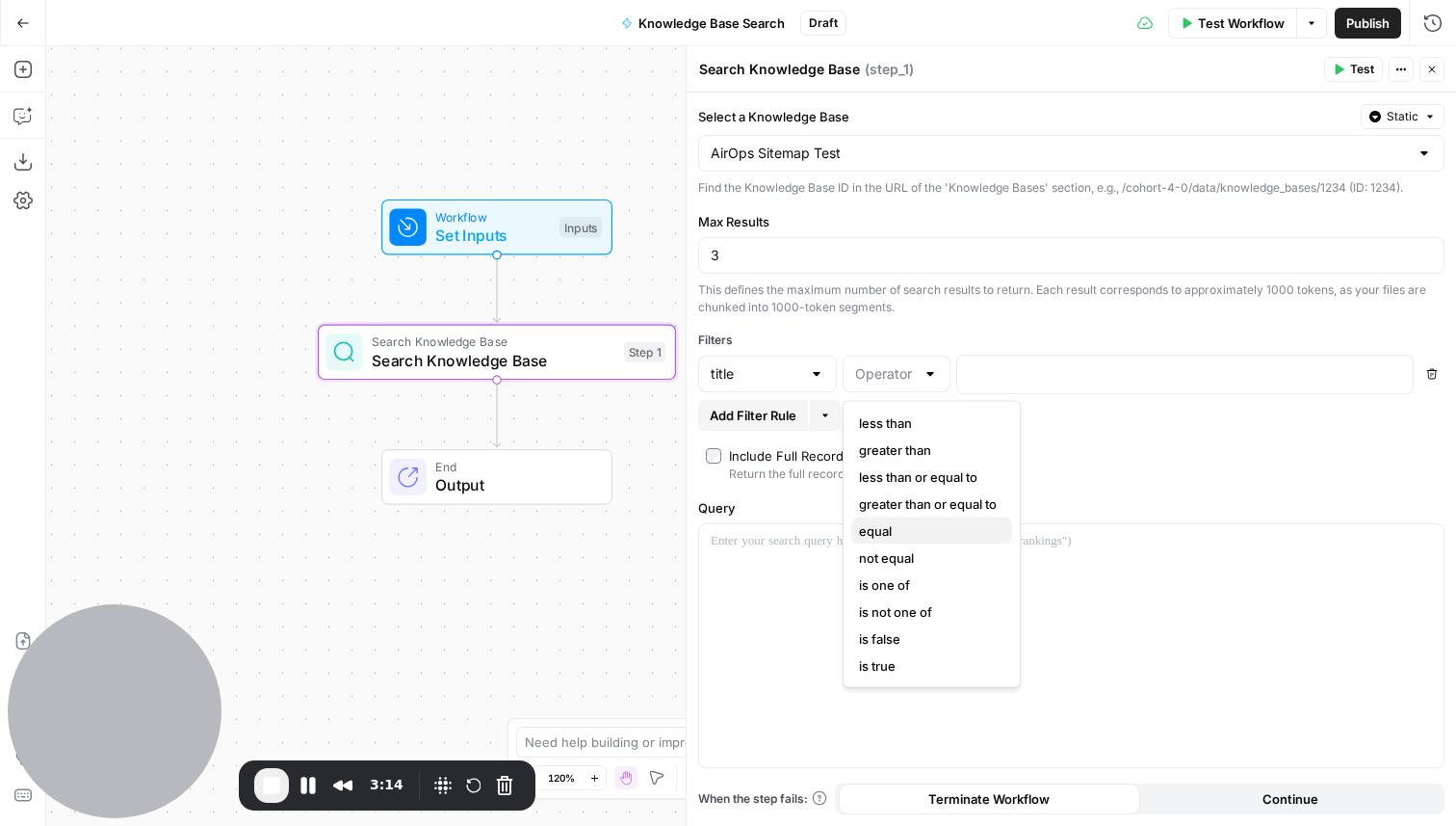
click at [902, 534] on span "equal" at bounding box center [928, 531] width 137 height 20
type input "equal"
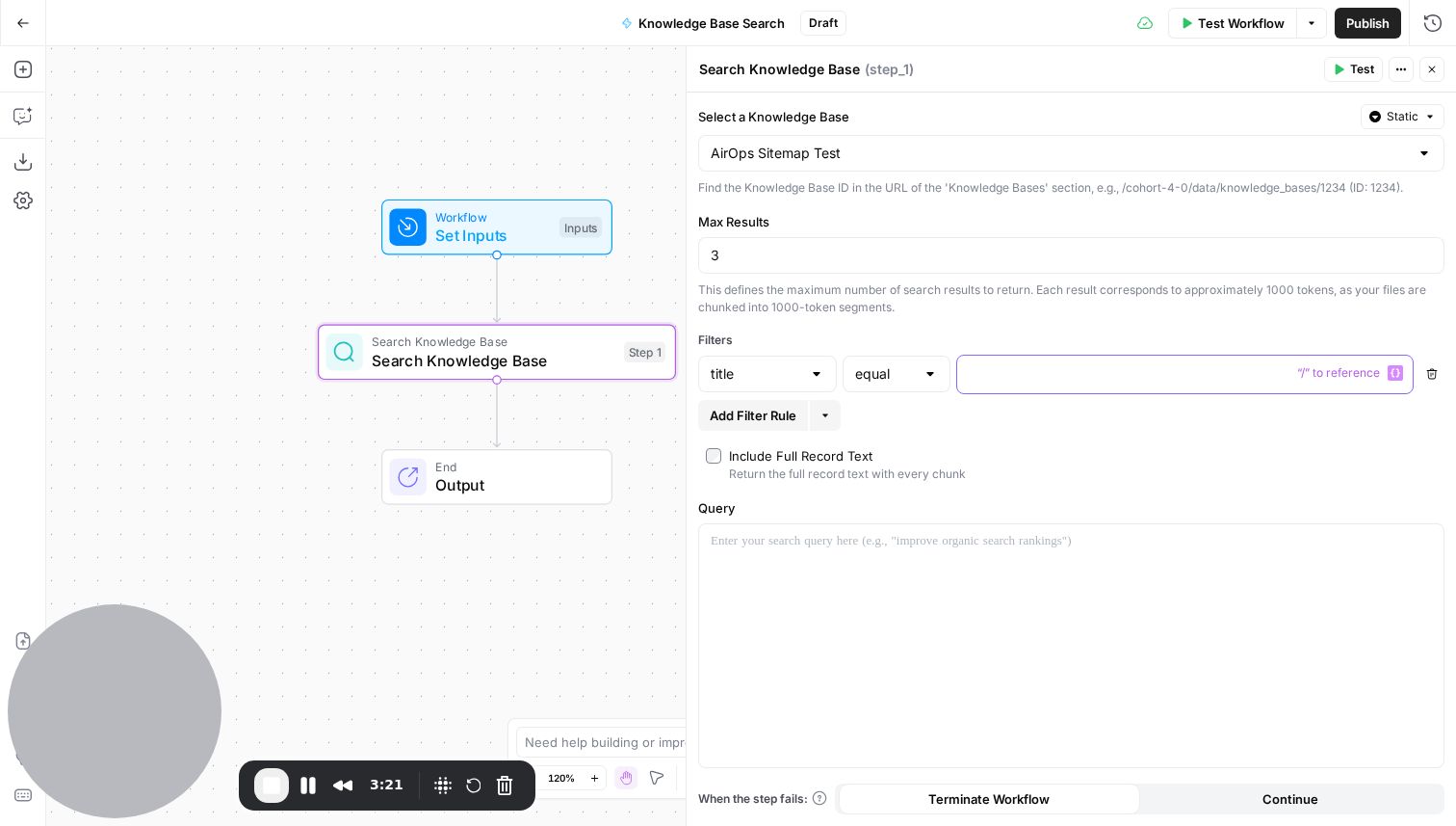
click at [1041, 381] on p at bounding box center [1169, 373] width 402 height 20
click at [832, 571] on div at bounding box center [1071, 645] width 744 height 243
click at [832, 588] on div at bounding box center [1071, 645] width 744 height 243
click at [537, 231] on span "Set Inputs" at bounding box center [492, 236] width 115 height 24
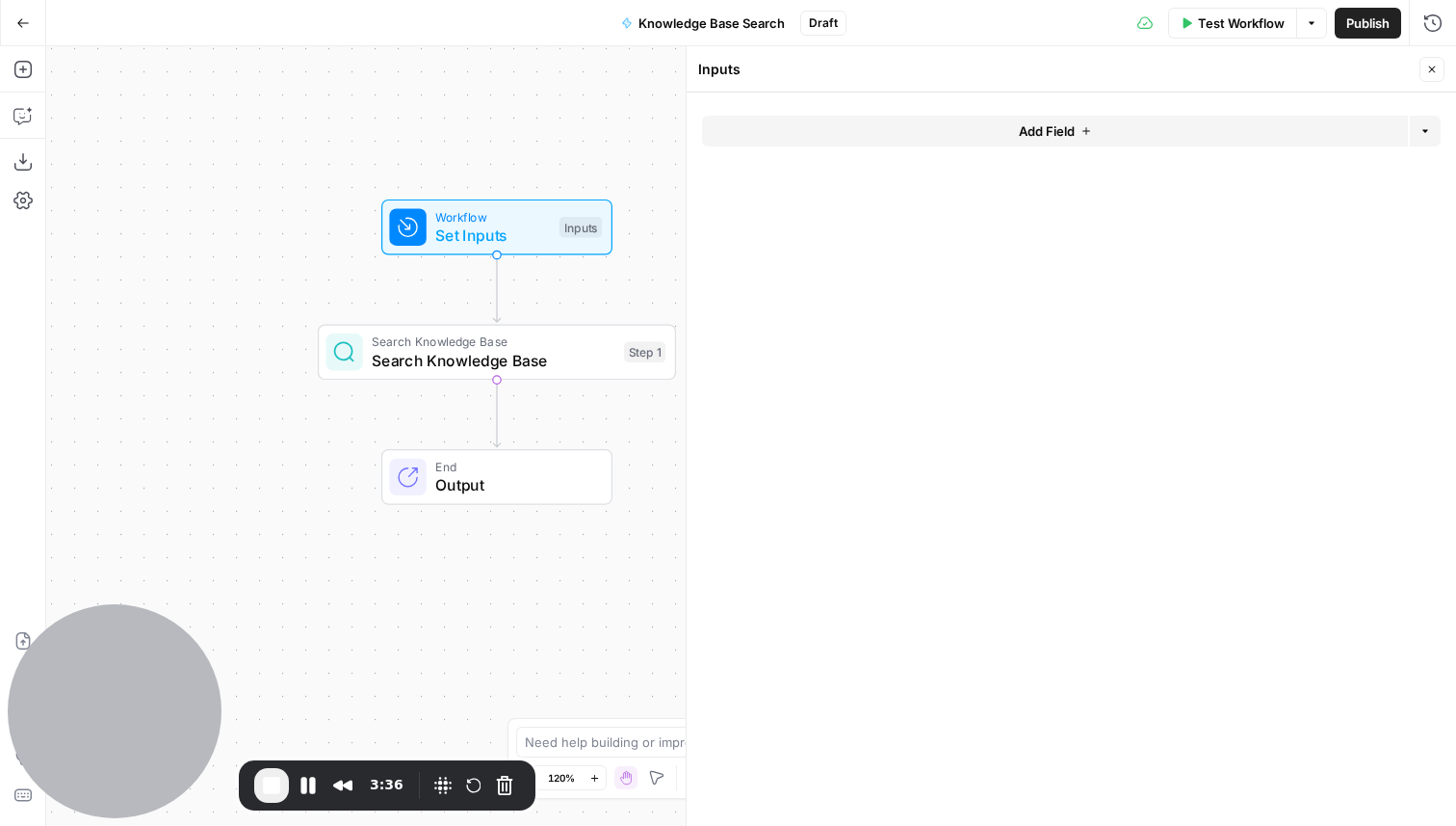
click at [852, 134] on button "Add Field" at bounding box center [1054, 131] width 706 height 30
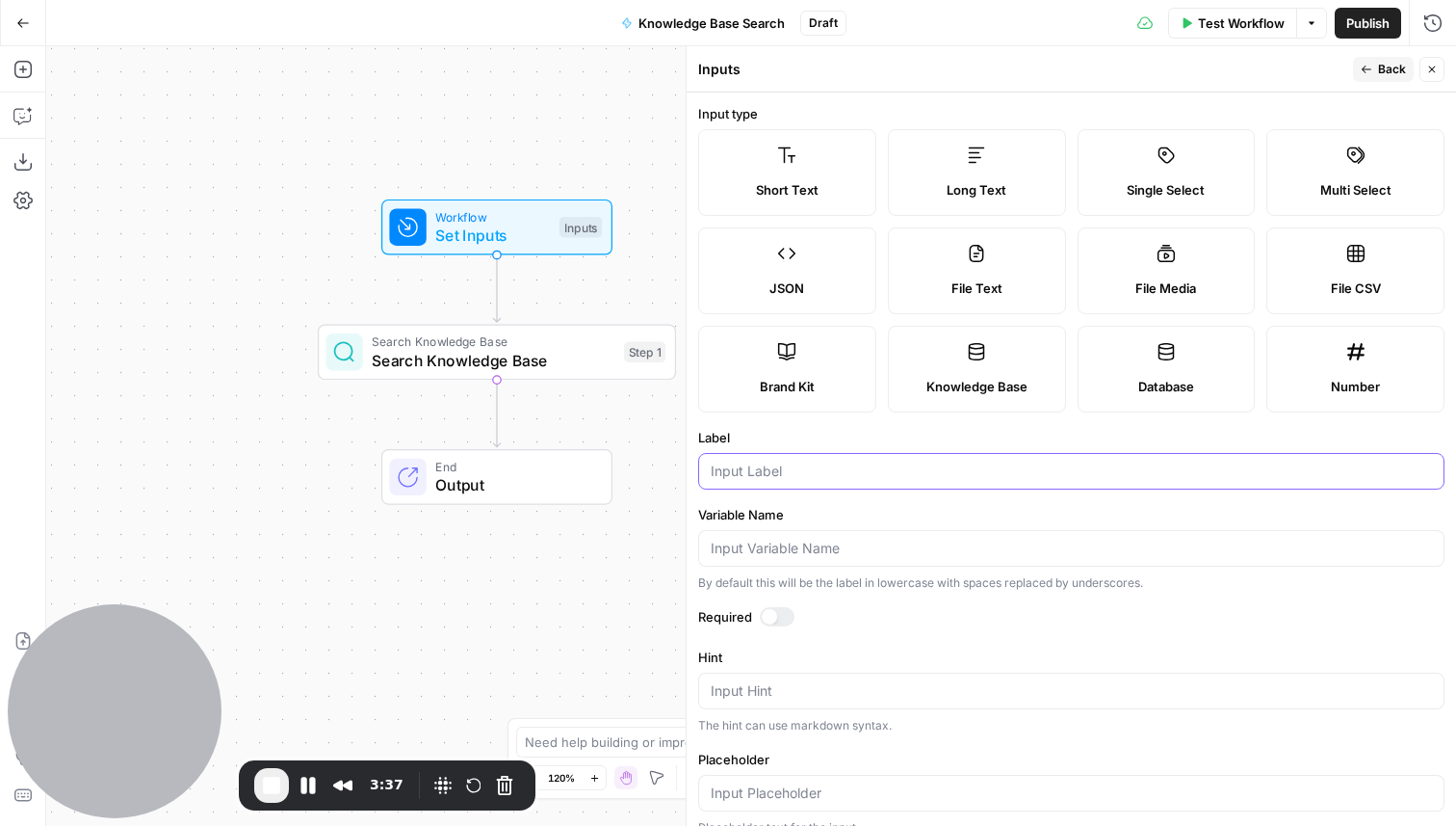
click at [839, 477] on input "Label" at bounding box center [1071, 471] width 722 height 20
type input "Primary Keyword"
click at [1397, 67] on span "Back" at bounding box center [1392, 70] width 27 height 18
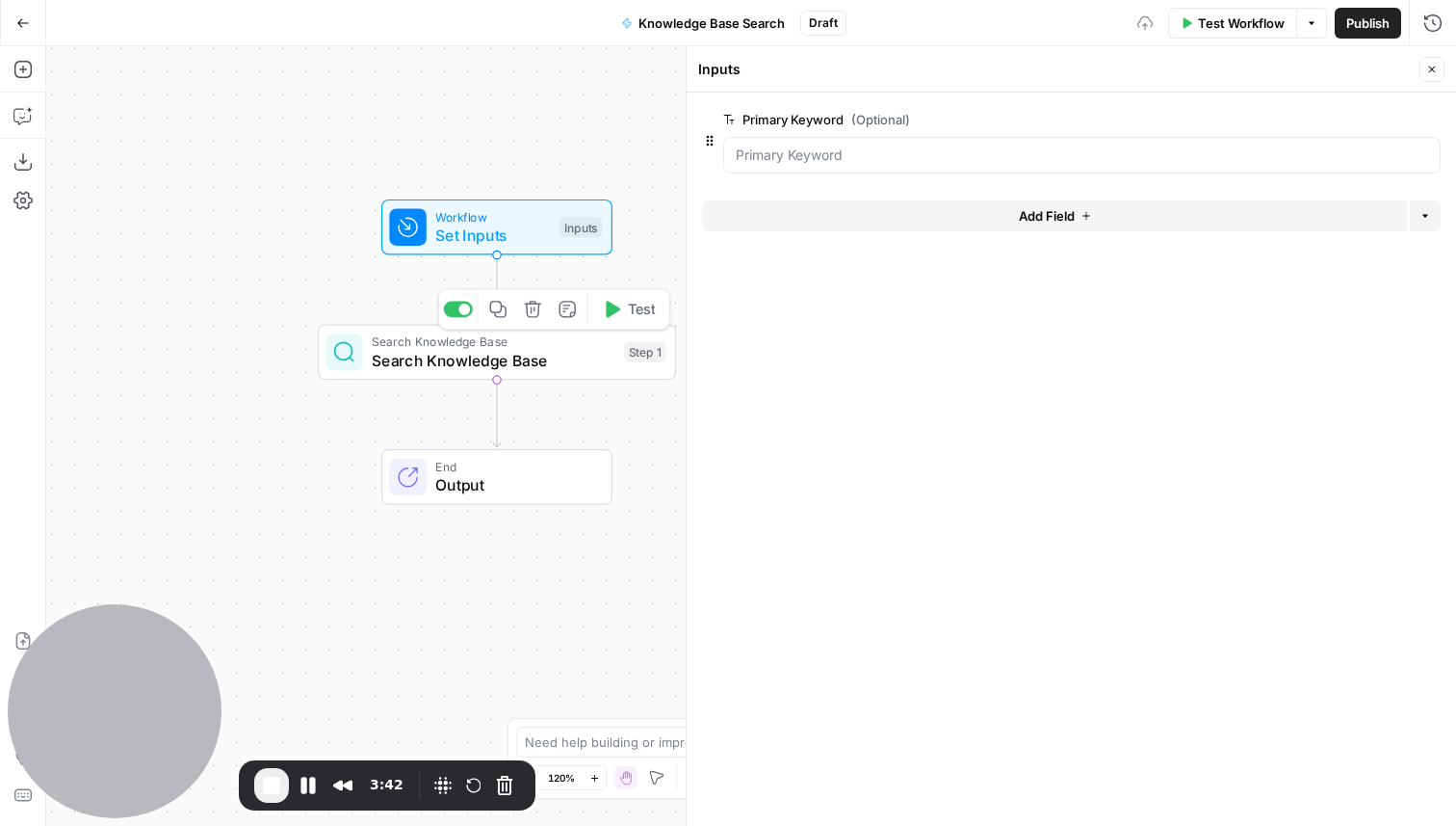
click at [580, 361] on span "Search Knowledge Base" at bounding box center [493, 360] width 243 height 24
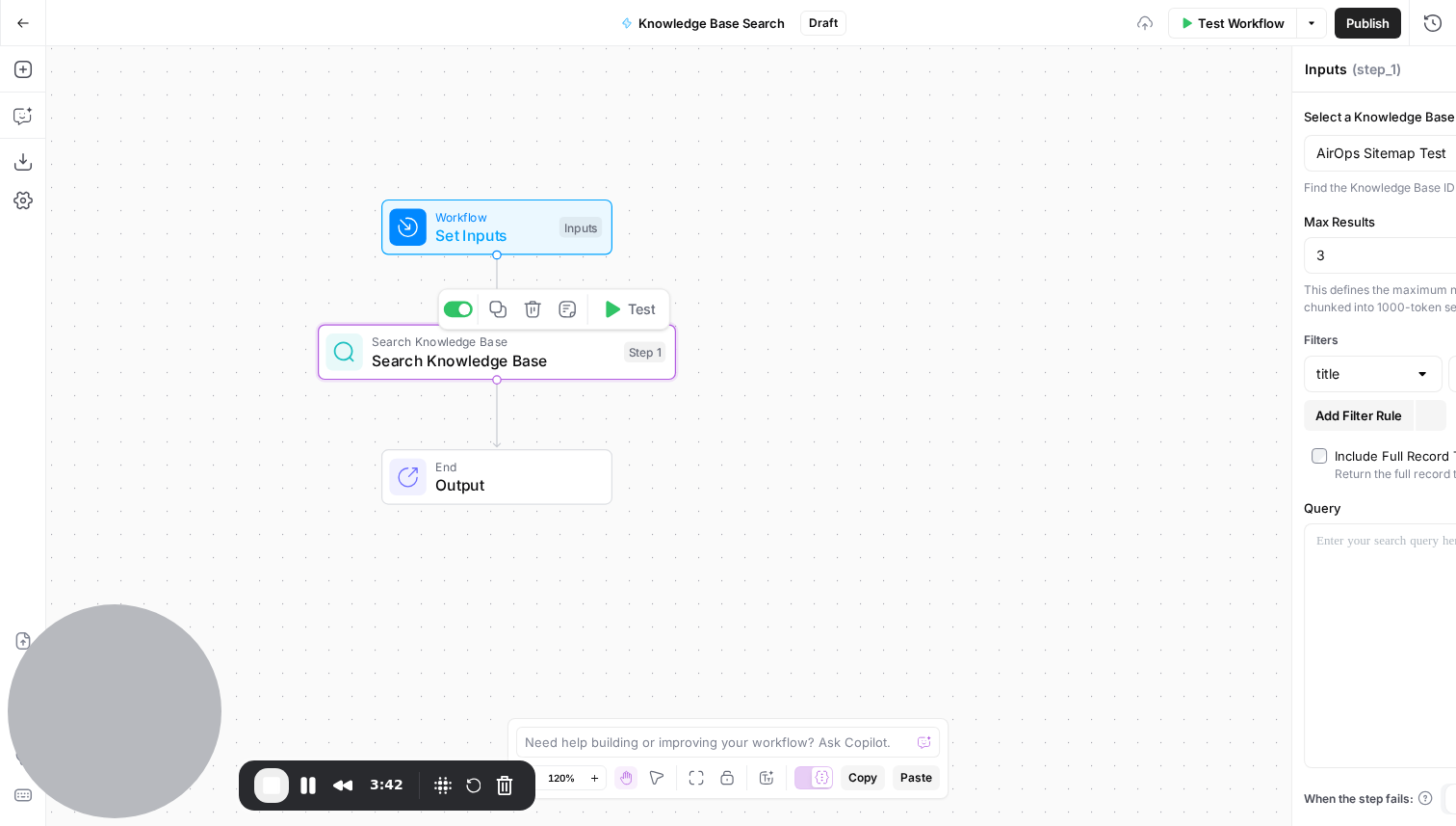
type textarea "Search Knowledge Base"
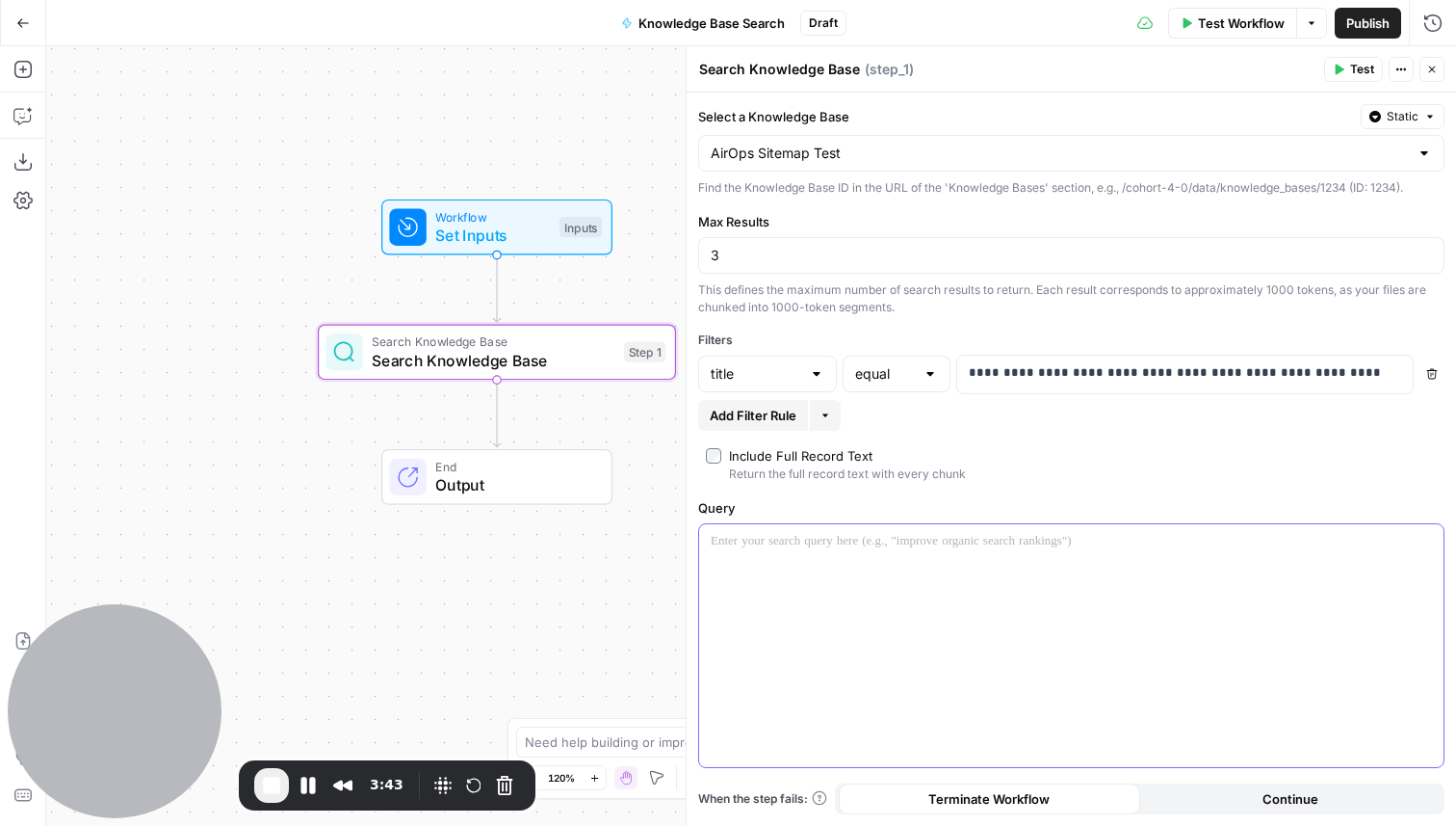
click at [794, 618] on div at bounding box center [1071, 645] width 744 height 243
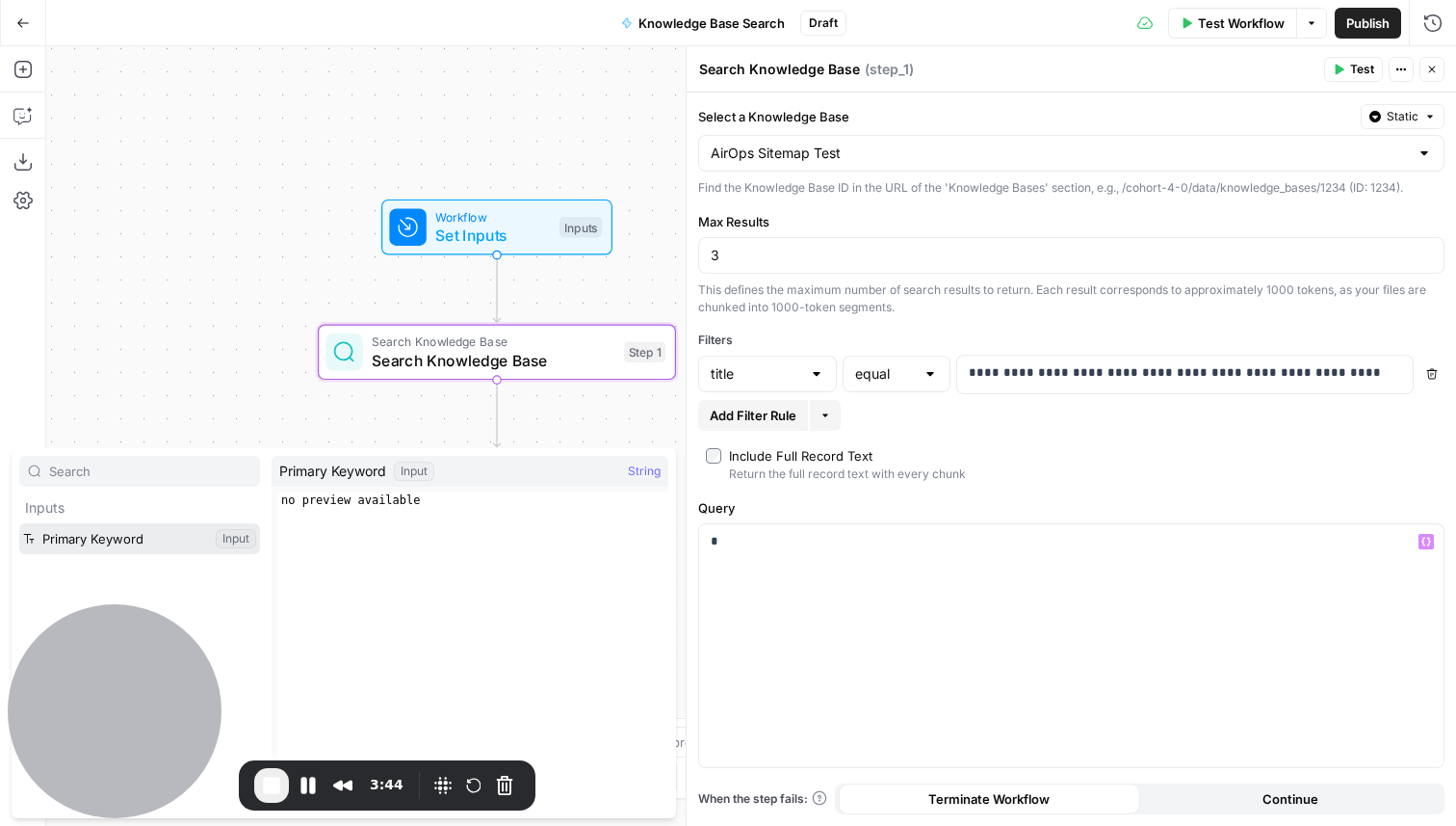
click at [175, 540] on button "Select variable Primary Keyword" at bounding box center [139, 538] width 241 height 30
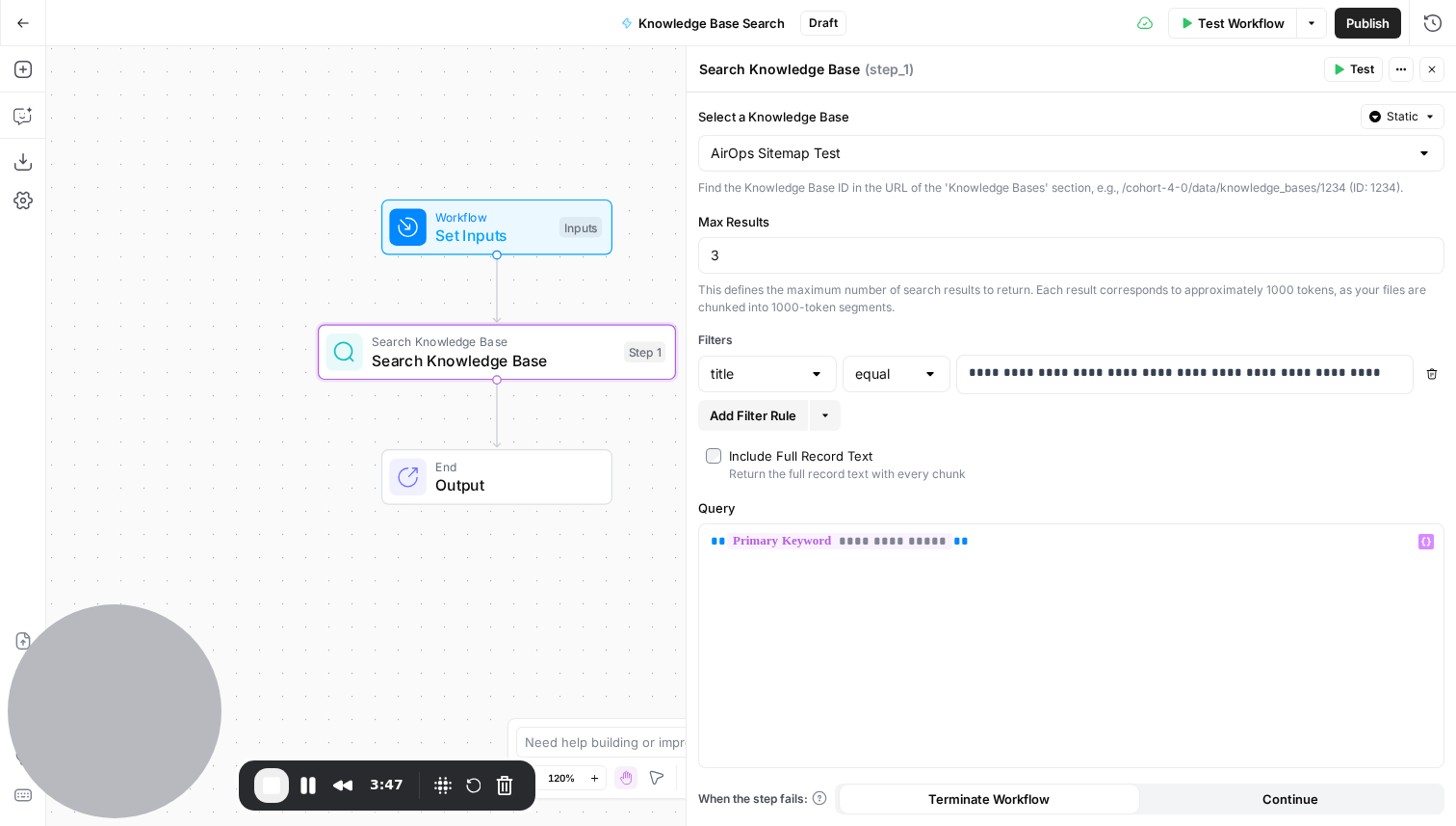
click at [1366, 77] on span "Test" at bounding box center [1362, 70] width 25 height 18
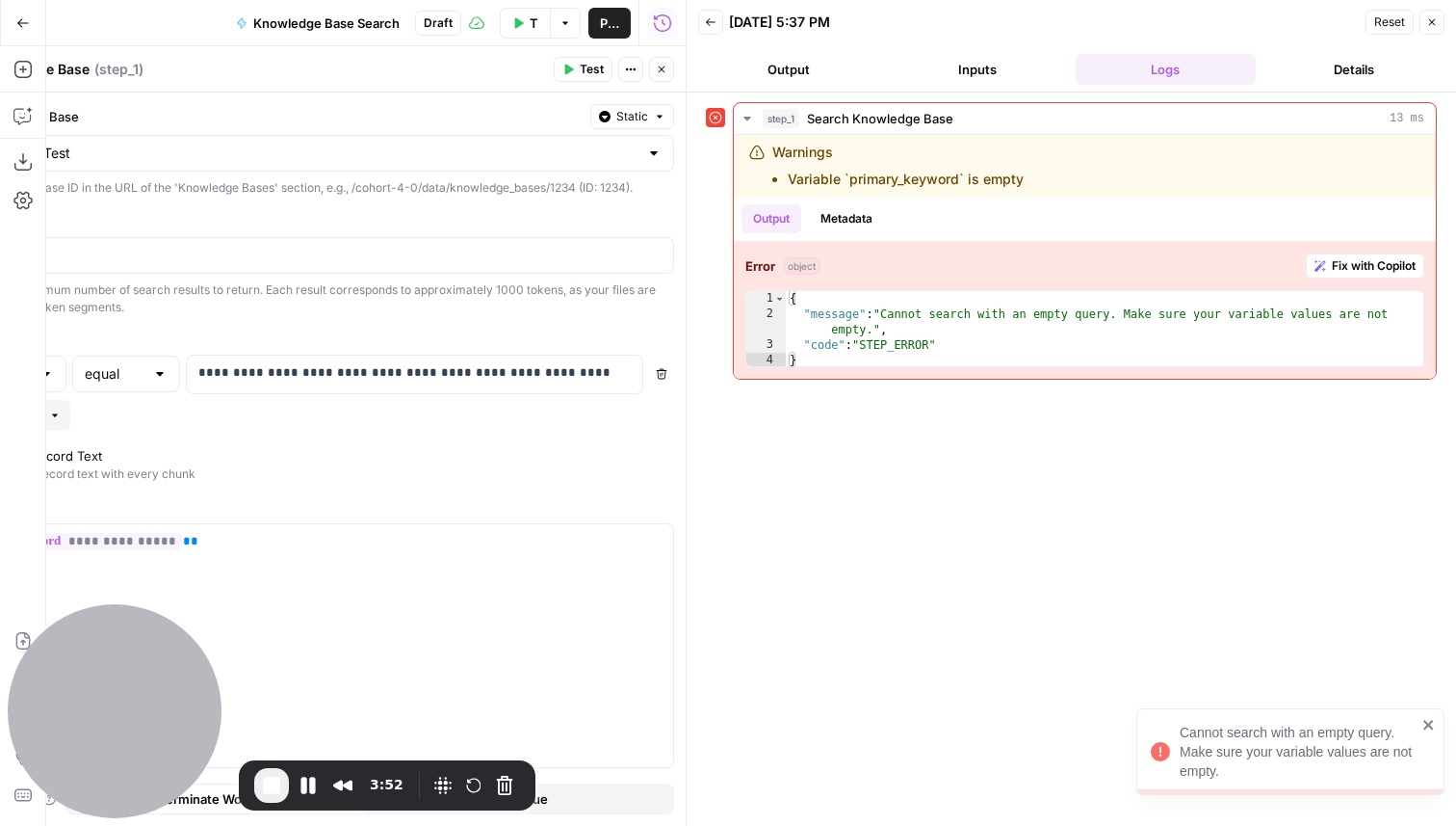
click at [1437, 21] on button "Close" at bounding box center [1432, 23] width 26 height 26
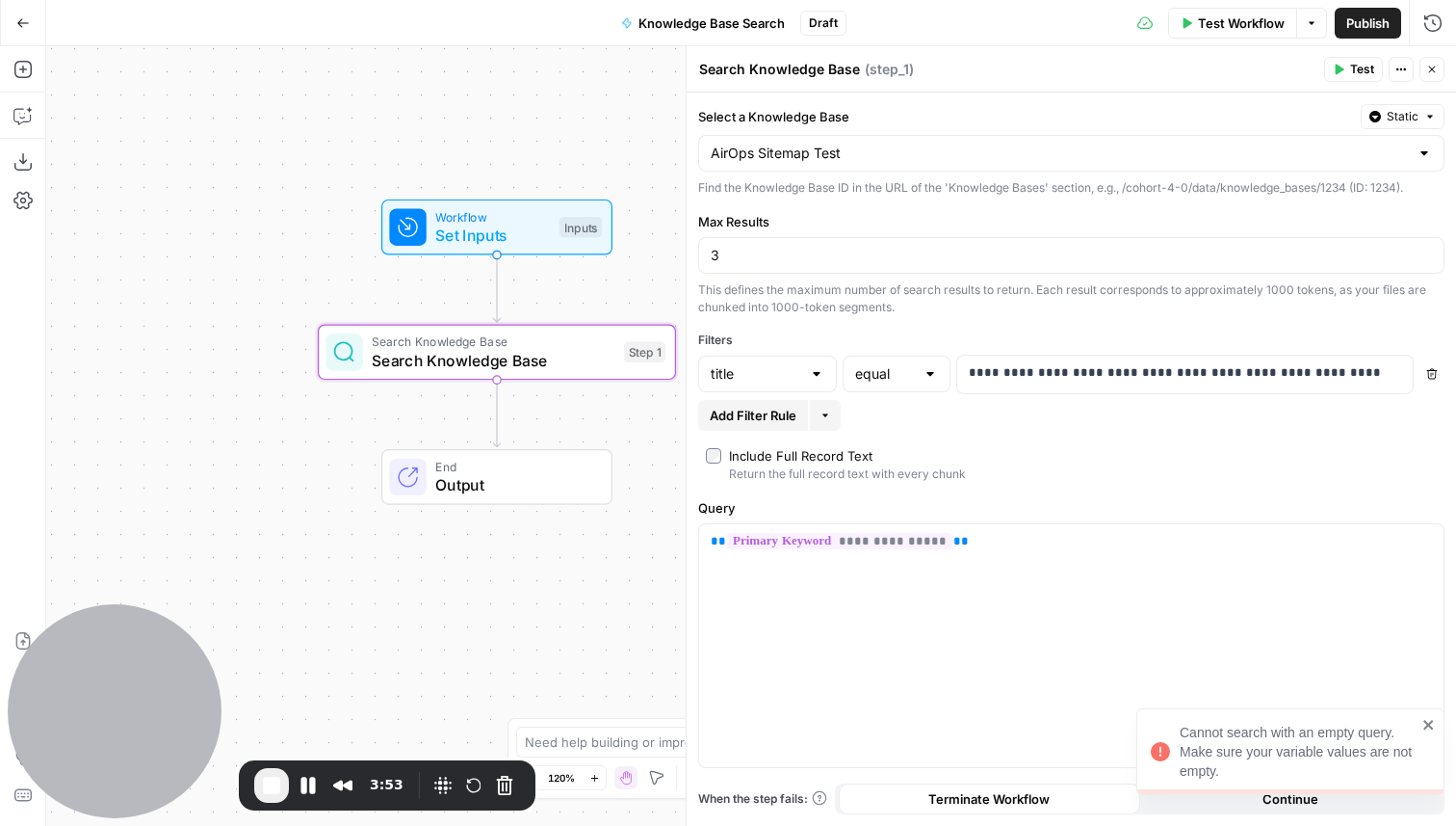
click at [1218, 28] on span "Test Workflow" at bounding box center [1241, 24] width 86 height 20
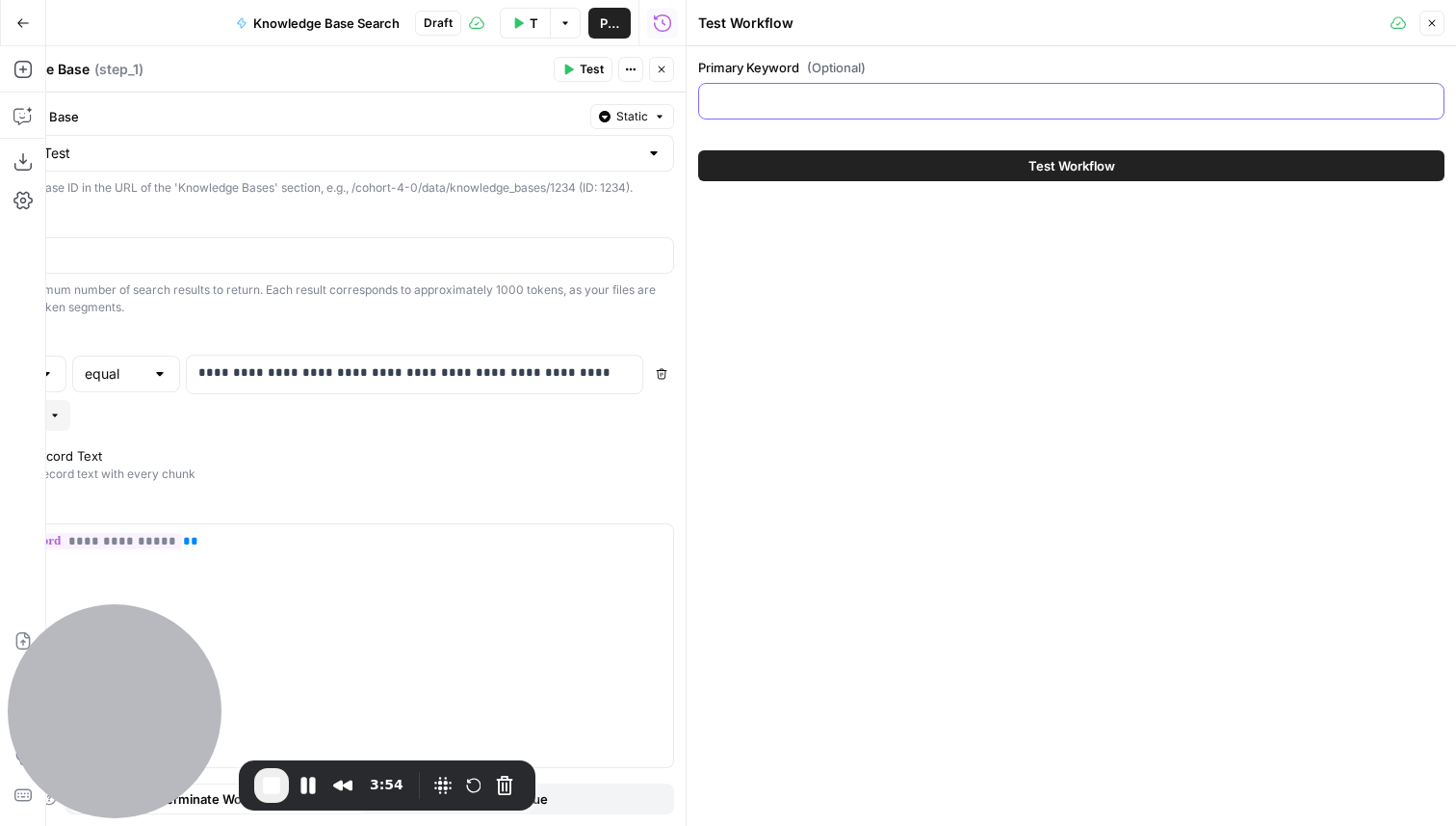
click at [805, 102] on input "Primary Keyword (Optional)" at bounding box center [1071, 101] width 722 height 20
type input "ai search"
click at [1133, 169] on button "Test Workflow" at bounding box center [1071, 165] width 746 height 30
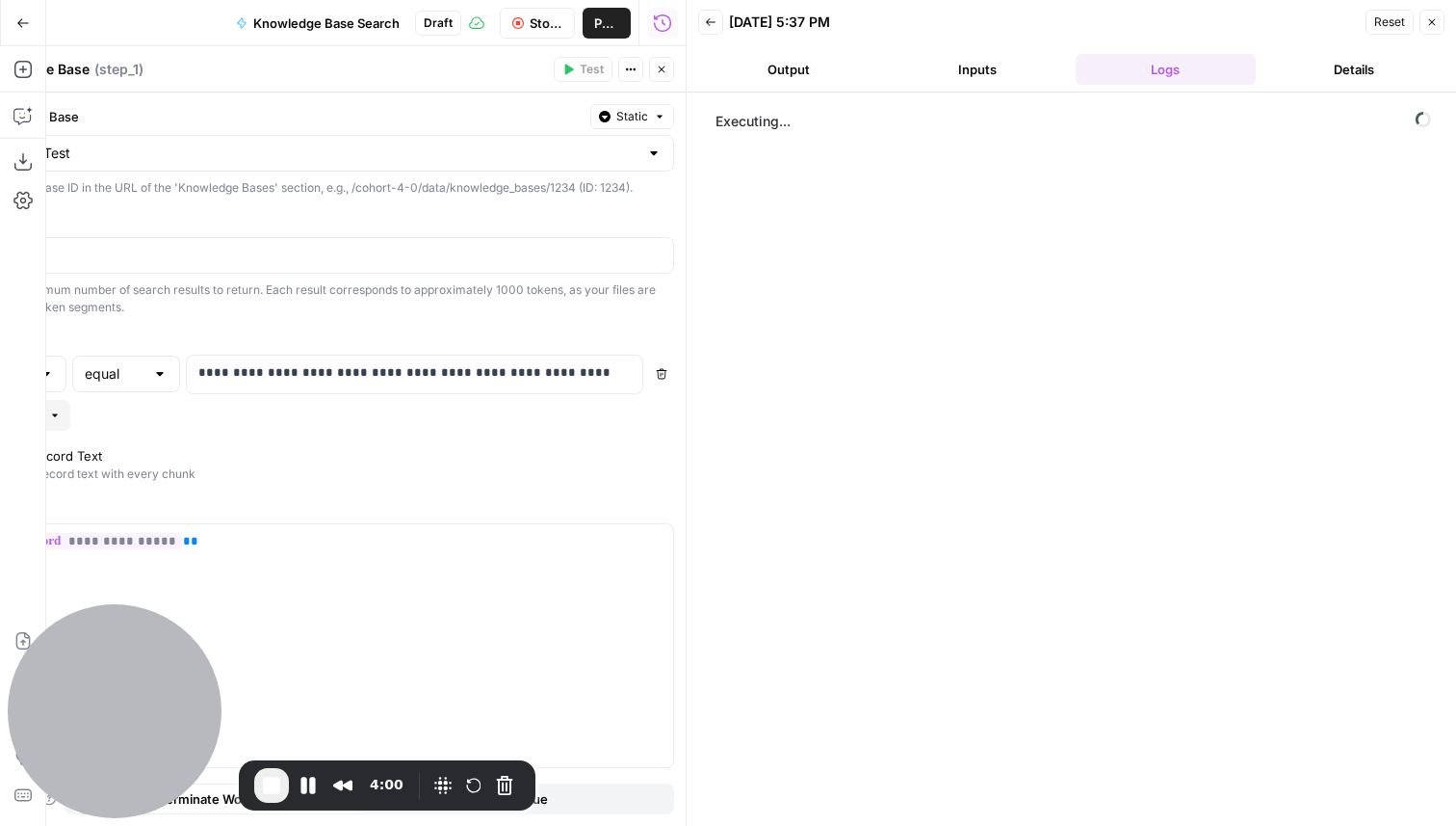
click at [1432, 25] on icon "button" at bounding box center [1432, 23] width 12 height 12
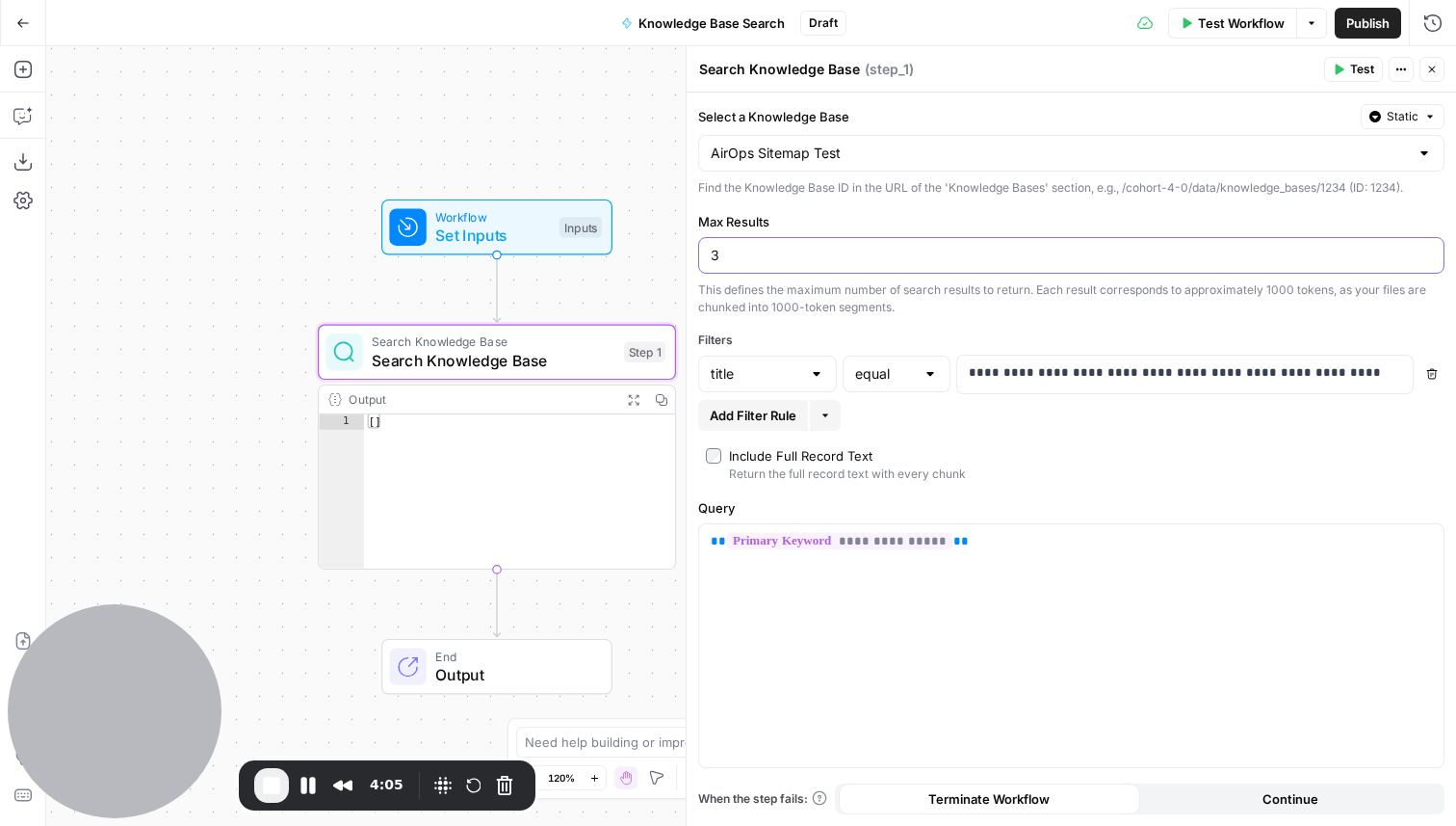
drag, startPoint x: 779, startPoint y: 248, endPoint x: 712, endPoint y: 248, distance: 67.0
click at [712, 248] on input "3" at bounding box center [1071, 255] width 722 height 20
type input "10"
click at [978, 199] on div "**********" at bounding box center [1071, 459] width 770 height 733
click at [1267, 21] on span "Test Workflow" at bounding box center [1241, 24] width 86 height 20
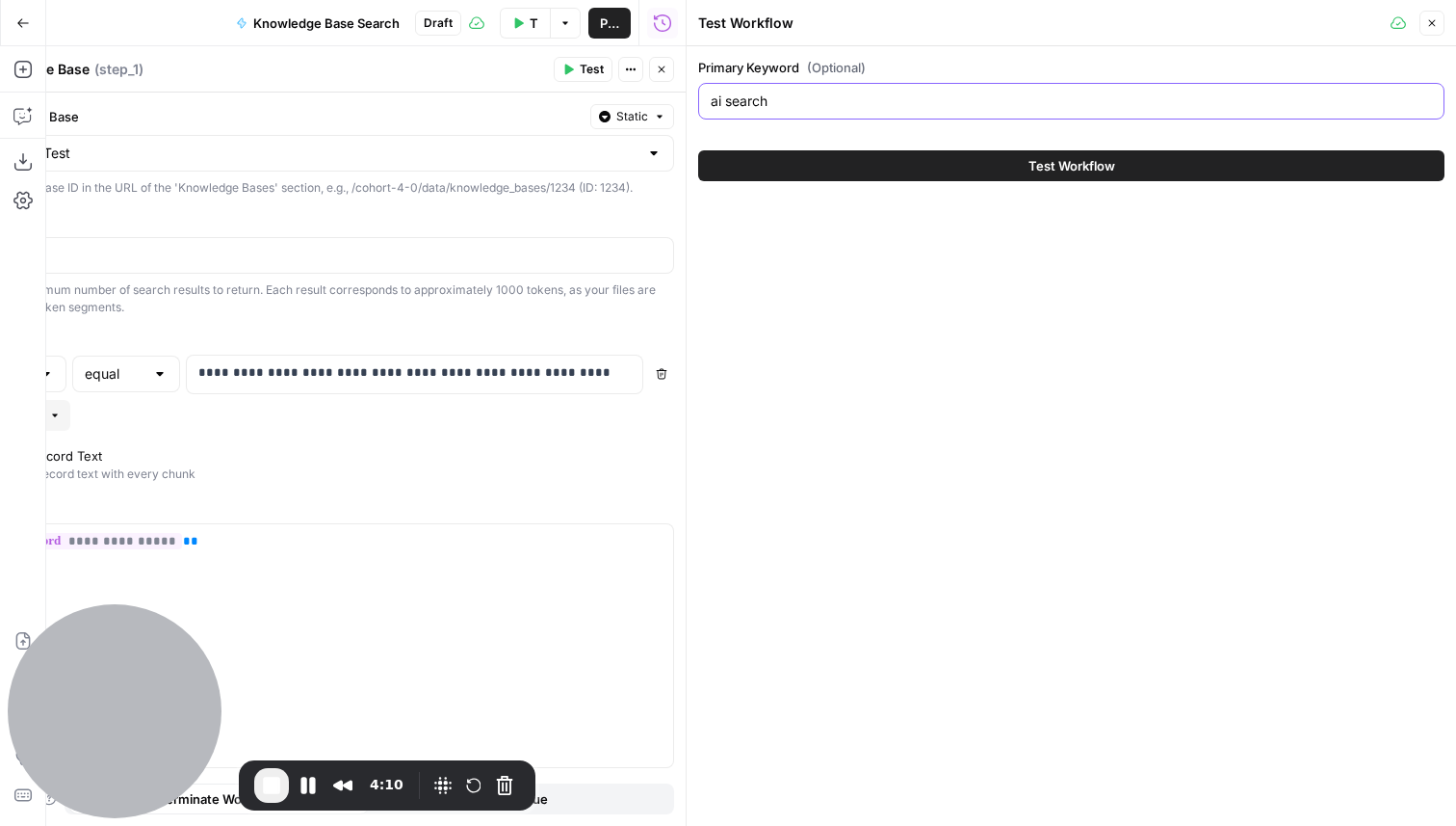
drag, startPoint x: 782, startPoint y: 105, endPoint x: 706, endPoint y: 105, distance: 76.0
click at [706, 105] on div "ai search" at bounding box center [1071, 100] width 746 height 36
type input "win ai search"
click at [841, 173] on button "Test Workflow" at bounding box center [1071, 165] width 746 height 30
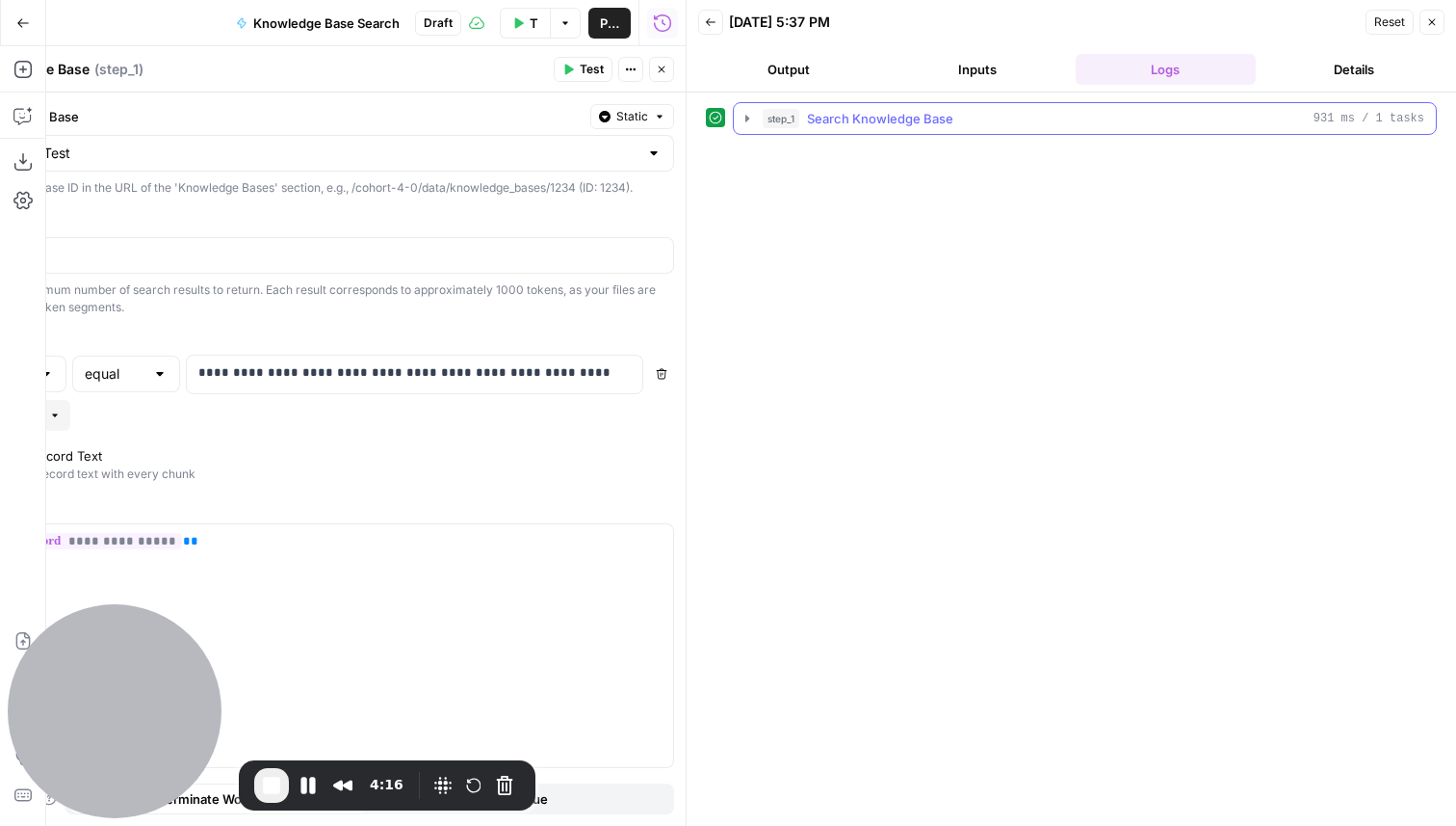
click at [751, 118] on icon "button" at bounding box center [747, 119] width 16 height 16
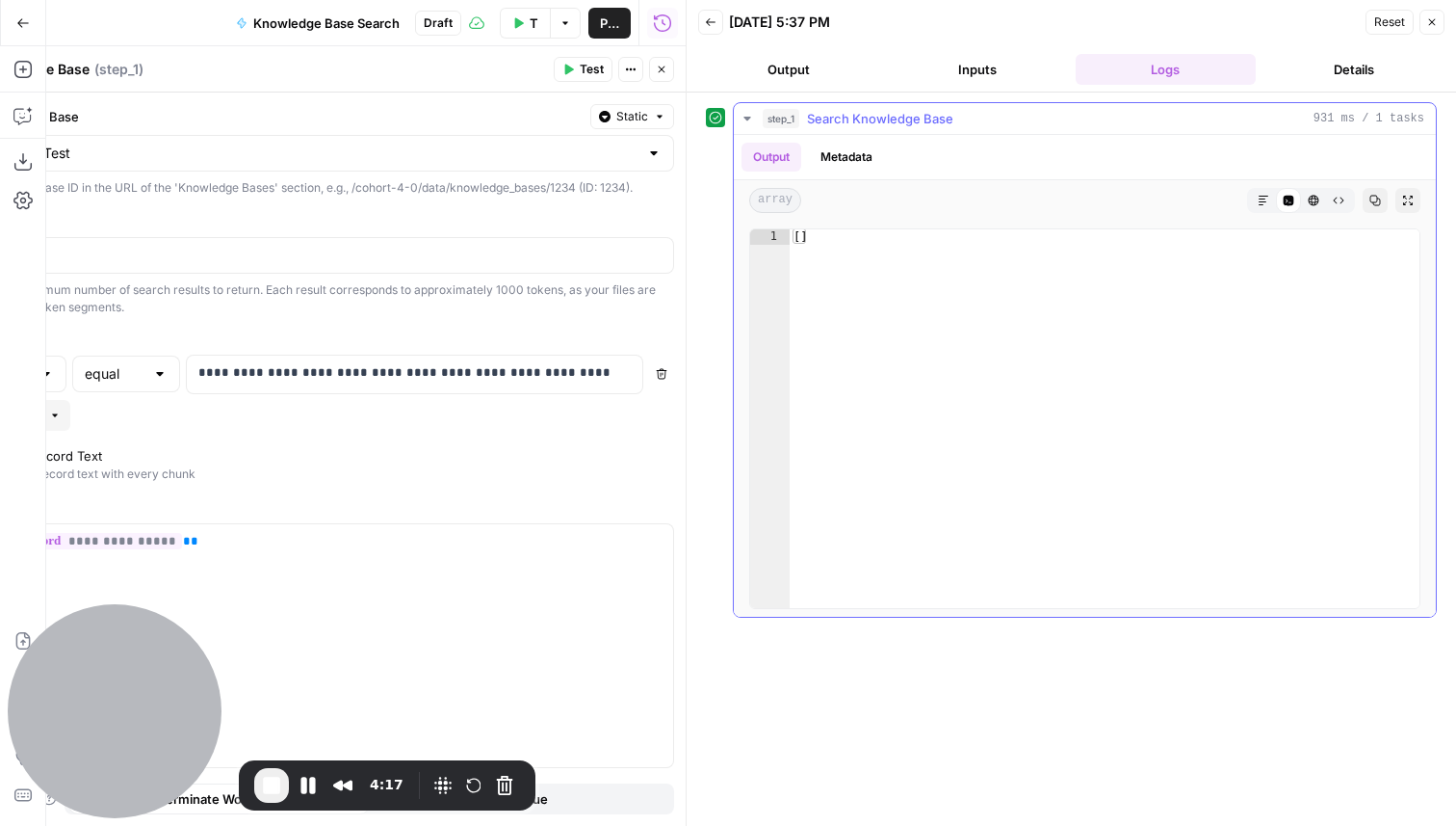
click at [747, 118] on icon "button" at bounding box center [746, 119] width 7 height 4
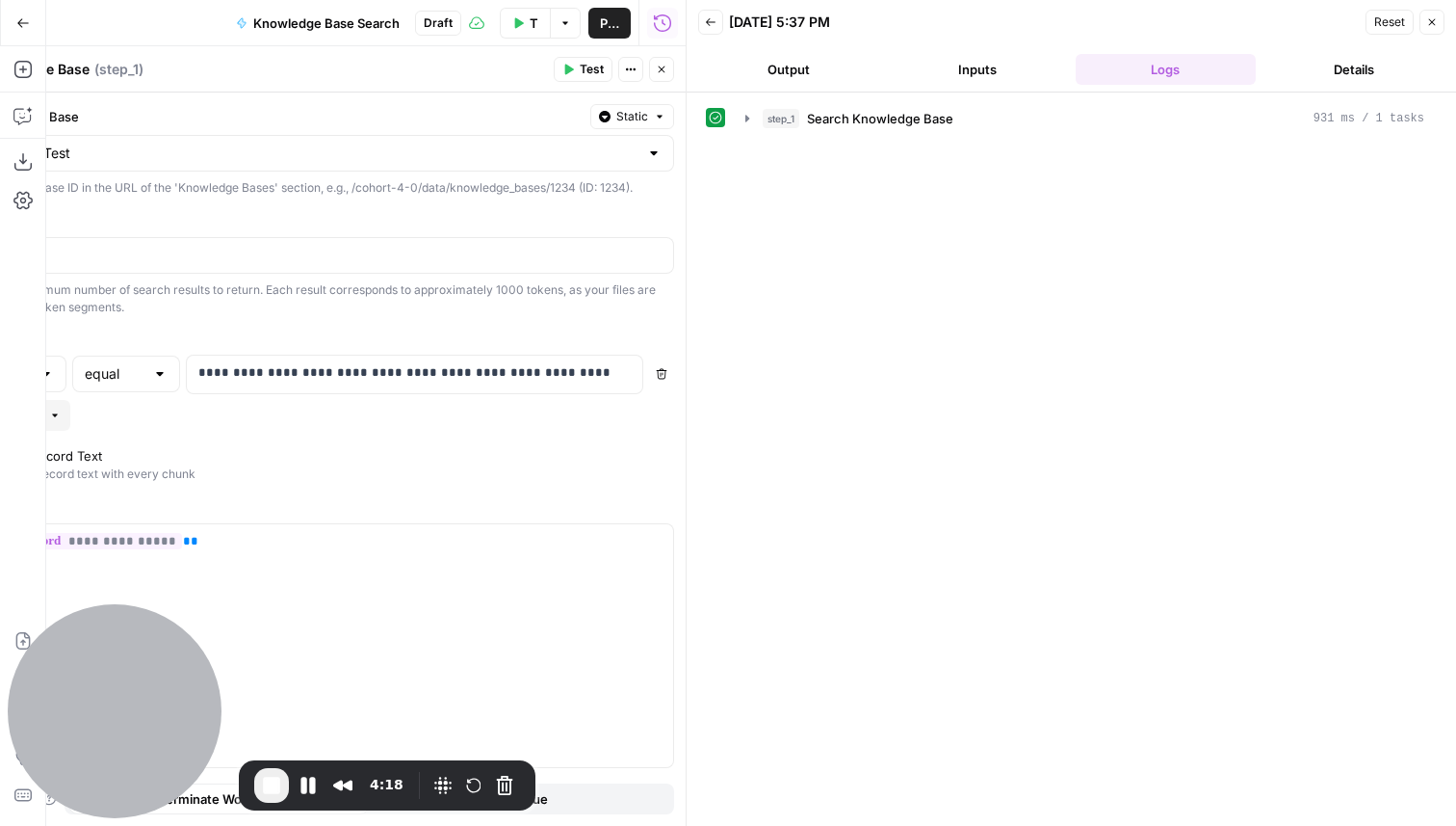
click at [1429, 26] on icon "button" at bounding box center [1432, 23] width 12 height 12
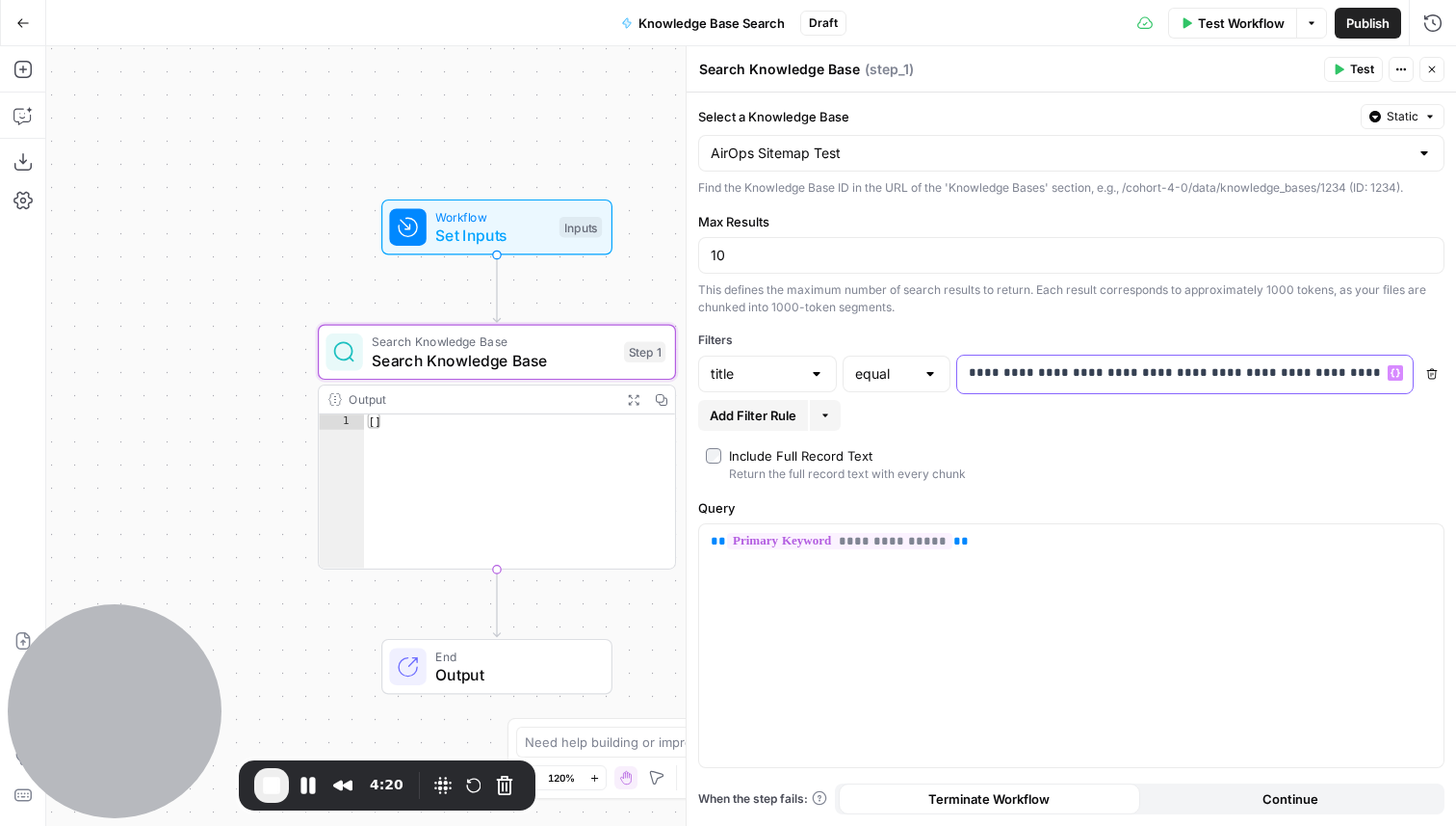
click at [972, 375] on p "**********" at bounding box center [1185, 373] width 432 height 20
click at [1338, 369] on p "**********" at bounding box center [1169, 373] width 402 height 20
click at [1372, 76] on span "Test" at bounding box center [1362, 70] width 25 height 18
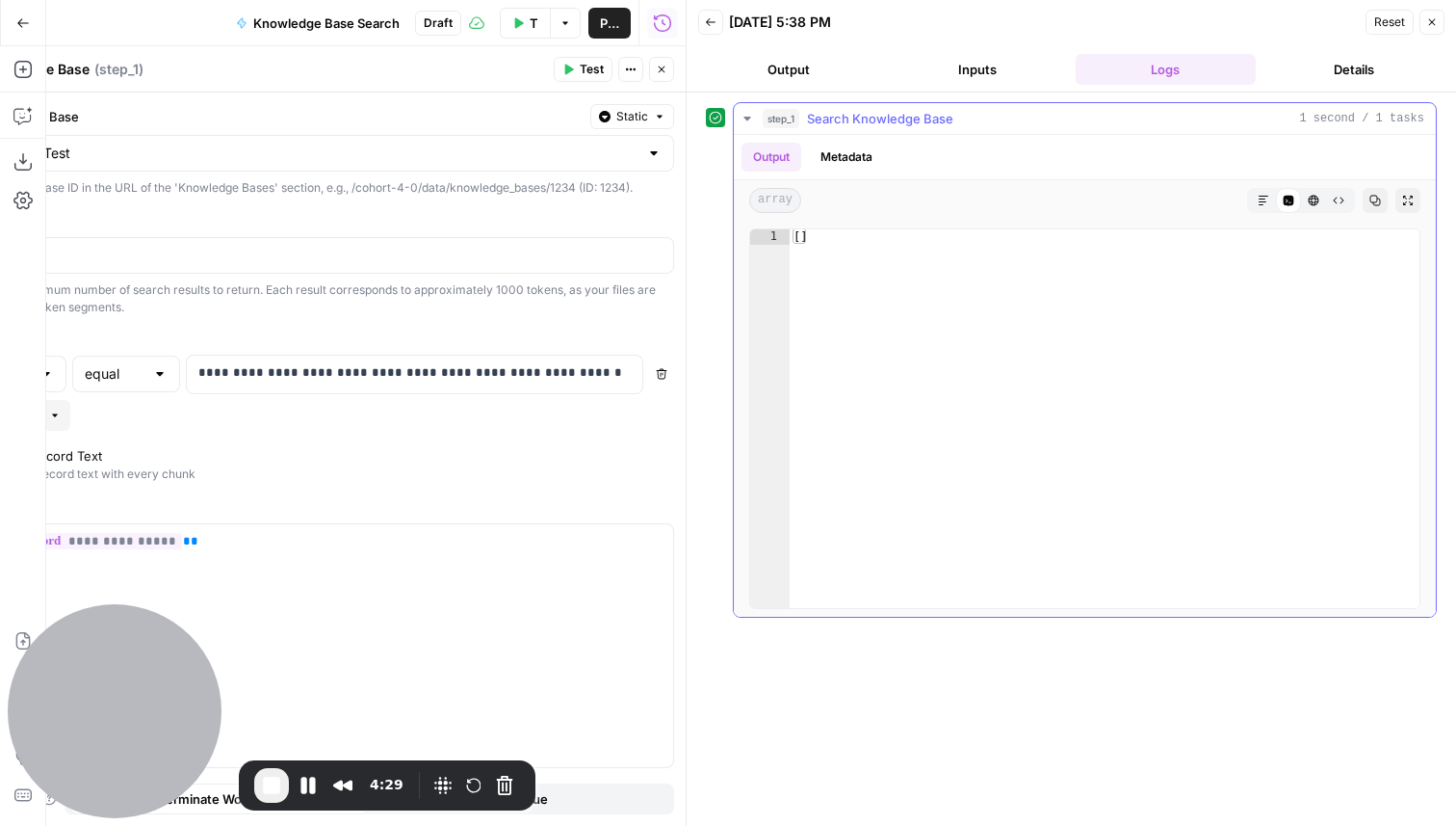
click at [858, 144] on button "Metadata" at bounding box center [846, 156] width 76 height 28
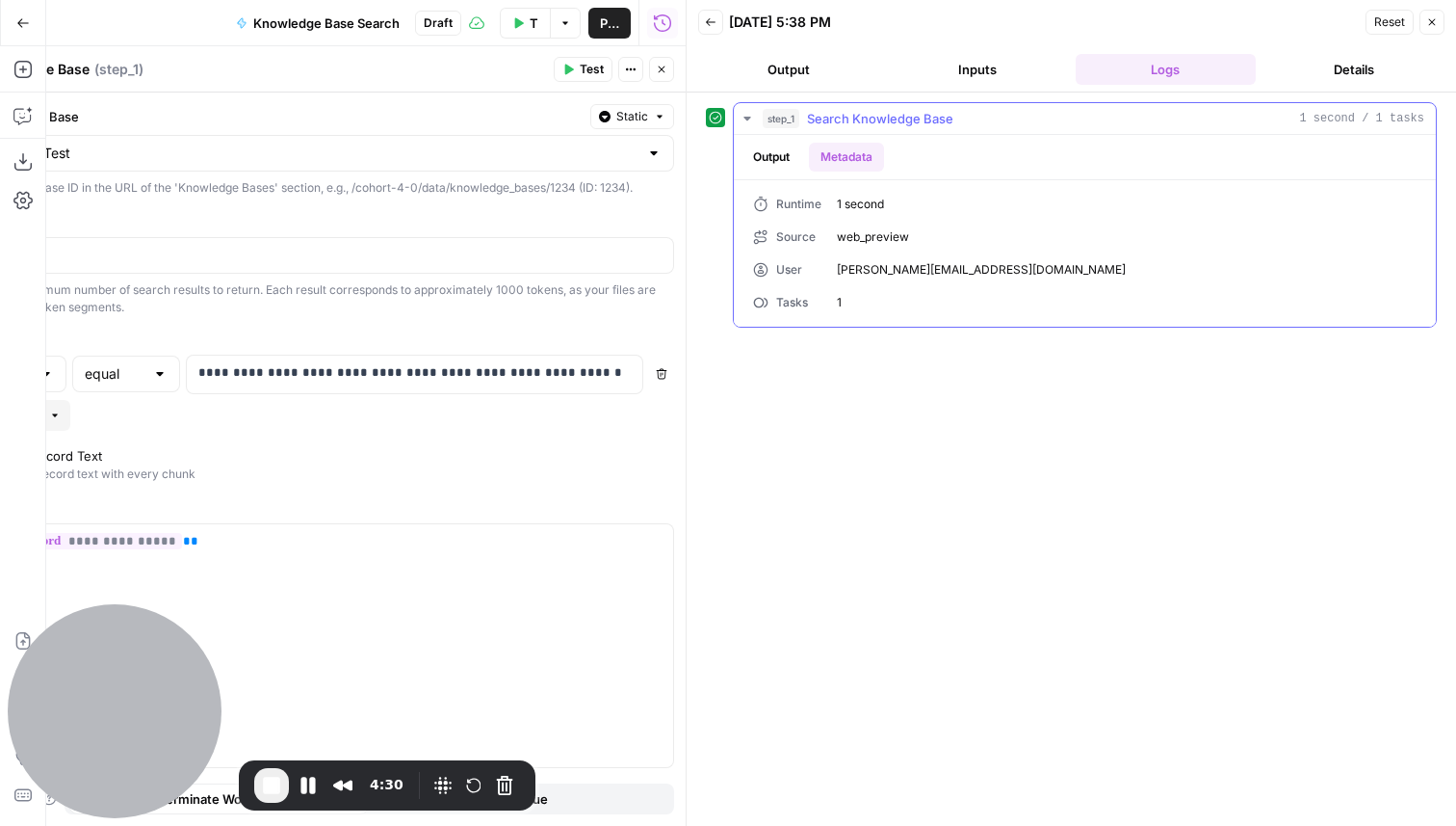
click at [783, 166] on button "Output" at bounding box center [771, 156] width 60 height 28
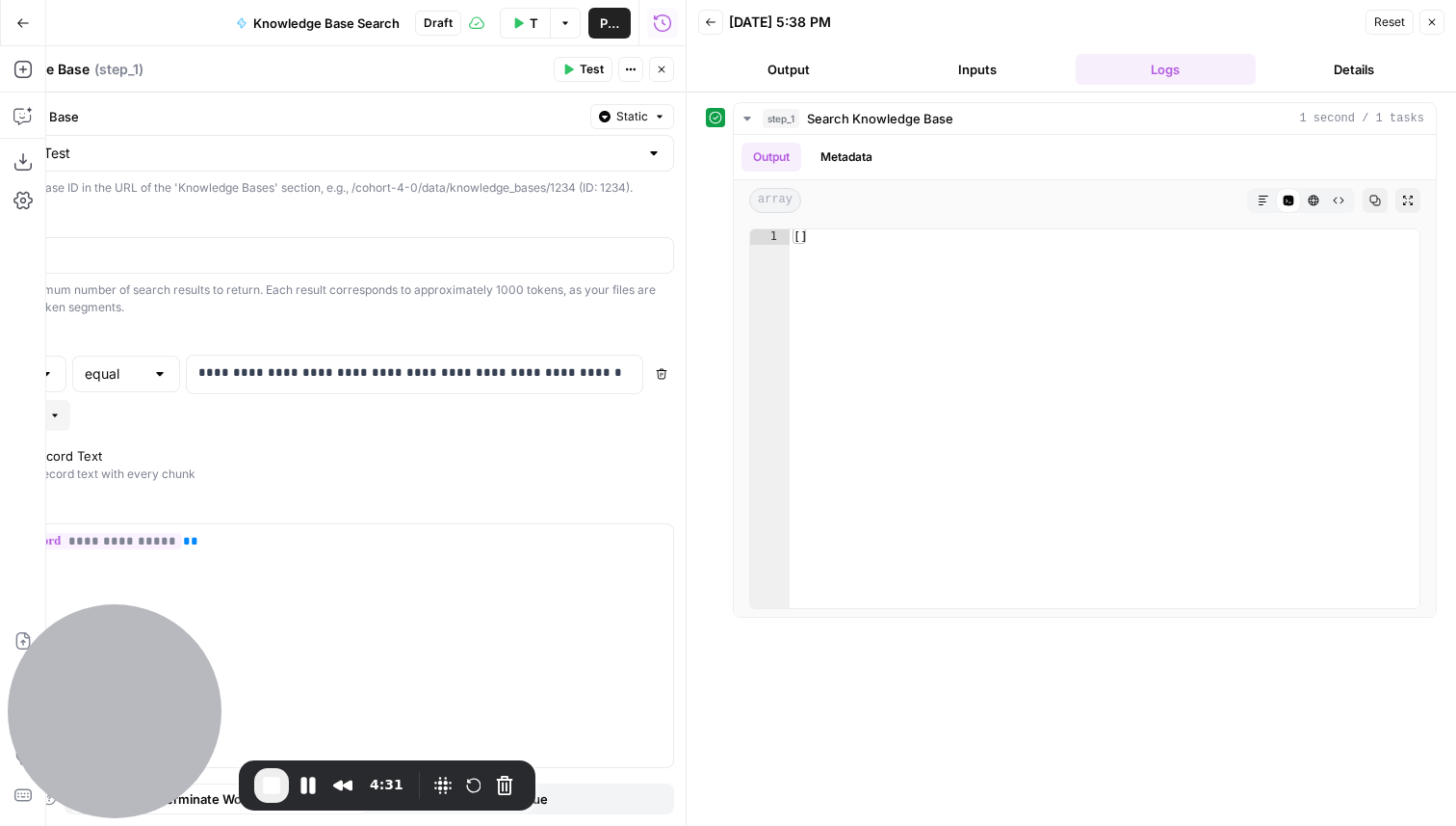
click at [1438, 24] on button "Close" at bounding box center [1432, 23] width 26 height 26
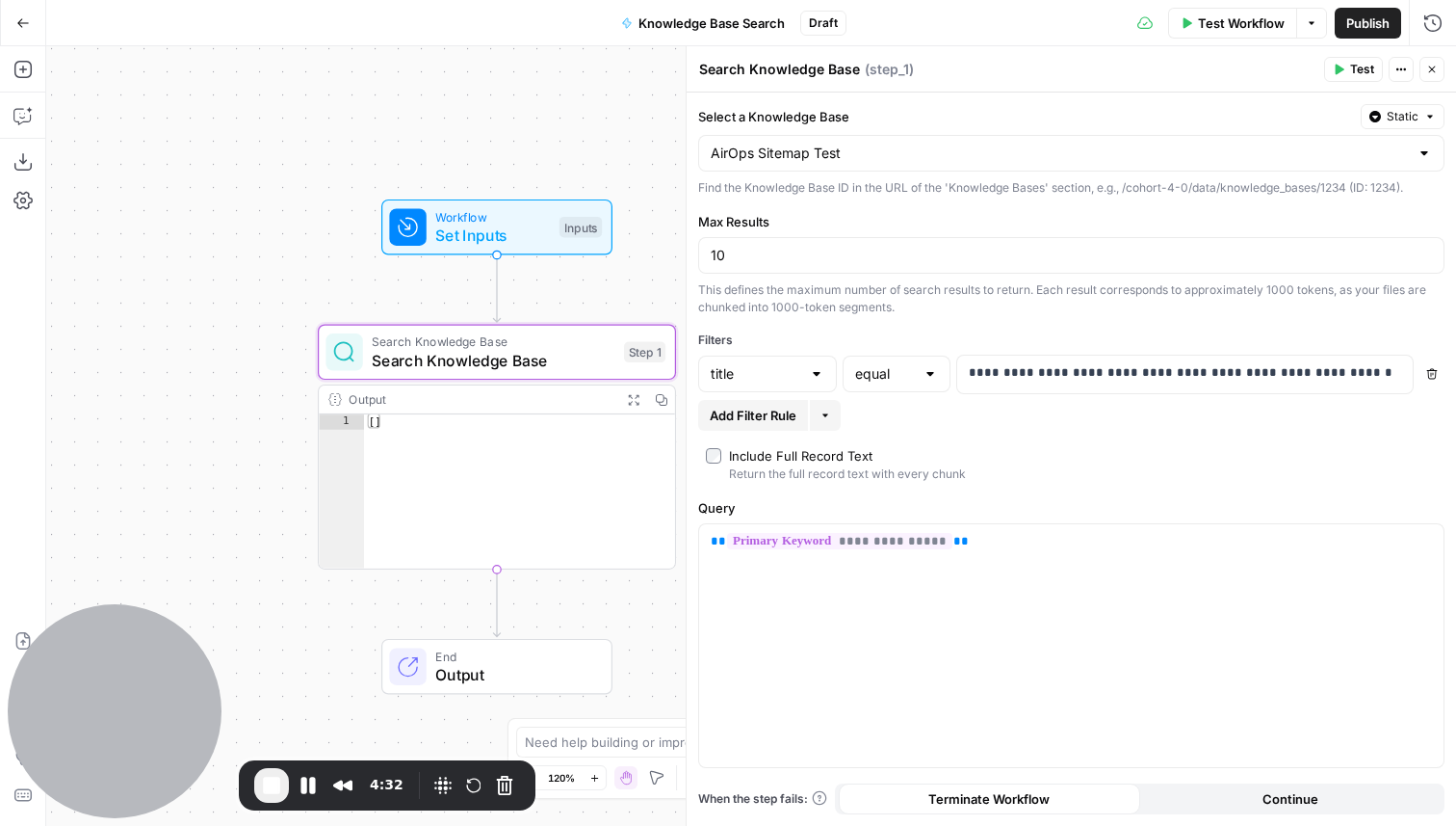
click at [929, 379] on div at bounding box center [931, 374] width 16 height 20
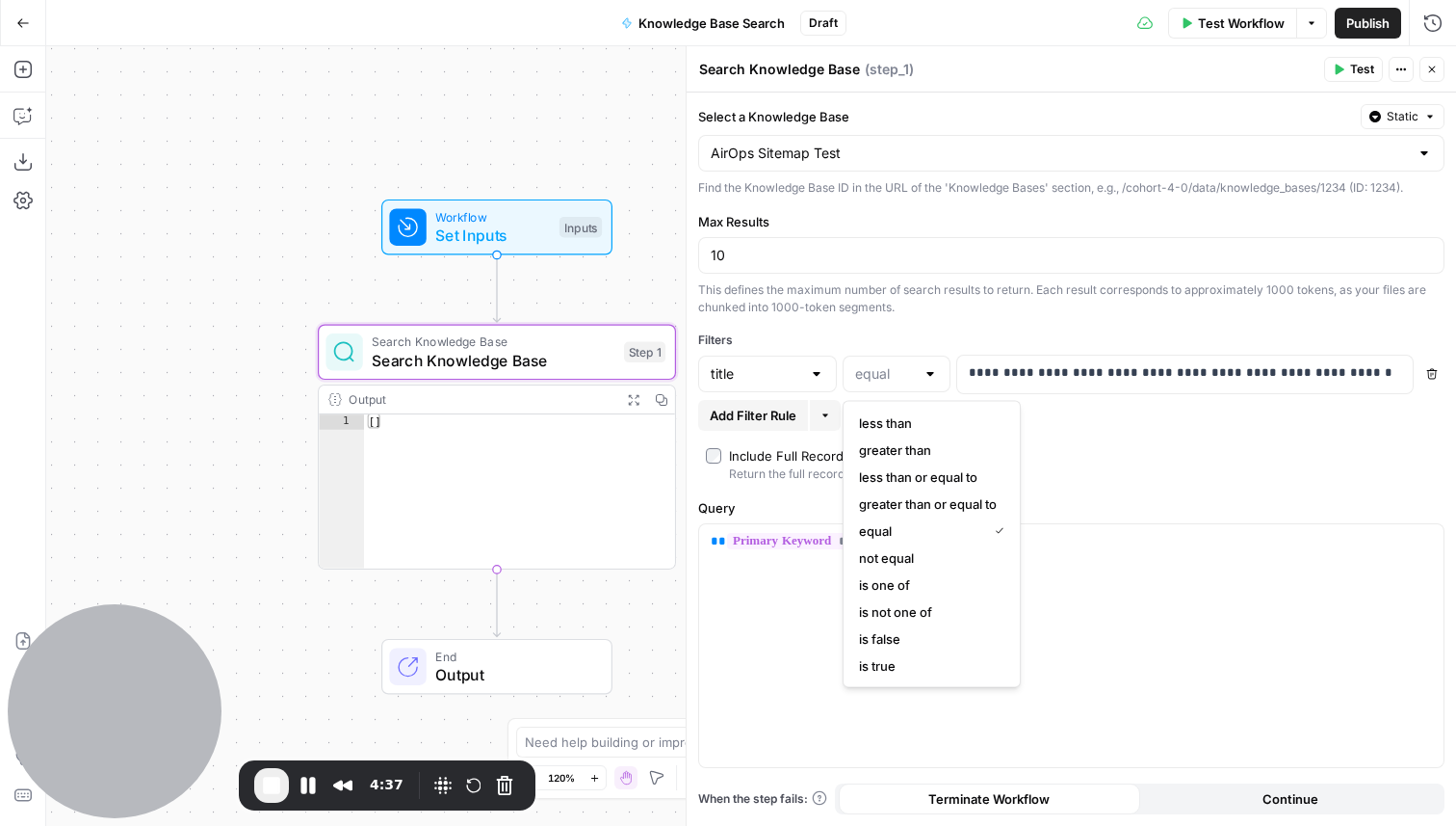
type input "equal"
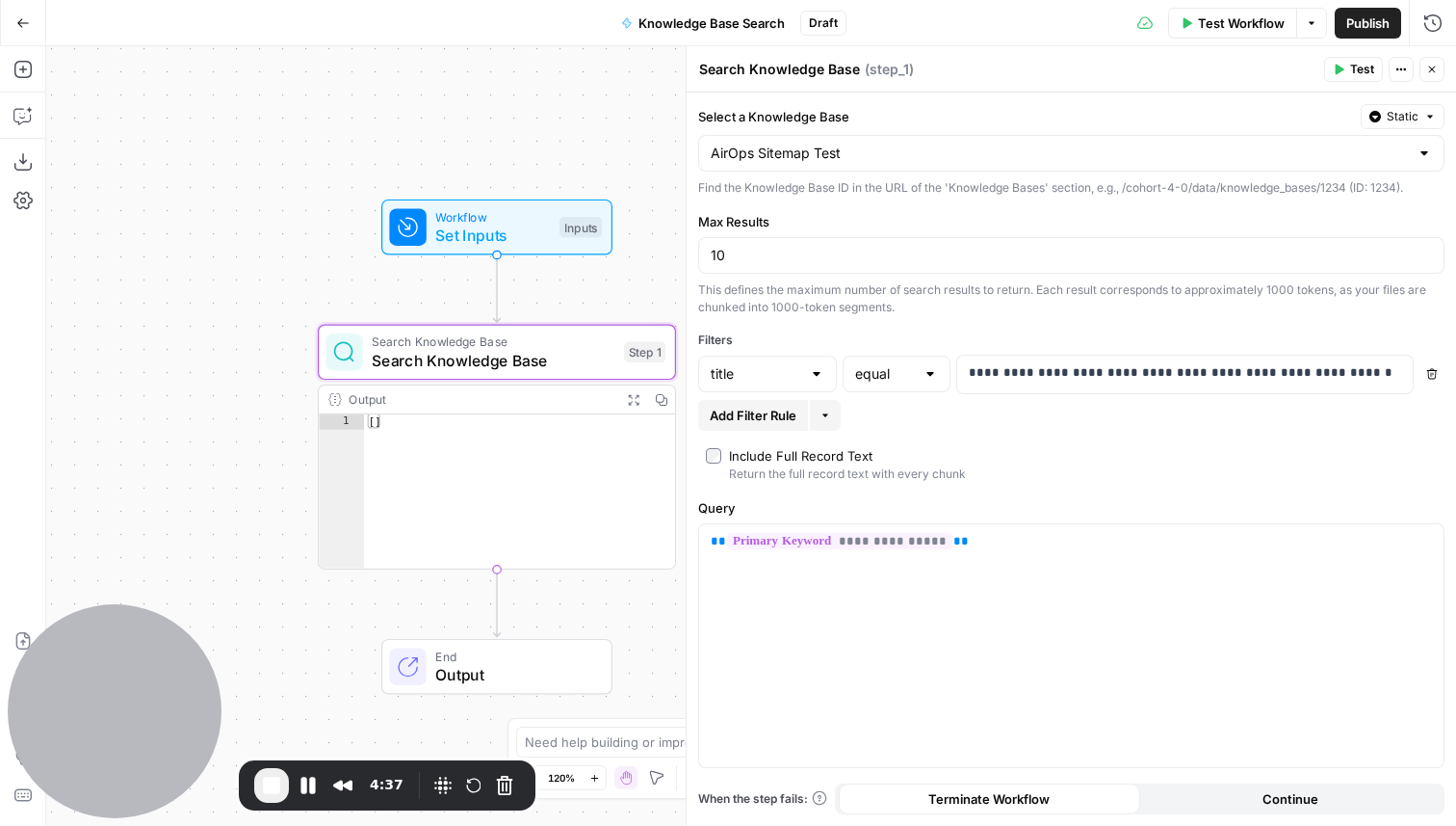
click at [1227, 412] on div "Add Filter Rule More" at bounding box center [1071, 414] width 746 height 30
click at [778, 378] on input "text" at bounding box center [756, 374] width 90 height 20
click at [771, 421] on span "description" at bounding box center [764, 423] width 98 height 20
type input "description"
click at [884, 379] on input "text" at bounding box center [885, 374] width 60 height 20
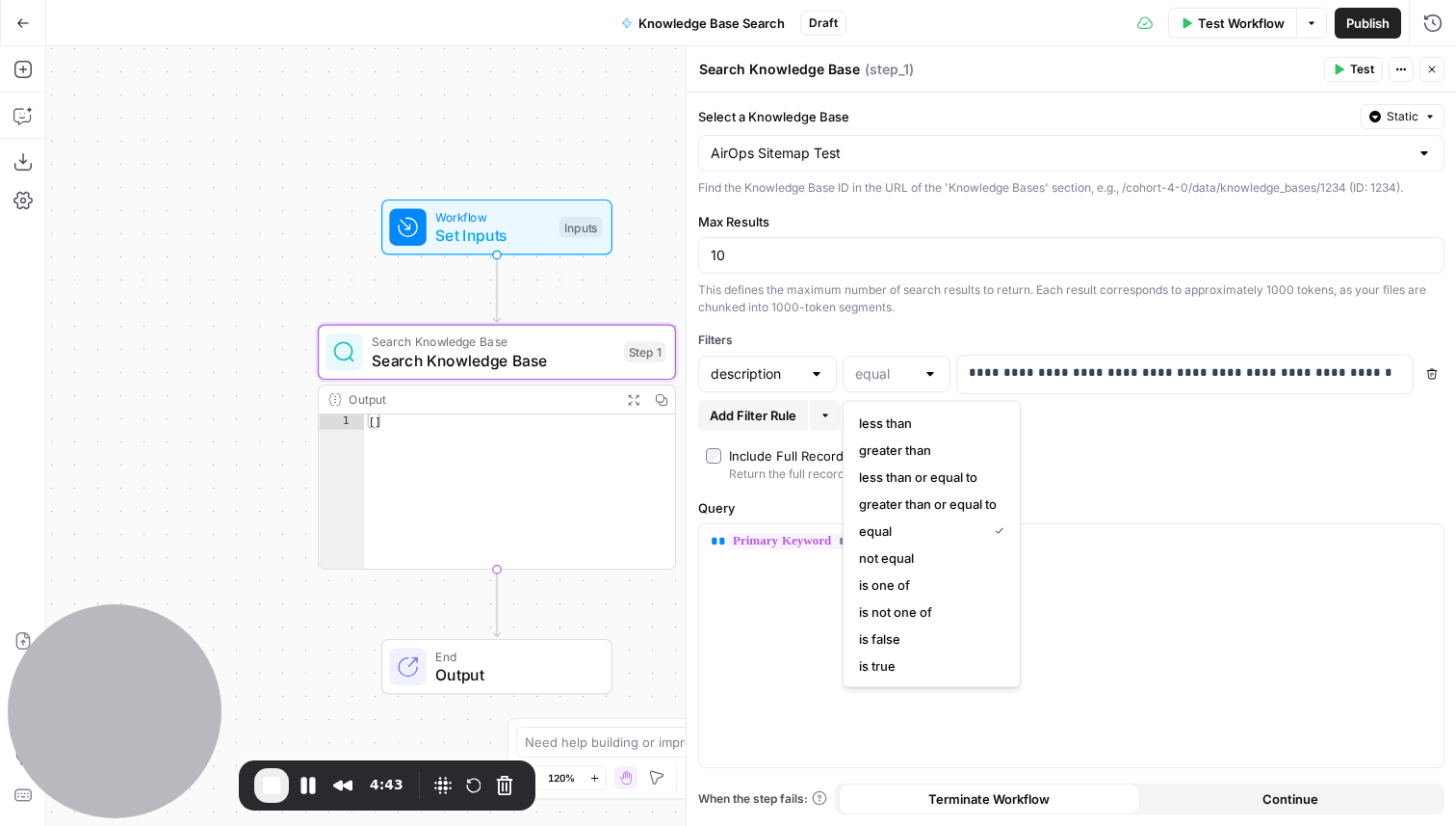
type input "equal"
click at [1262, 491] on div "**********" at bounding box center [1071, 459] width 770 height 733
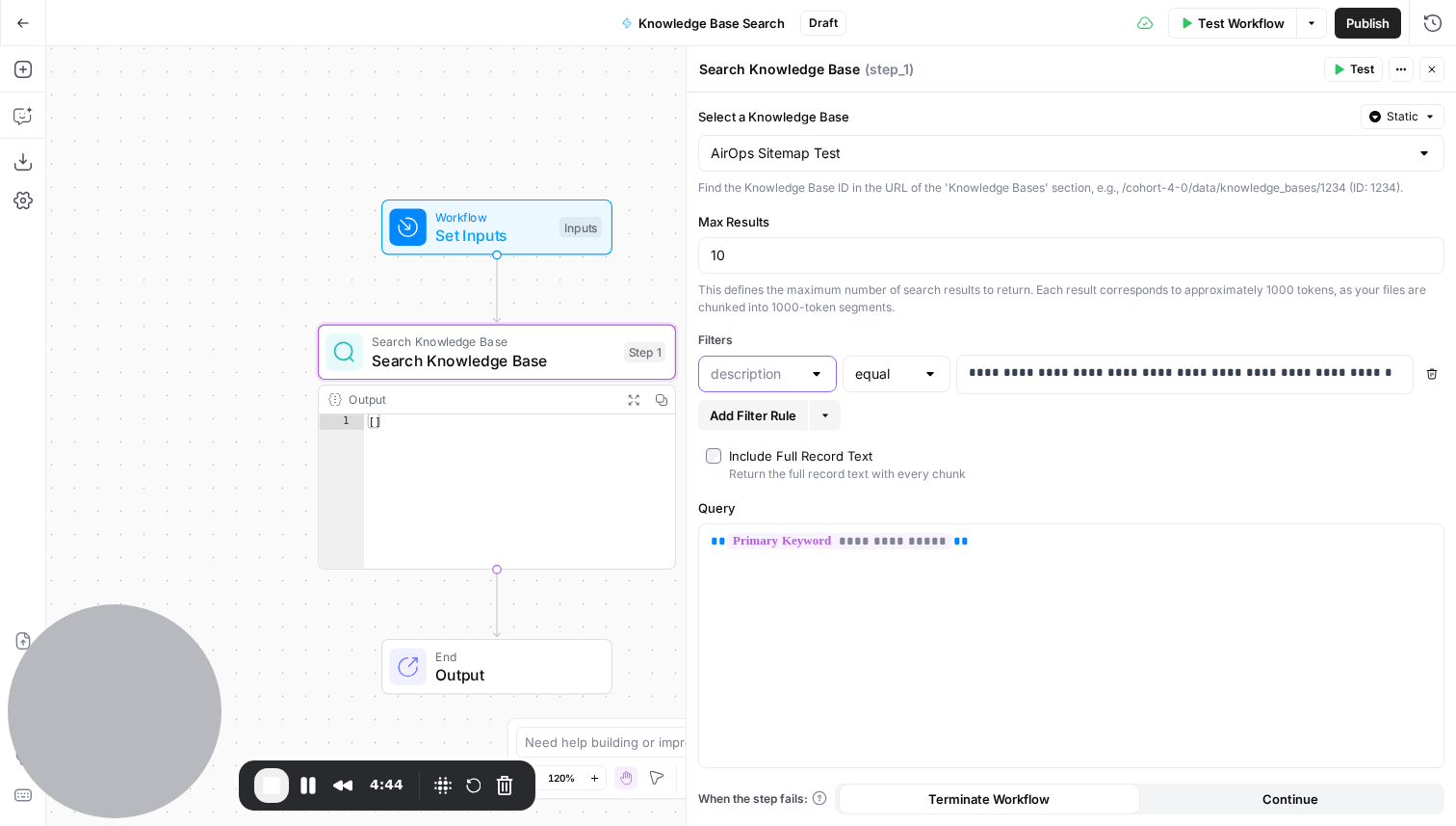
click at [772, 378] on input "text" at bounding box center [756, 374] width 90 height 20
click at [772, 449] on span "title" at bounding box center [764, 450] width 98 height 20
type input "title"
click at [1176, 438] on div "**********" at bounding box center [1071, 459] width 770 height 733
click at [1078, 372] on p "**********" at bounding box center [1185, 373] width 432 height 20
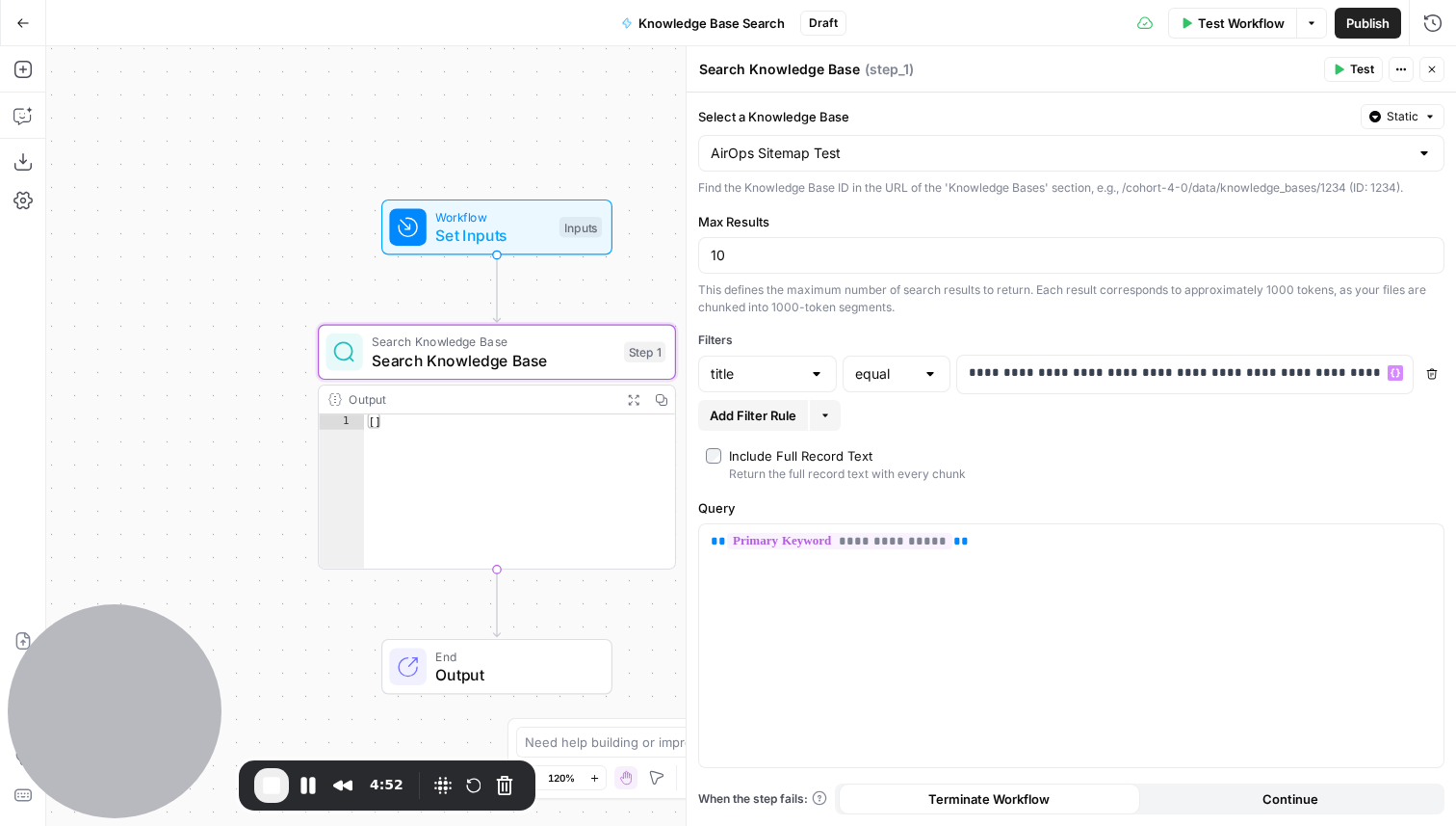
click at [1183, 442] on div "**********" at bounding box center [1071, 459] width 770 height 733
click at [1362, 72] on span "Test" at bounding box center [1362, 70] width 25 height 18
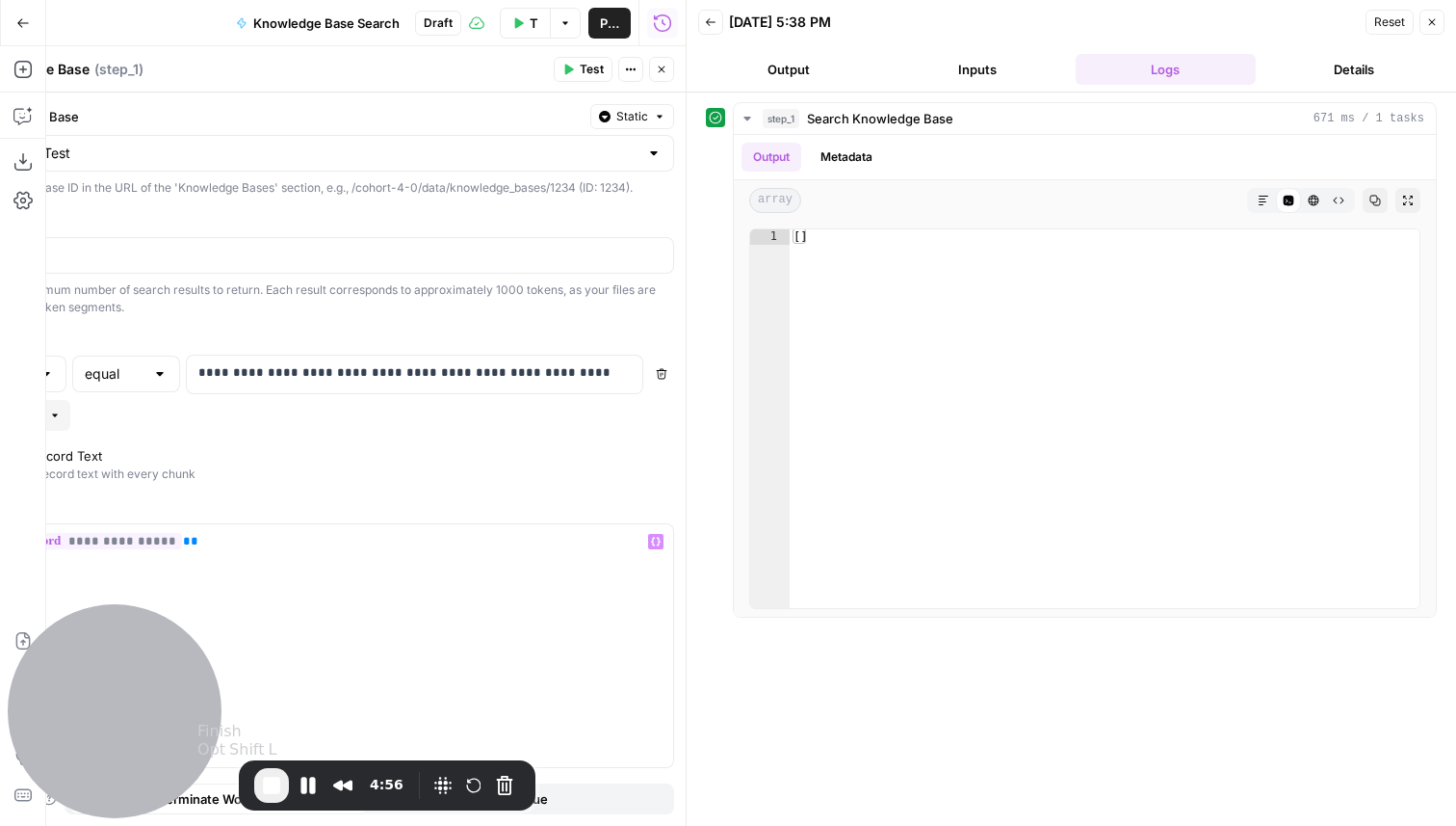
click at [273, 778] on span "End Recording" at bounding box center [272, 786] width 24 height 24
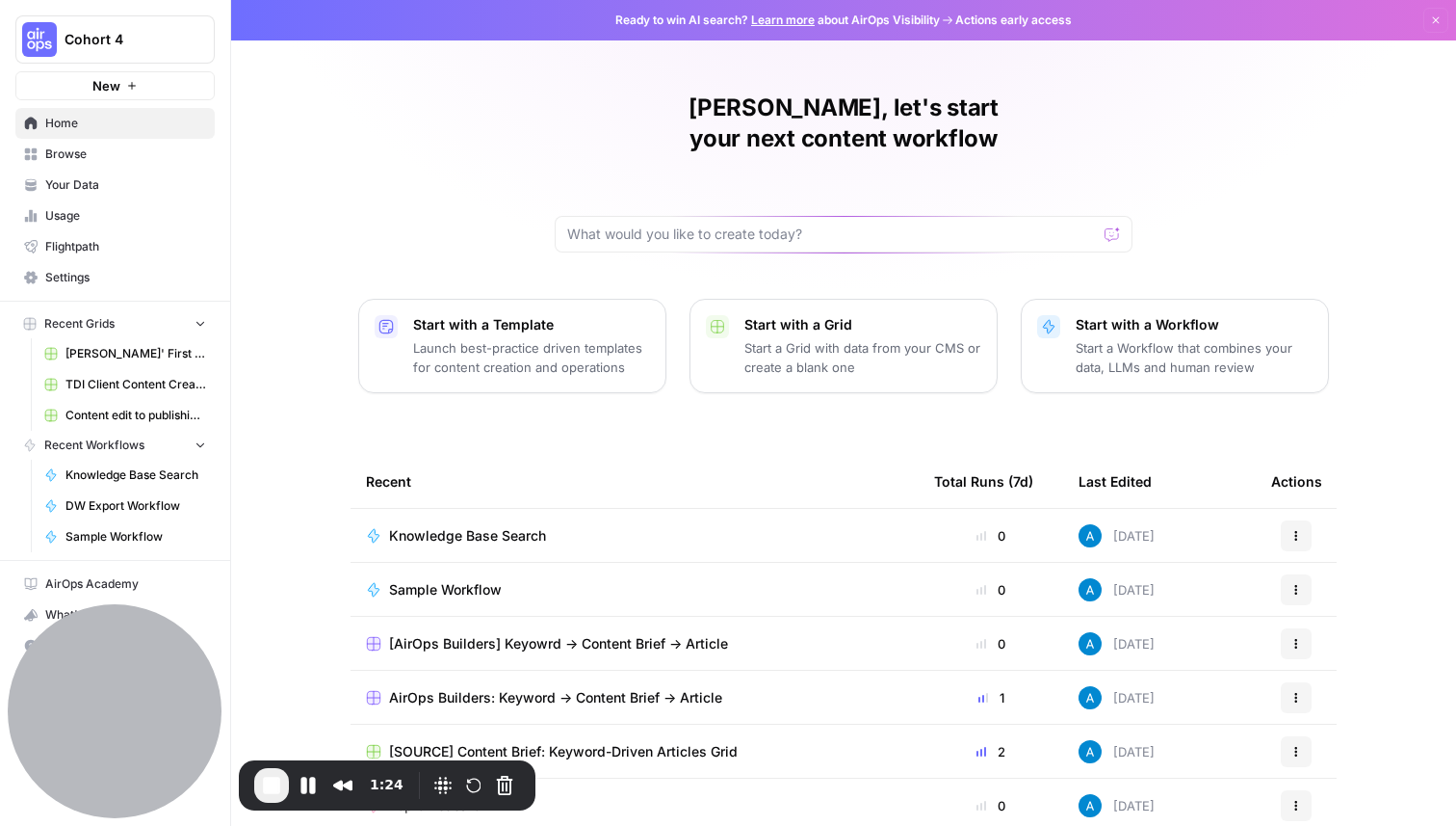
click at [149, 182] on span "Your Data" at bounding box center [126, 185] width 161 height 18
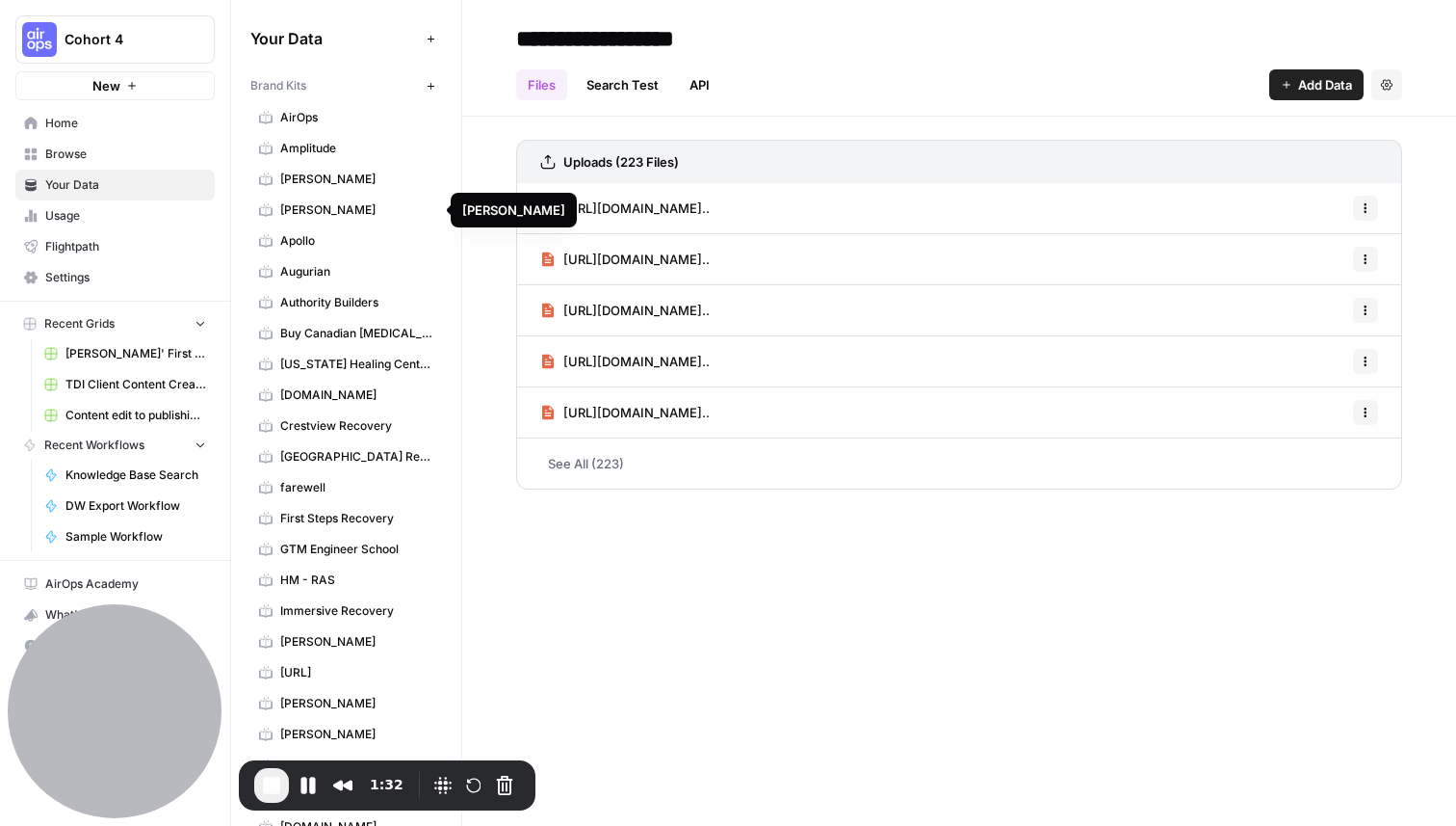
click at [362, 117] on span "AirOps" at bounding box center [356, 118] width 153 height 18
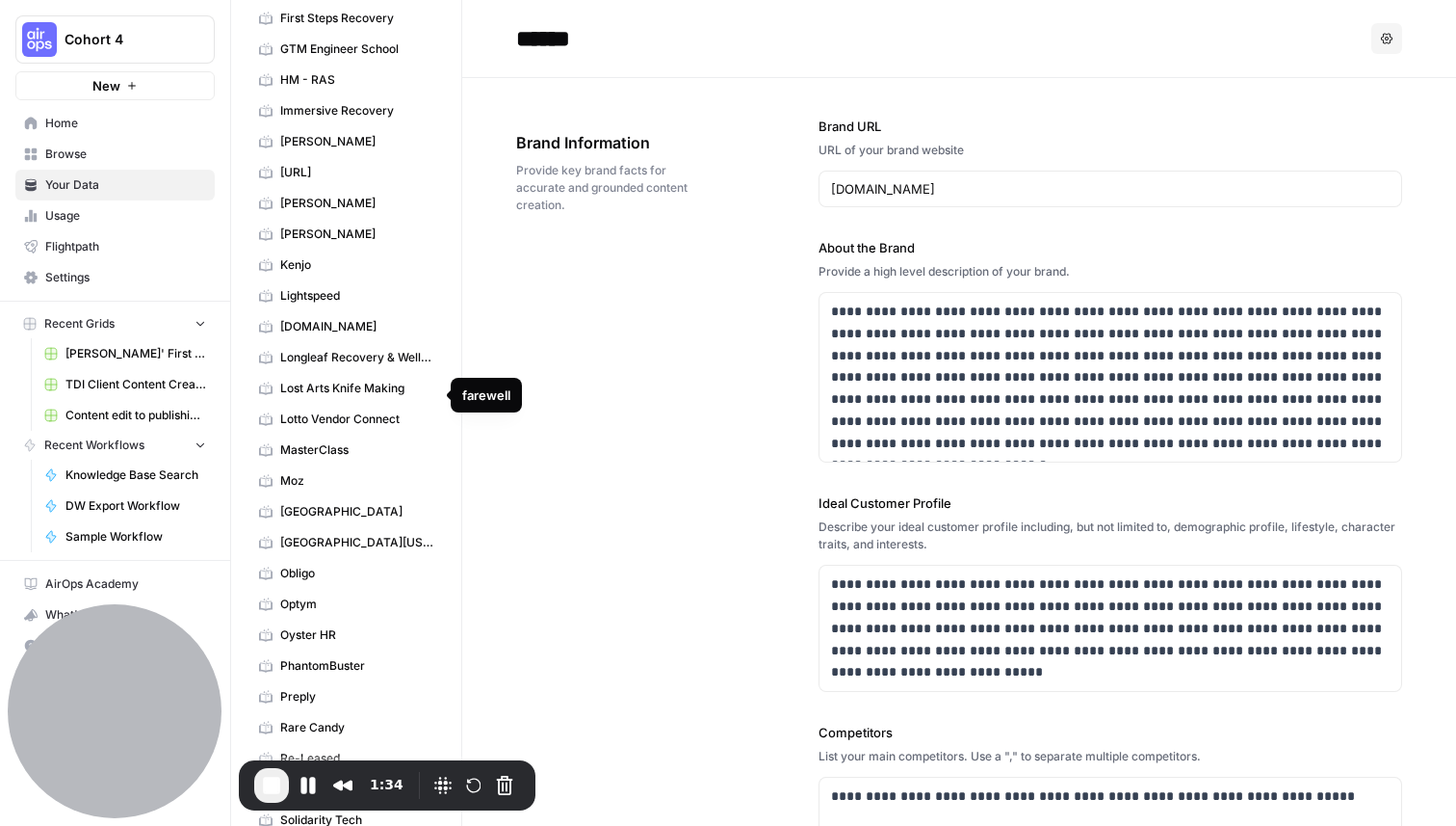
scroll to position [1243, 0]
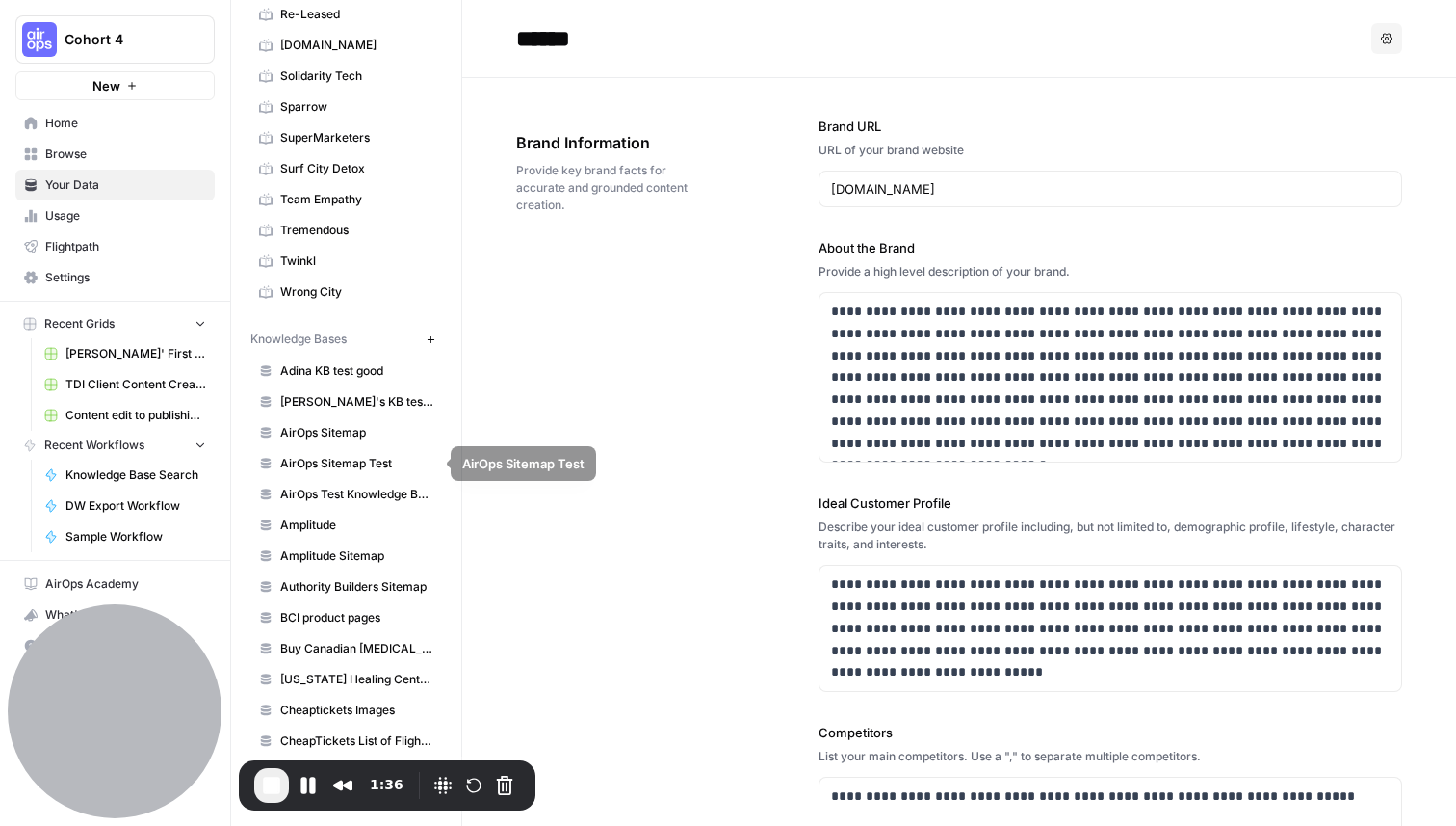
click at [391, 426] on span "AirOps Sitemap" at bounding box center [356, 433] width 153 height 18
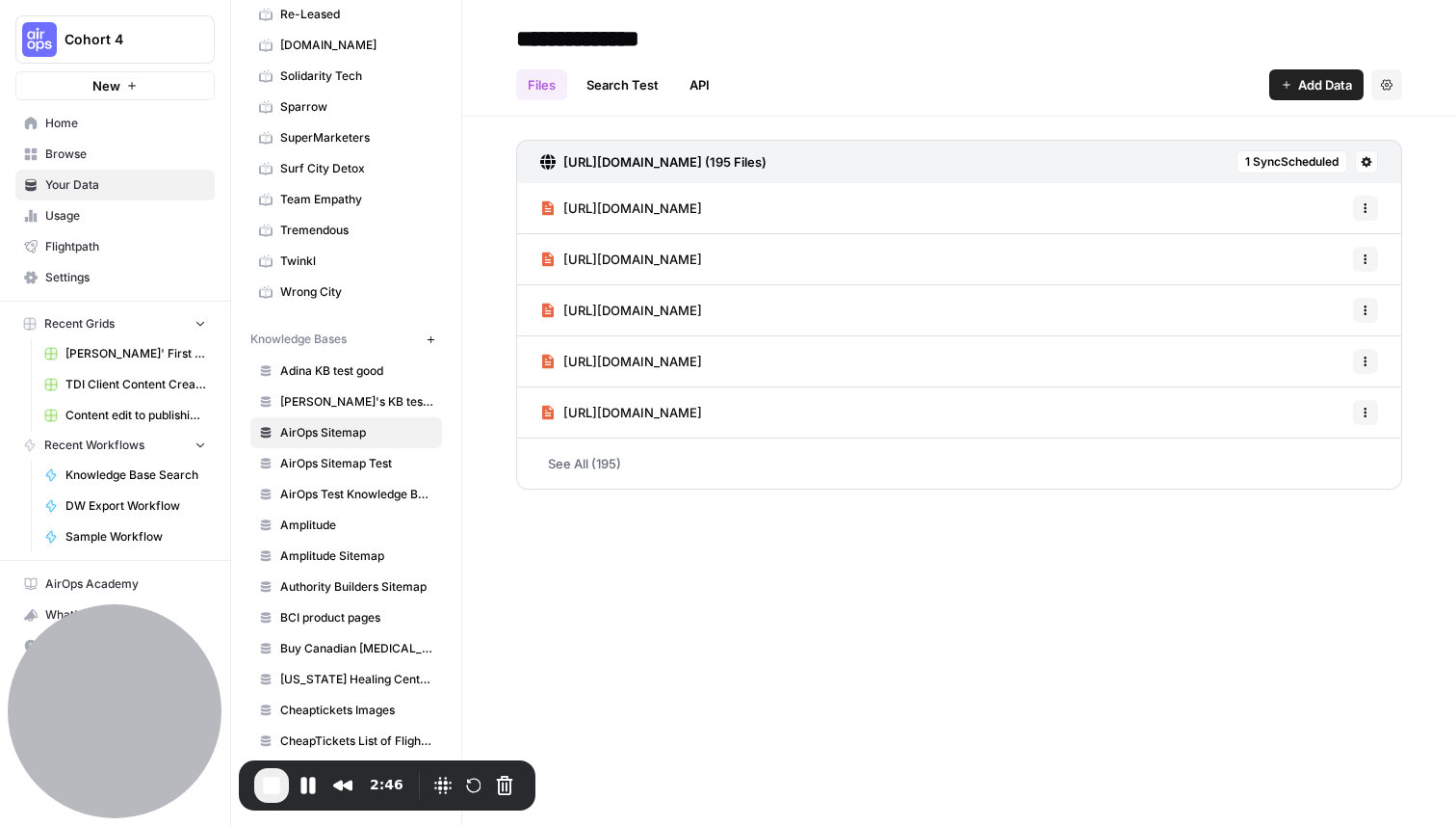
click at [1366, 209] on icon "button" at bounding box center [1366, 208] width 12 height 12
click at [702, 198] on span "https://www.airops.com/blog/win-ai-search-turn-visibility-into-action" at bounding box center [632, 208] width 138 height 20
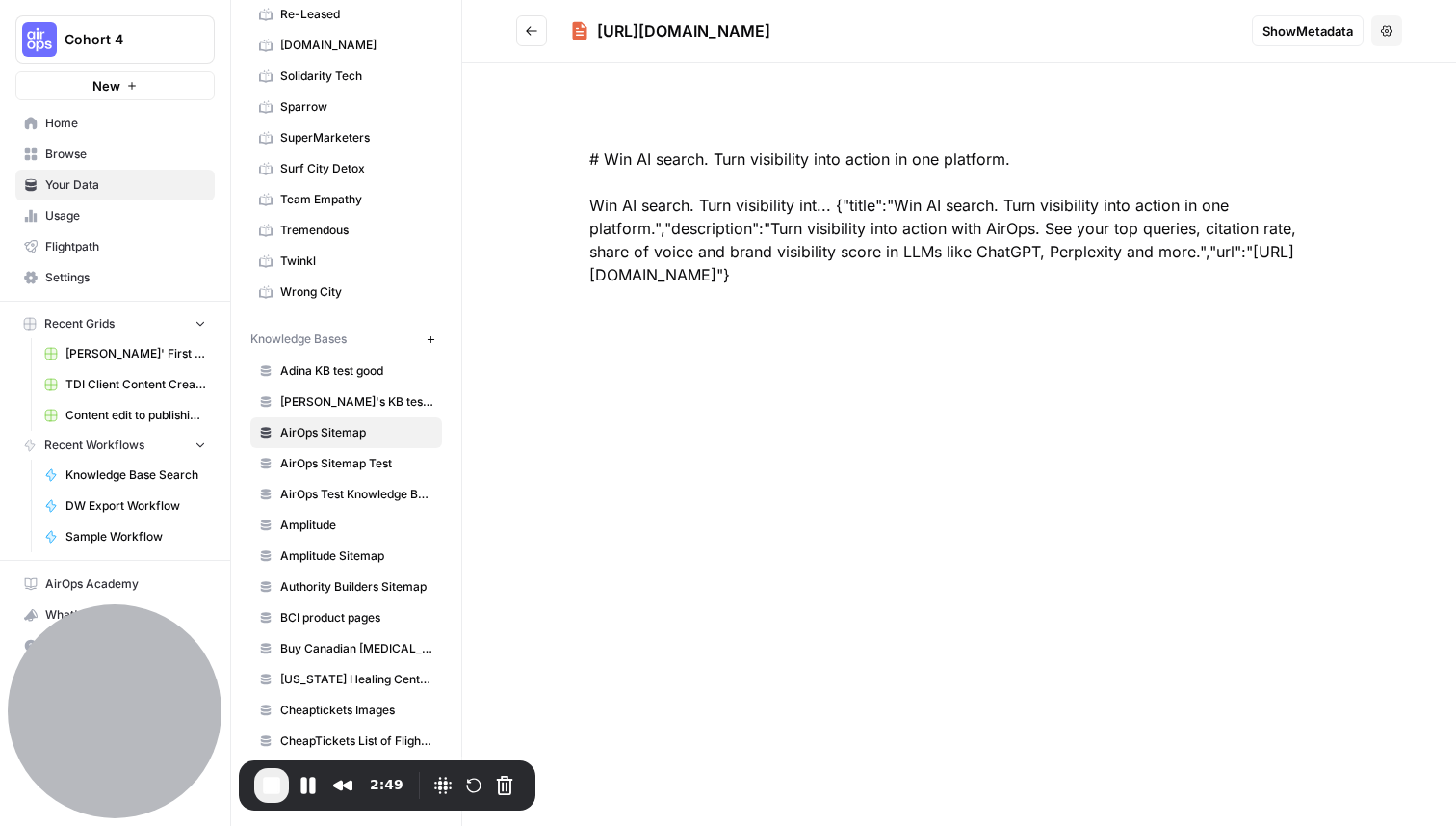
click at [1317, 25] on span "Show Metadata" at bounding box center [1308, 31] width 90 height 20
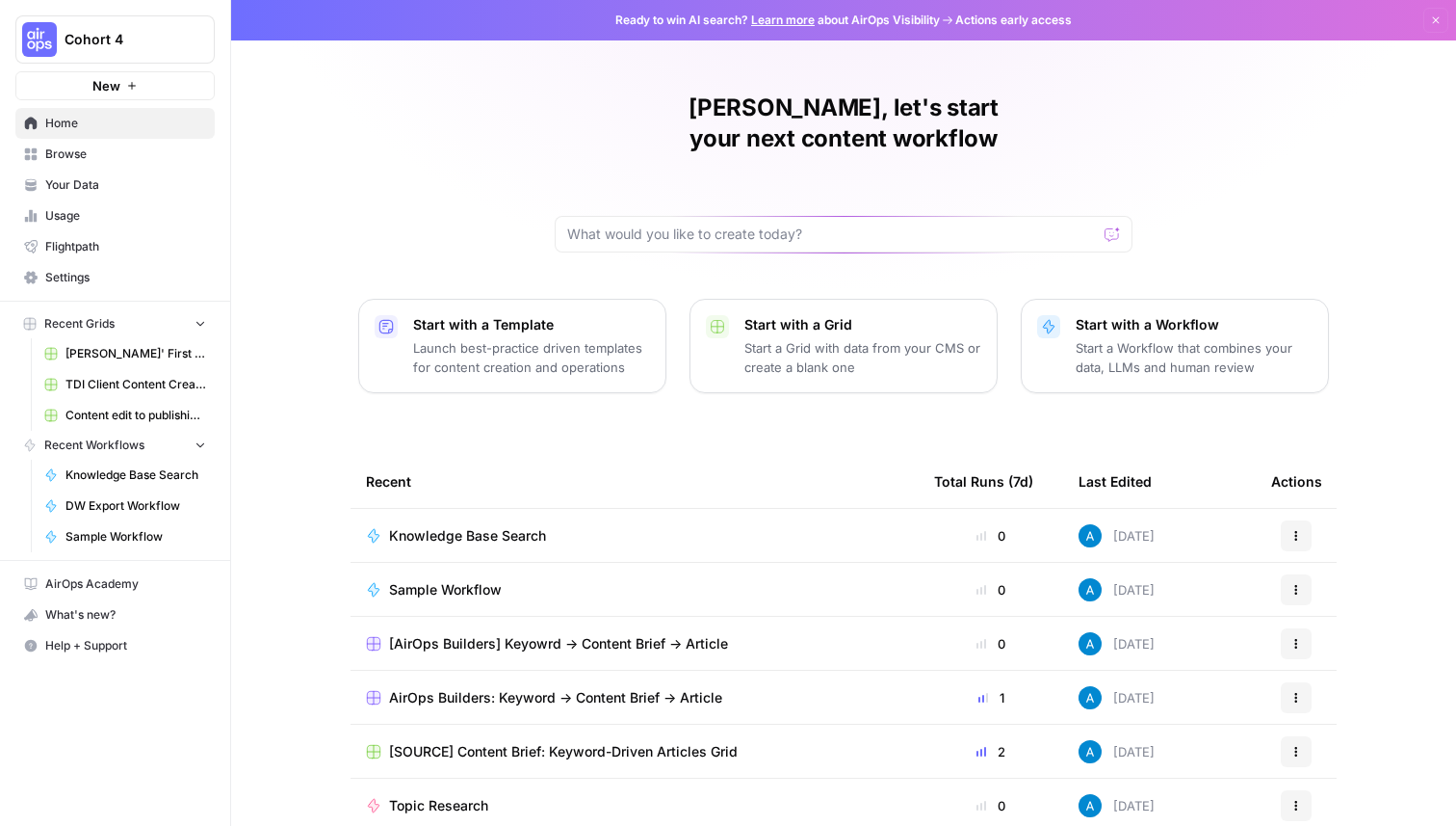
click at [169, 44] on span "Cohort 4" at bounding box center [123, 39] width 117 height 20
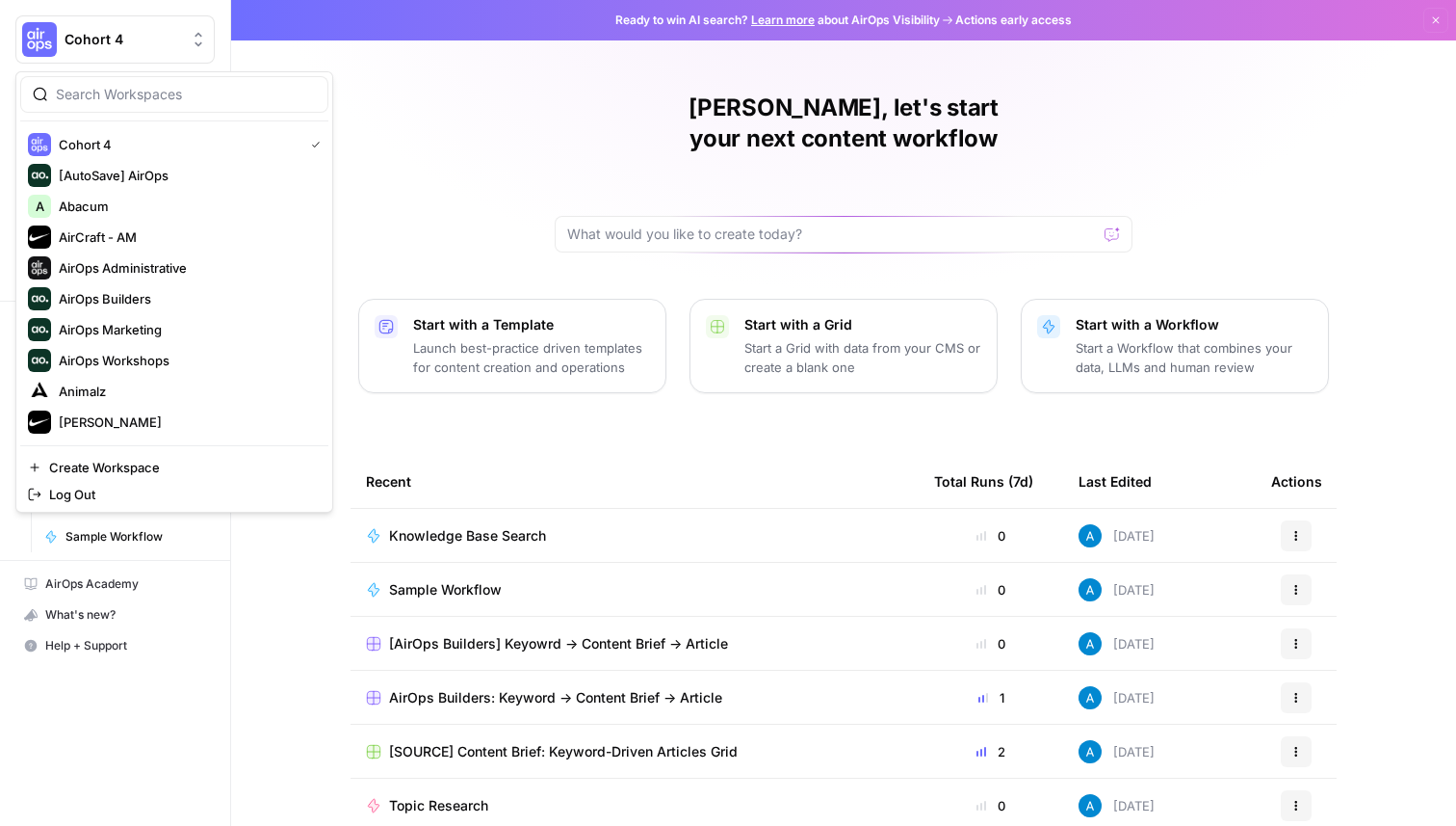
click at [485, 98] on div "Andrea, let's start your next content workflow Start with a Template Launch bes…" at bounding box center [843, 459] width 1225 height 917
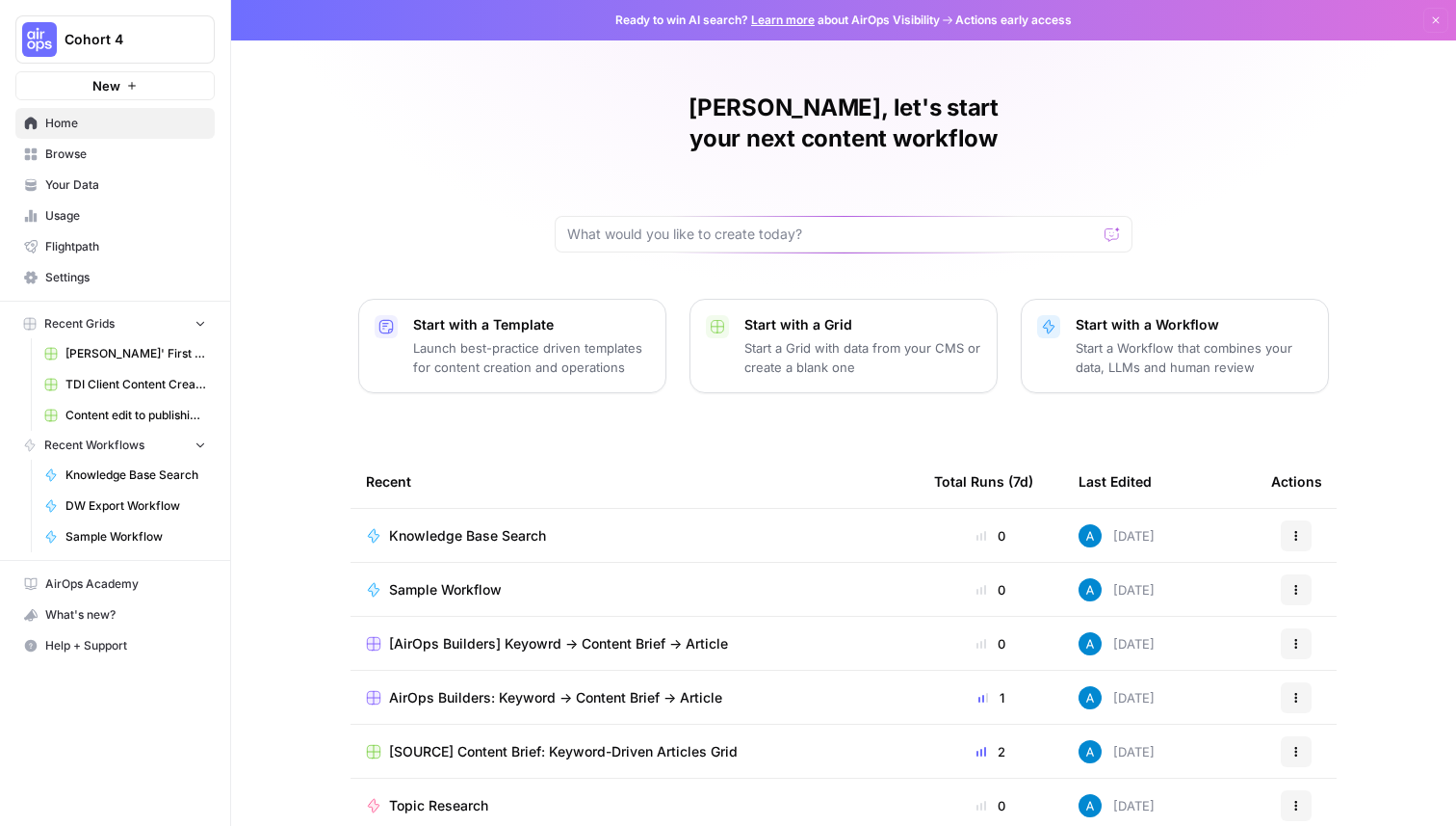
click at [146, 41] on span "Cohort 4" at bounding box center [123, 39] width 117 height 20
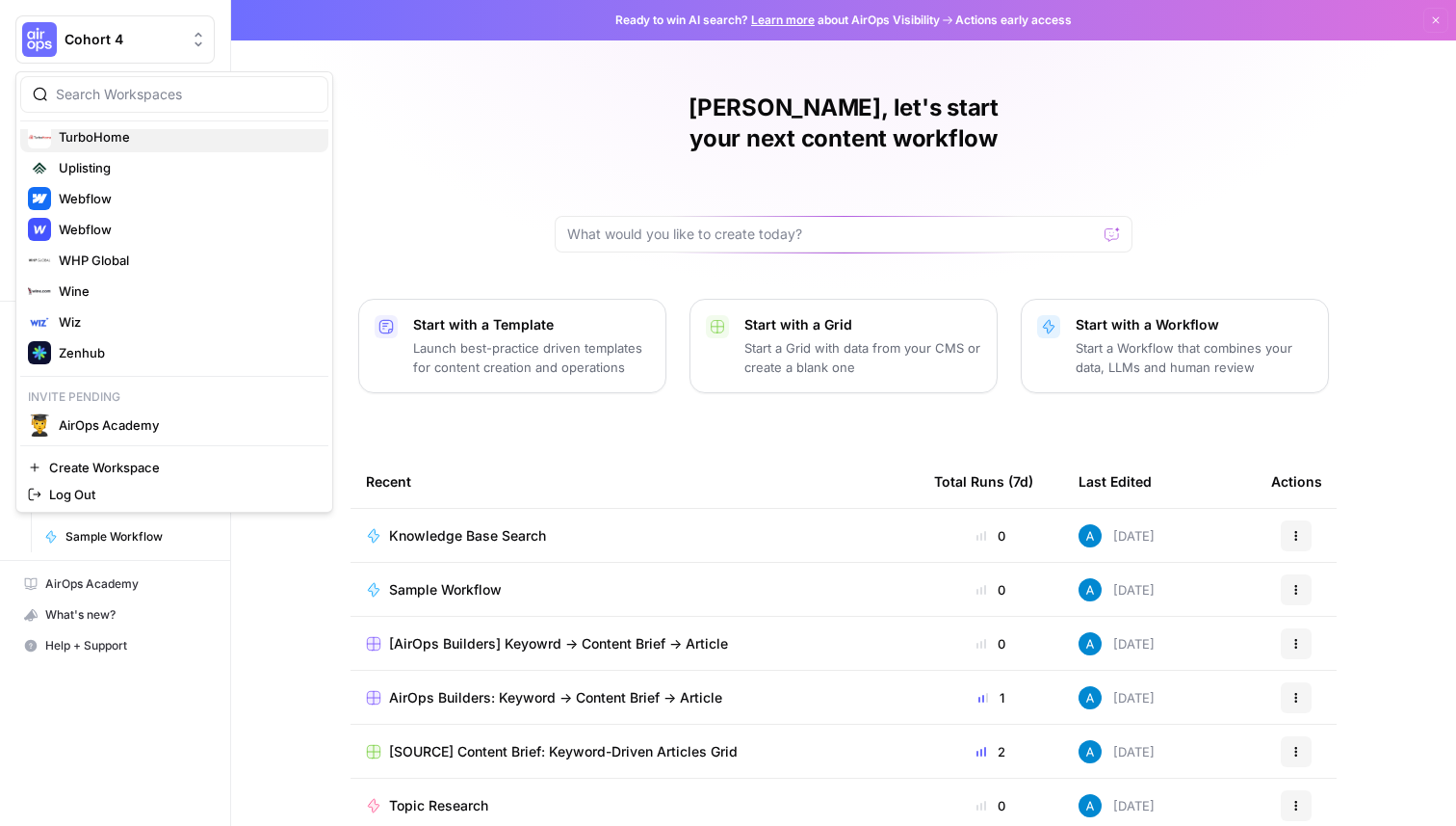
scroll to position [1830, 0]
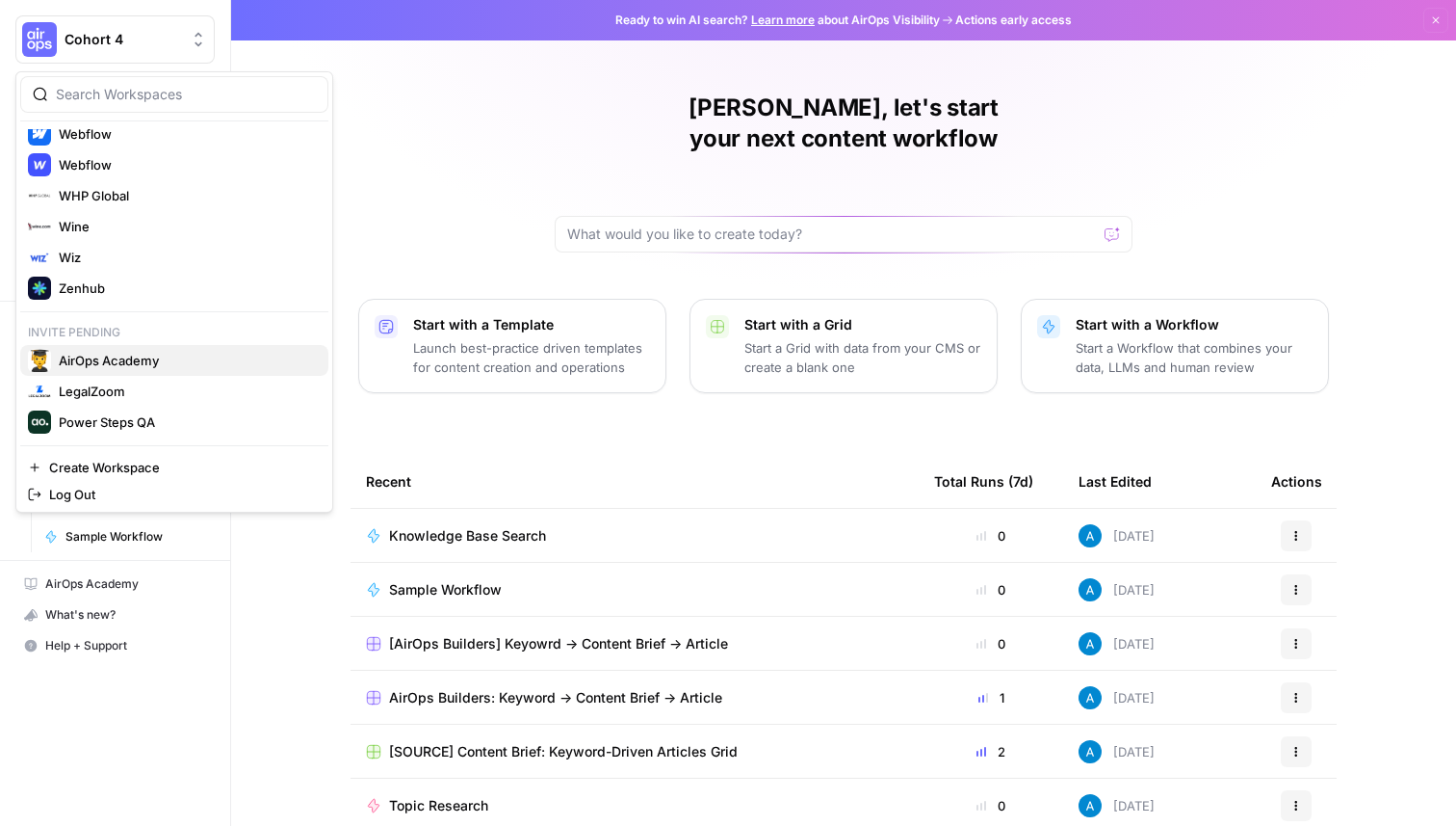
click at [112, 358] on span "AirOps Academy" at bounding box center [186, 360] width 254 height 20
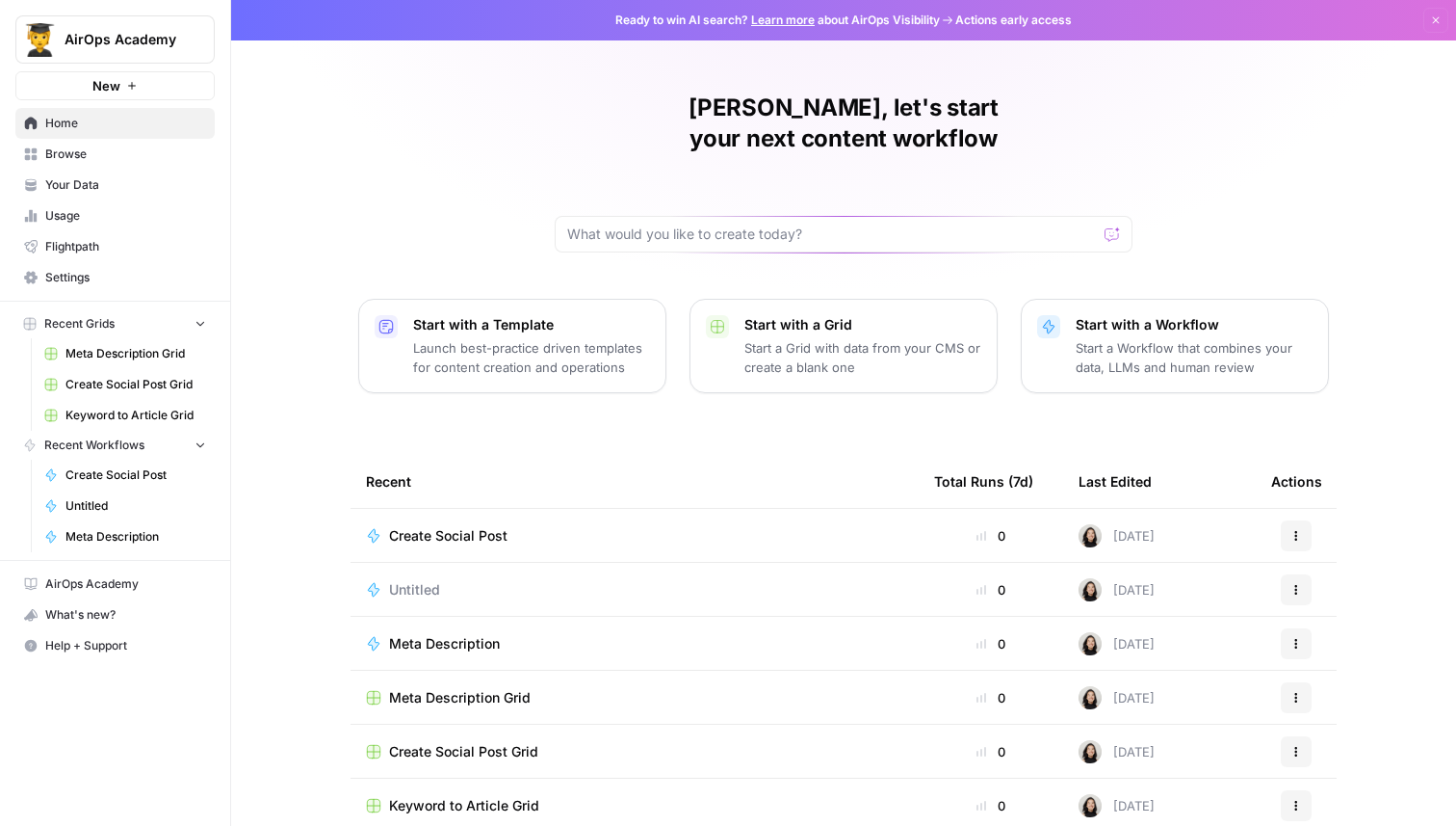
click at [495, 116] on div "Andrea, let's start your next content workflow Start with a Template Launch bes…" at bounding box center [843, 459] width 1225 height 917
click at [89, 58] on button "AirOps Academy" at bounding box center [115, 39] width 199 height 48
type input "whp"
click at [150, 159] on button "WHP Global" at bounding box center [175, 143] width 308 height 30
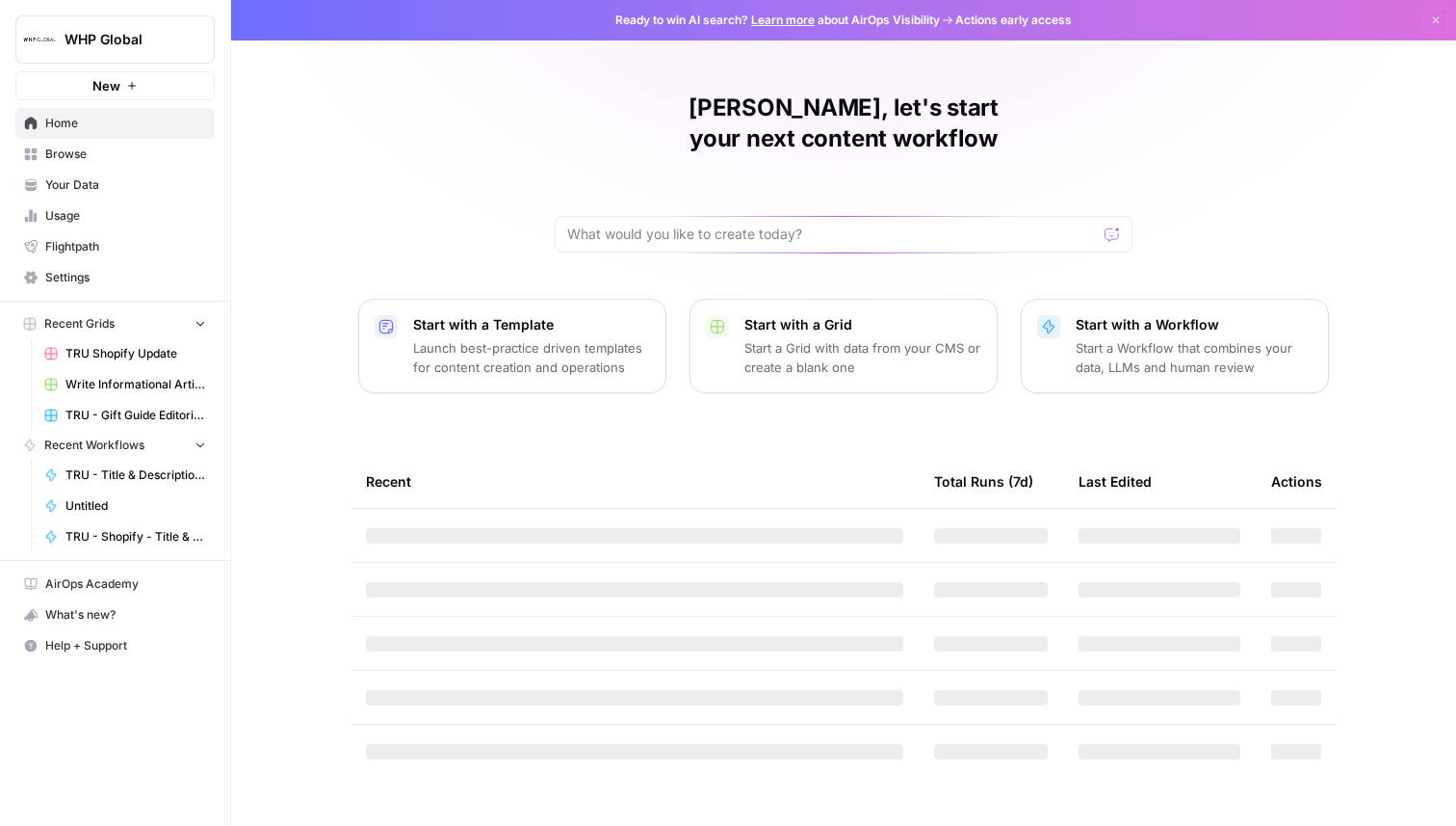
click at [164, 153] on span "Browse" at bounding box center [126, 154] width 161 height 18
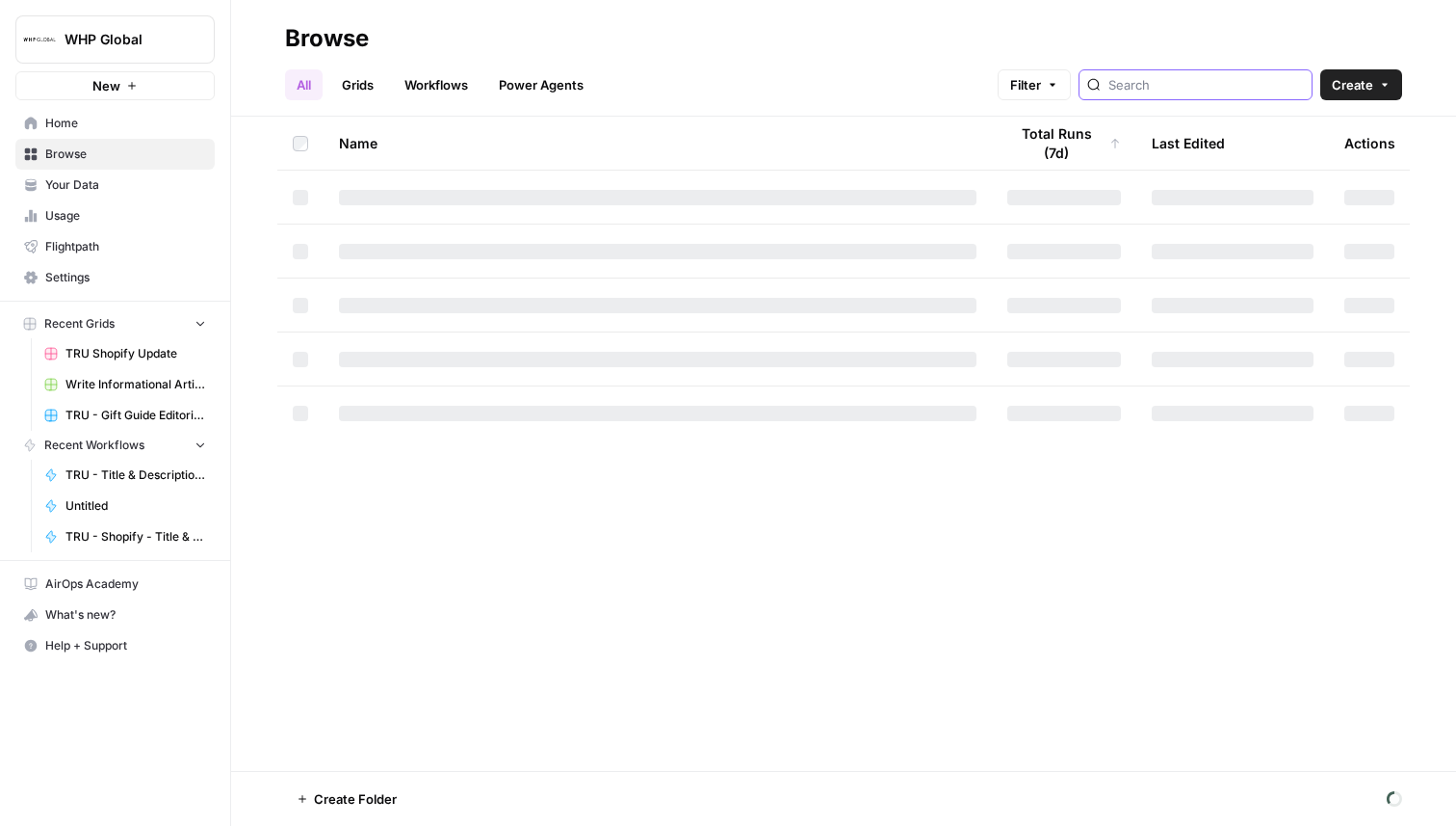
click at [1185, 88] on input "search" at bounding box center [1206, 85] width 195 height 20
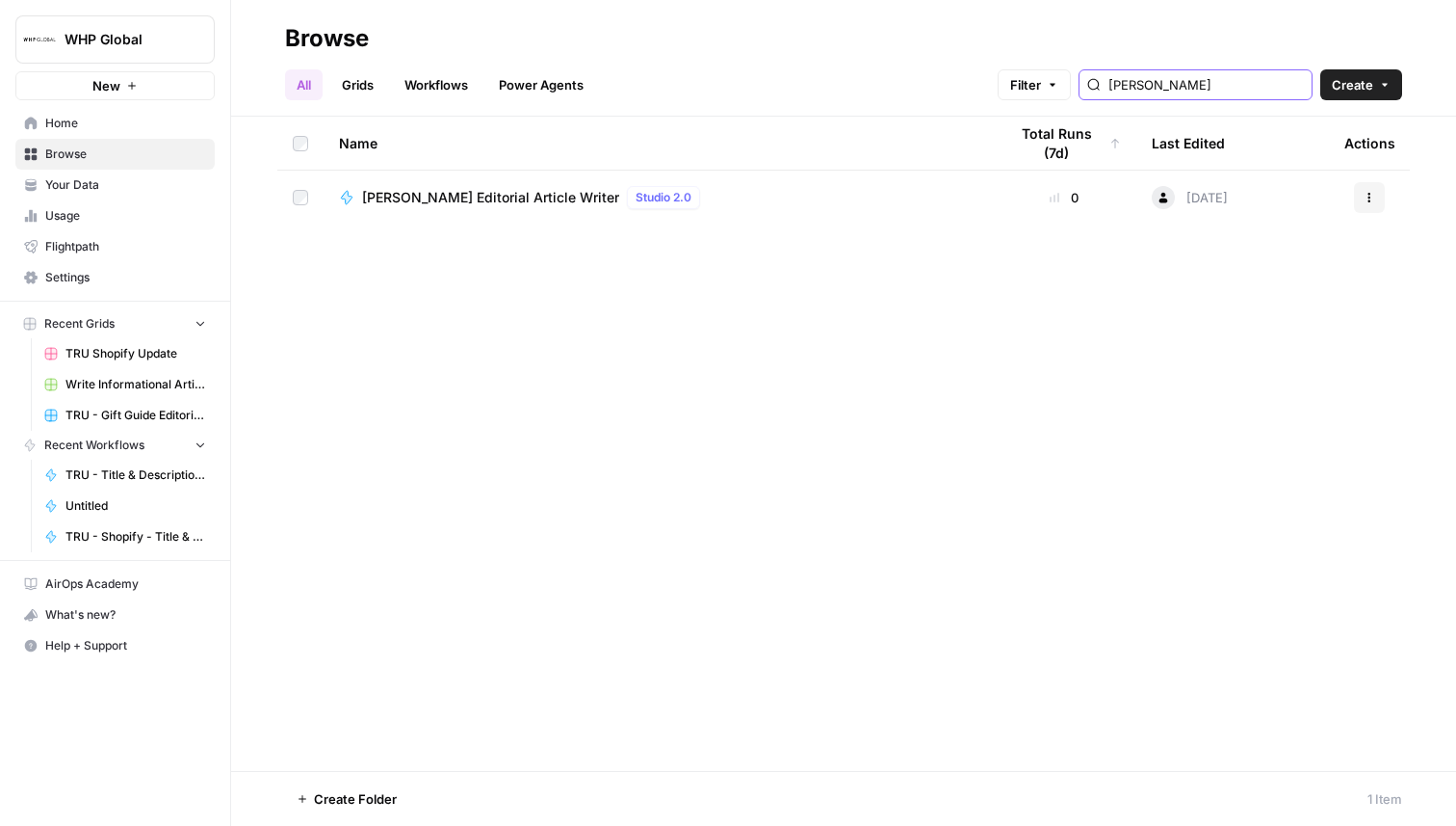
click at [1204, 81] on input "Anne Klein" at bounding box center [1206, 85] width 195 height 20
type input "Anne Klein"
click at [371, 77] on link "Grids" at bounding box center [357, 84] width 55 height 30
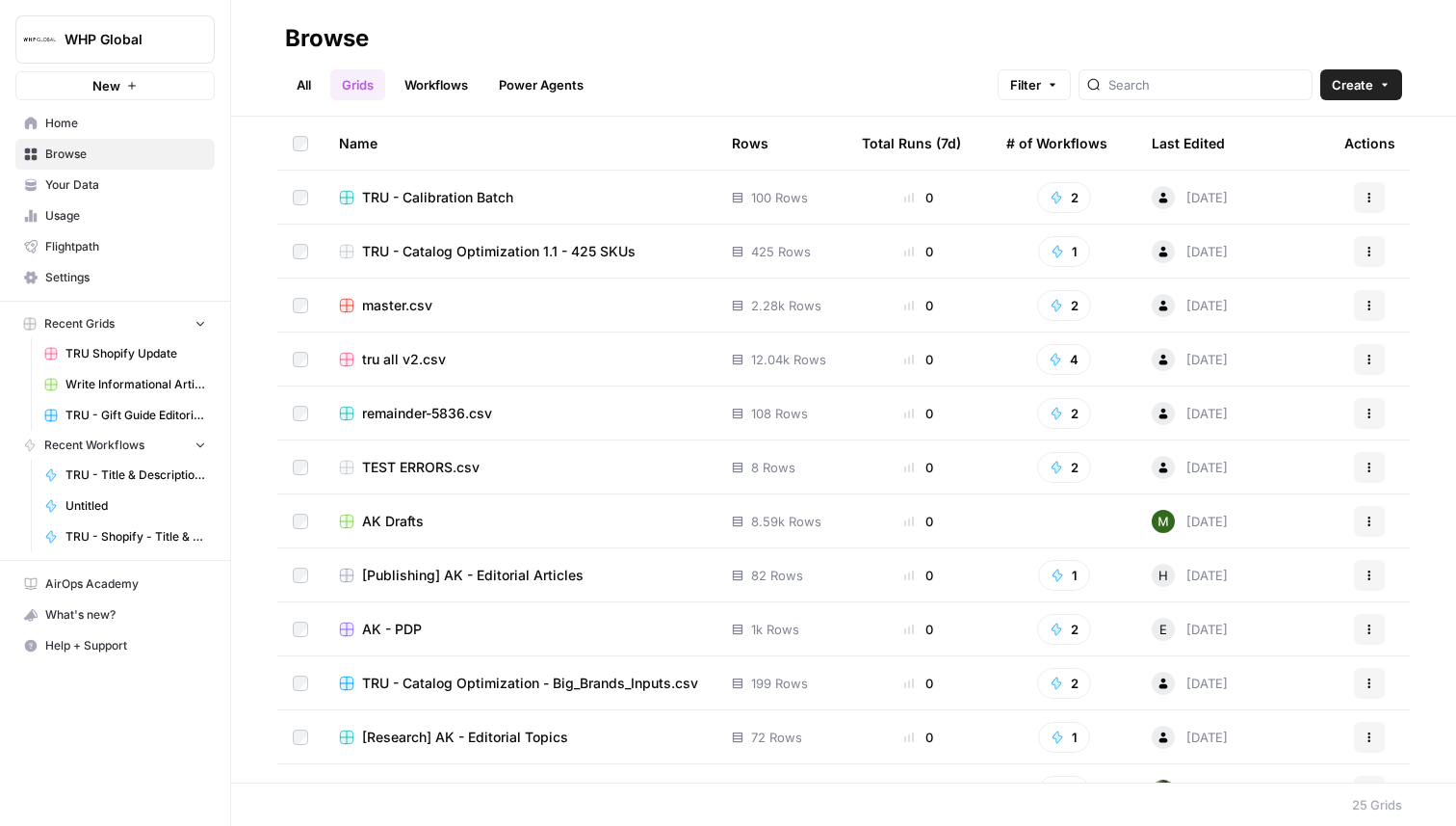
click at [1201, 141] on div "Last Edited" at bounding box center [1188, 143] width 74 height 53
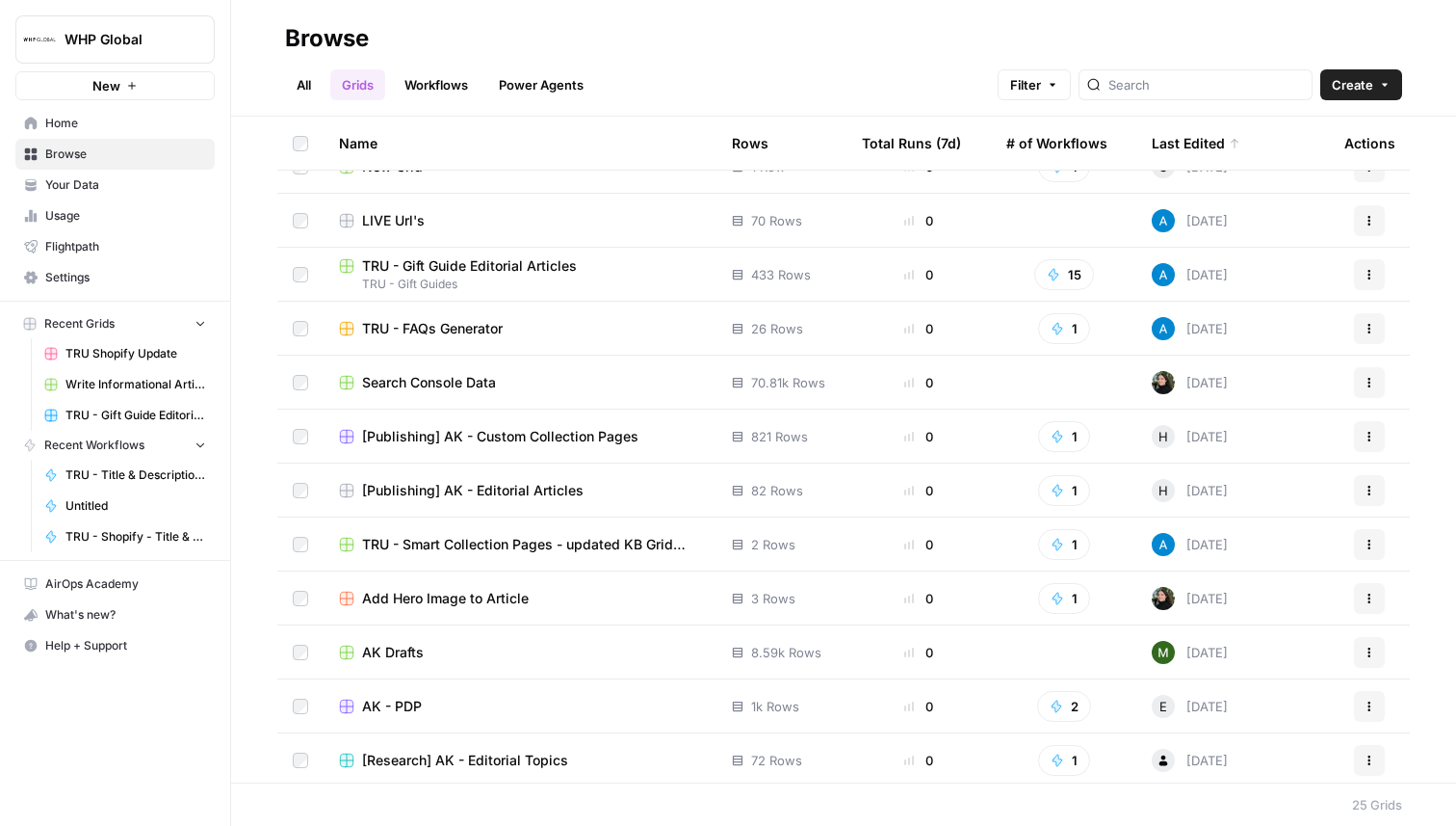
scroll to position [358, 0]
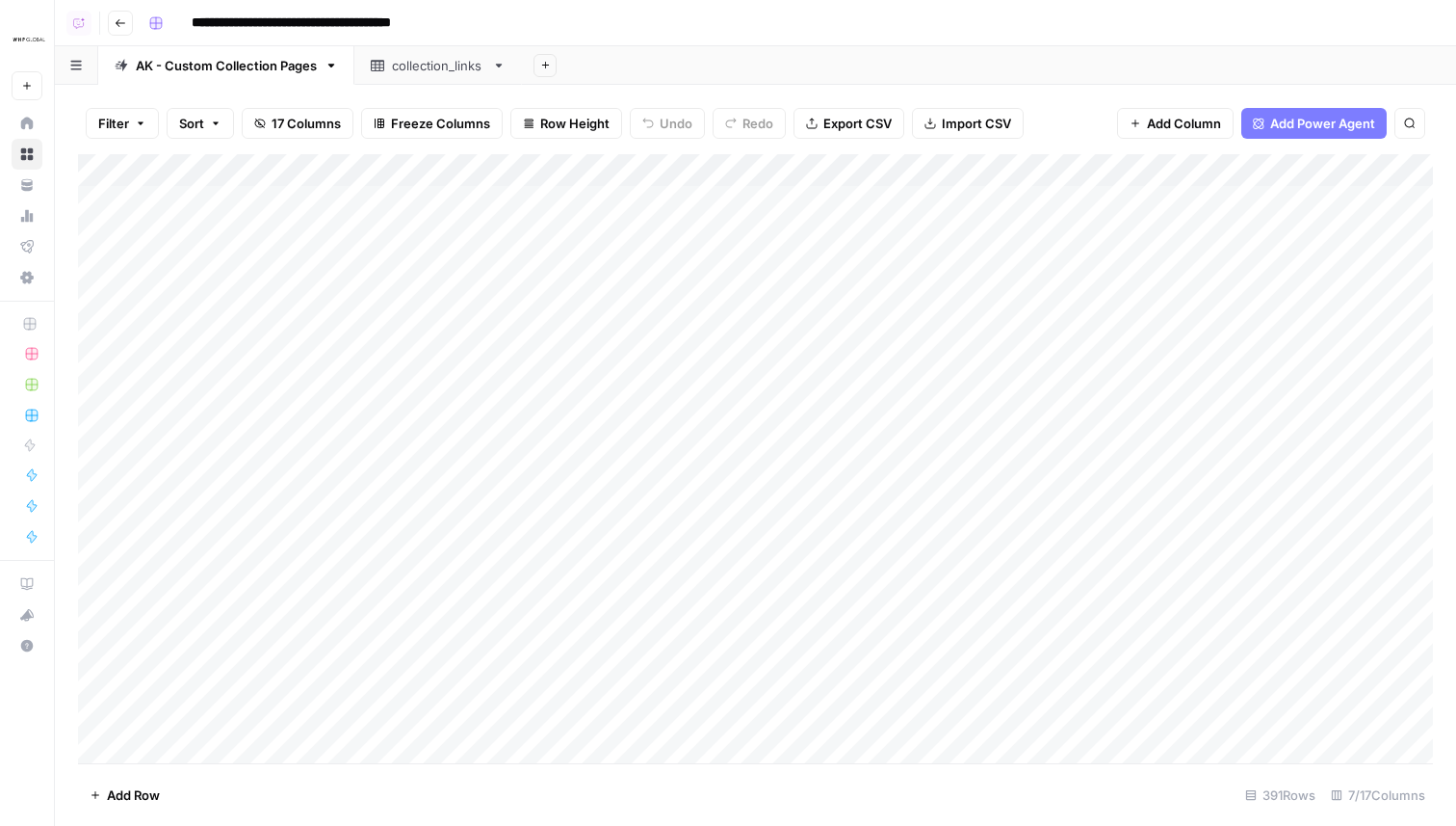
scroll to position [0, 665]
click at [961, 253] on div "Add Column" at bounding box center [755, 459] width 1355 height 609
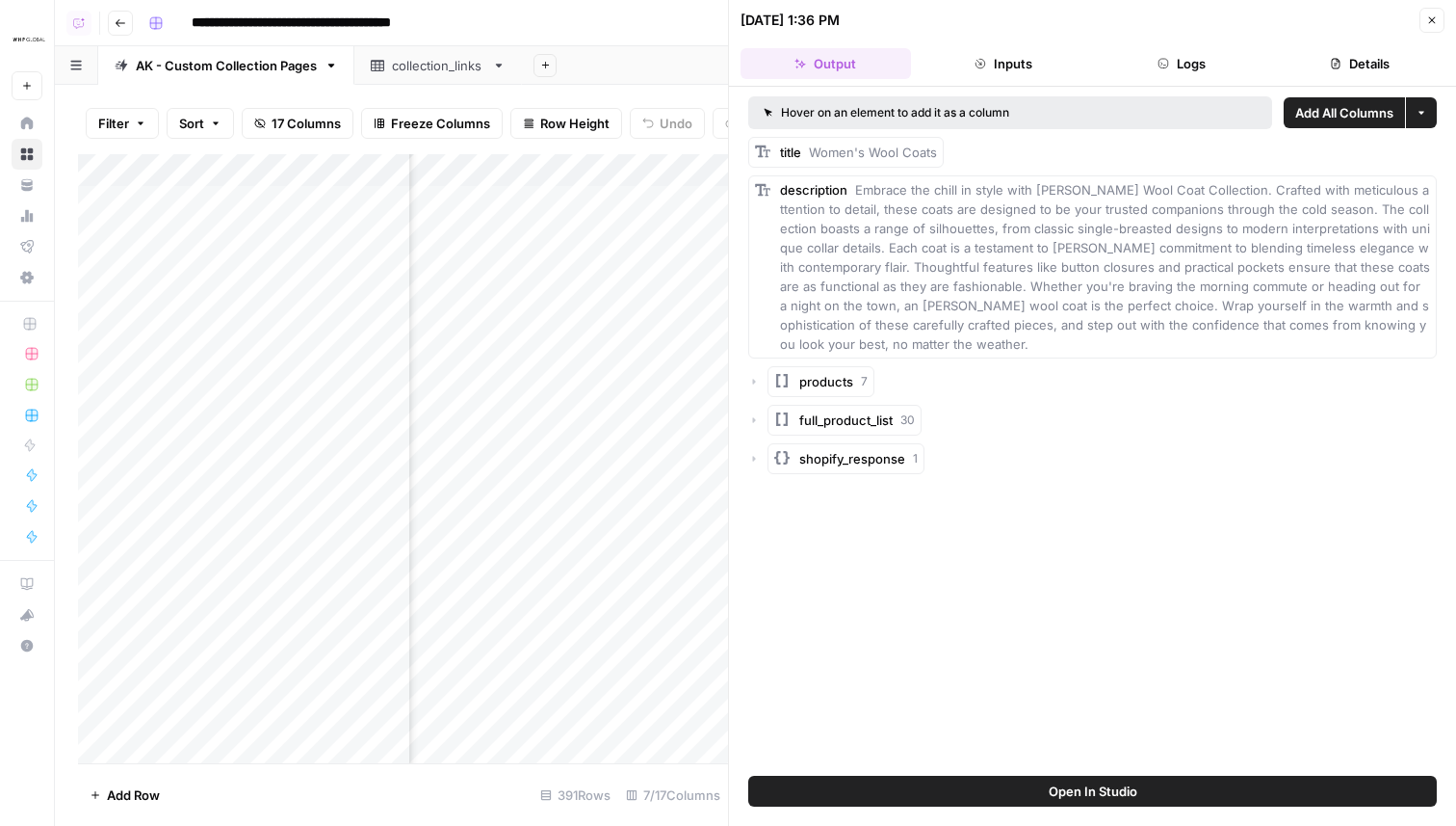
click at [755, 460] on icon "button" at bounding box center [754, 459] width 12 height 12
click at [773, 498] on icon "button" at bounding box center [774, 497] width 3 height 6
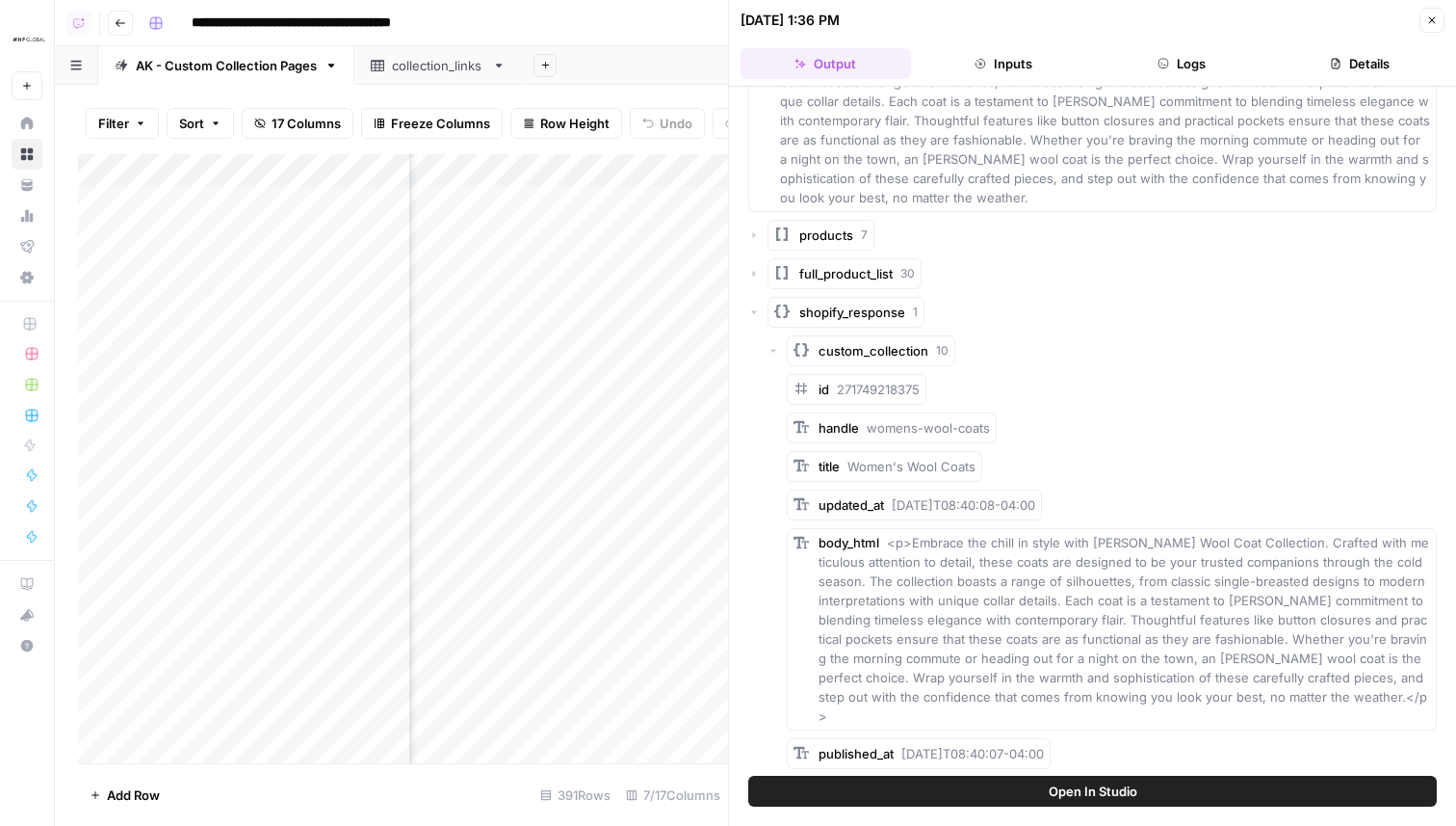
scroll to position [93, 0]
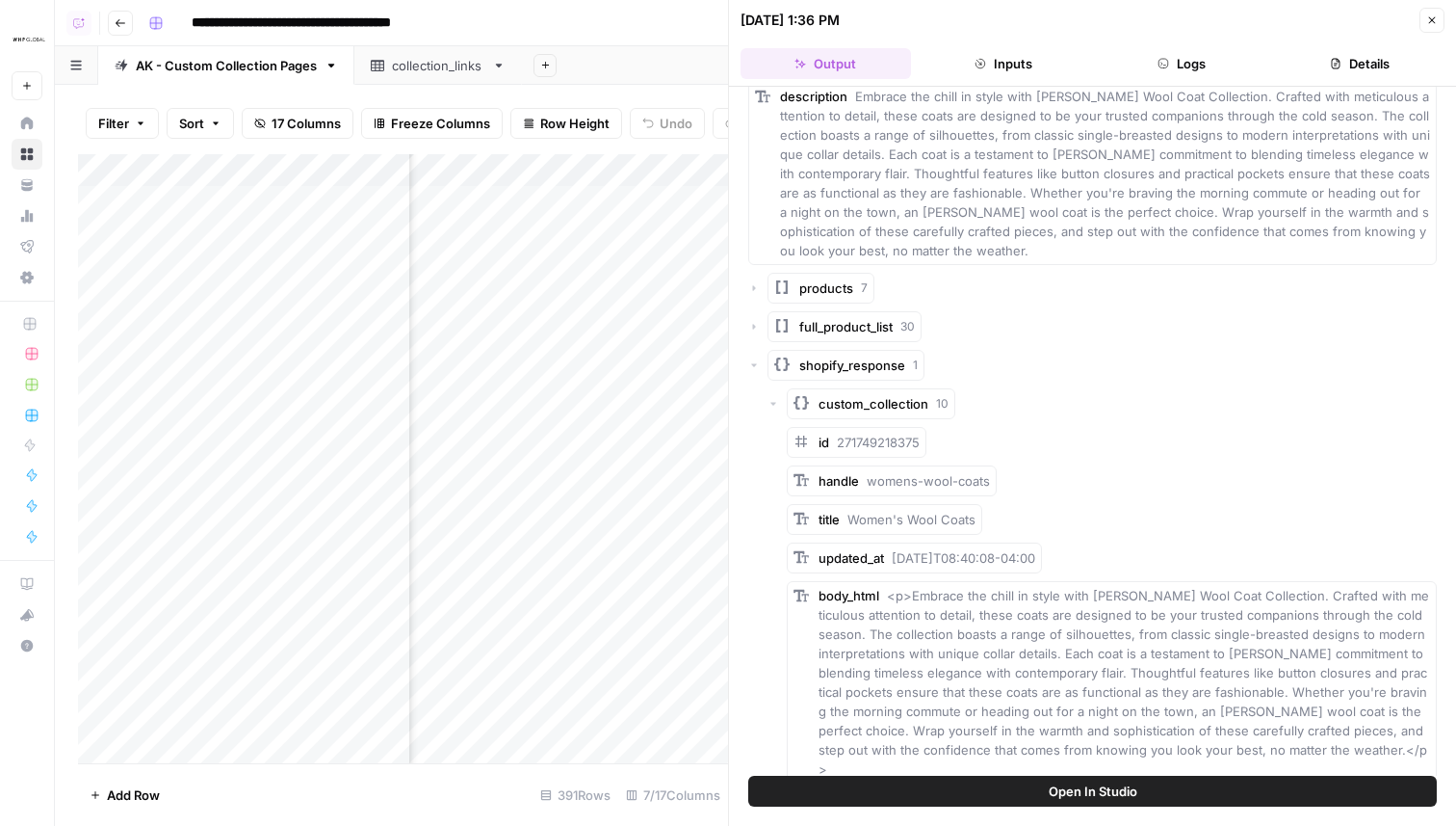
click at [754, 367] on icon "button" at bounding box center [754, 365] width 12 height 12
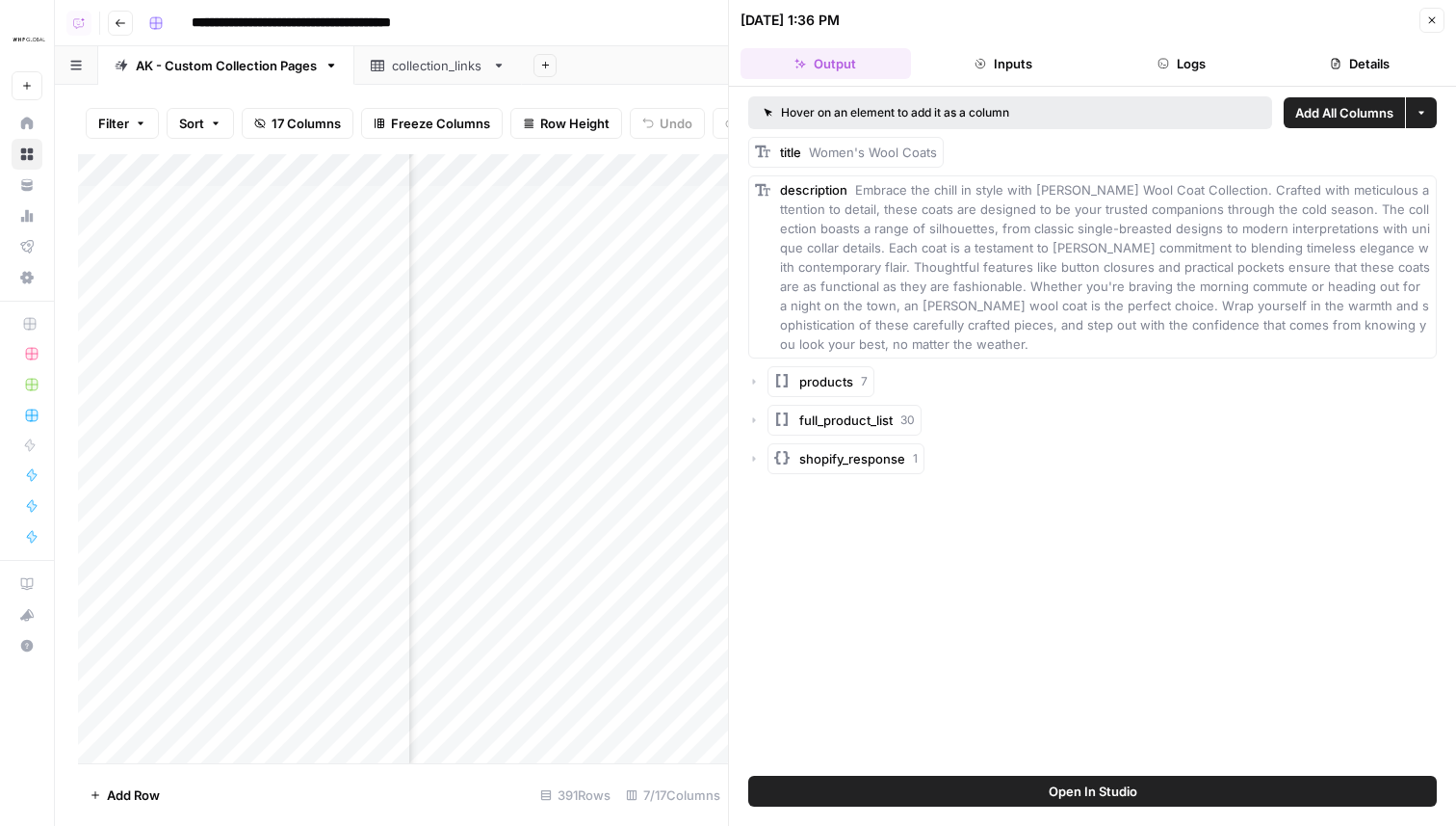
click at [1436, 18] on icon "button" at bounding box center [1432, 21] width 12 height 12
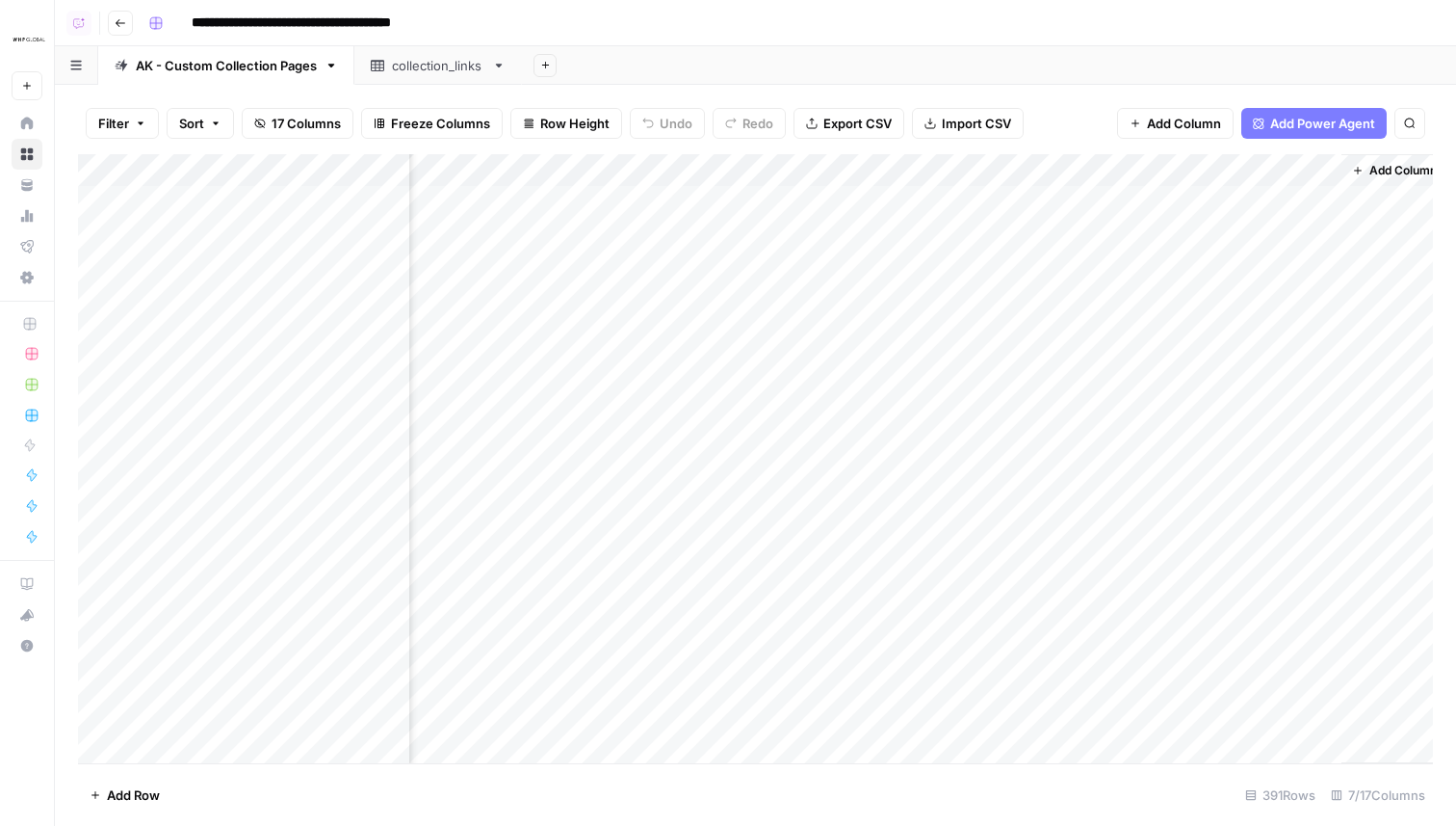
scroll to position [0, 641]
click at [987, 303] on div "Add Column" at bounding box center [755, 459] width 1355 height 609
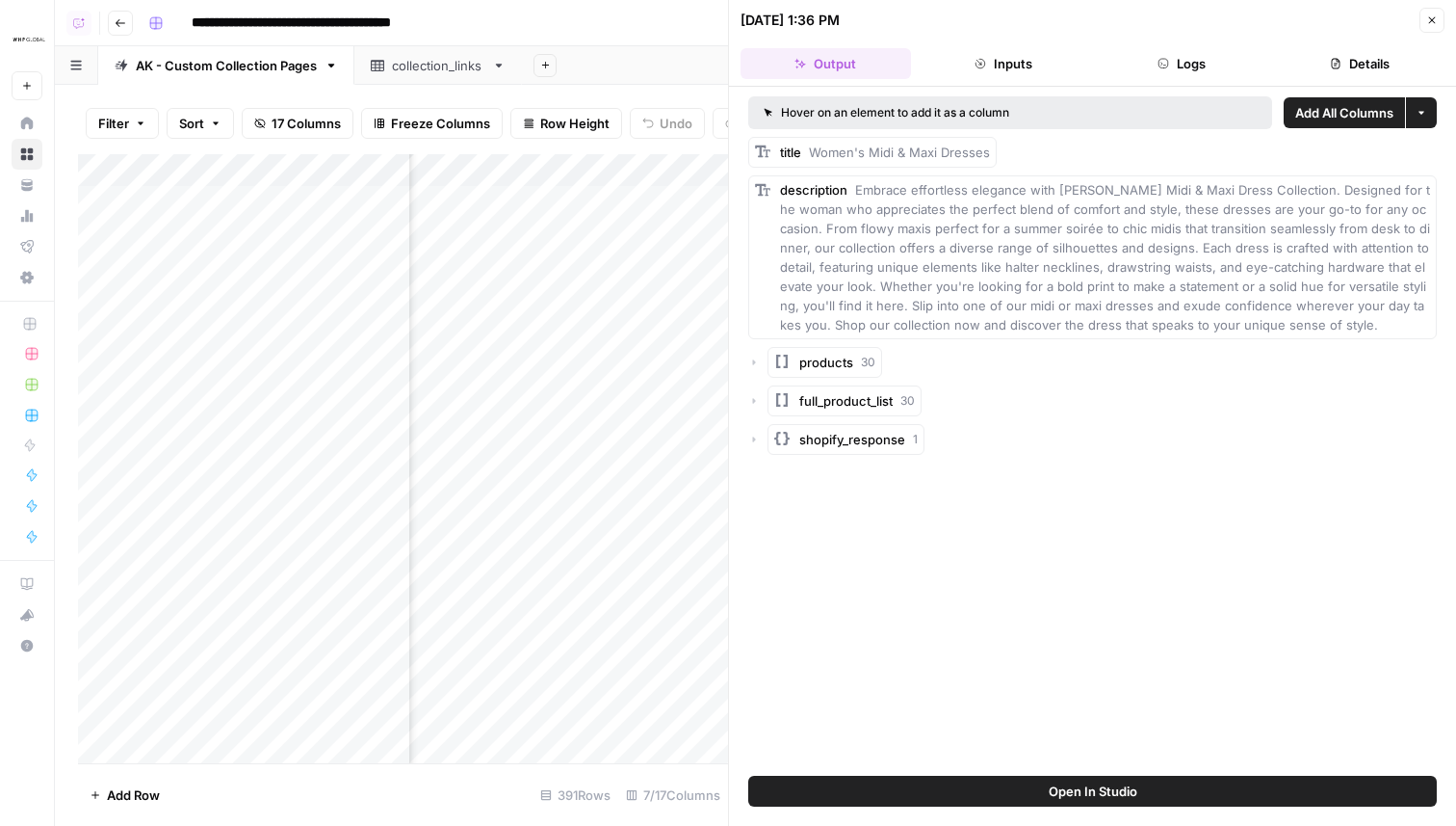
click at [1433, 19] on icon "button" at bounding box center [1432, 21] width 12 height 12
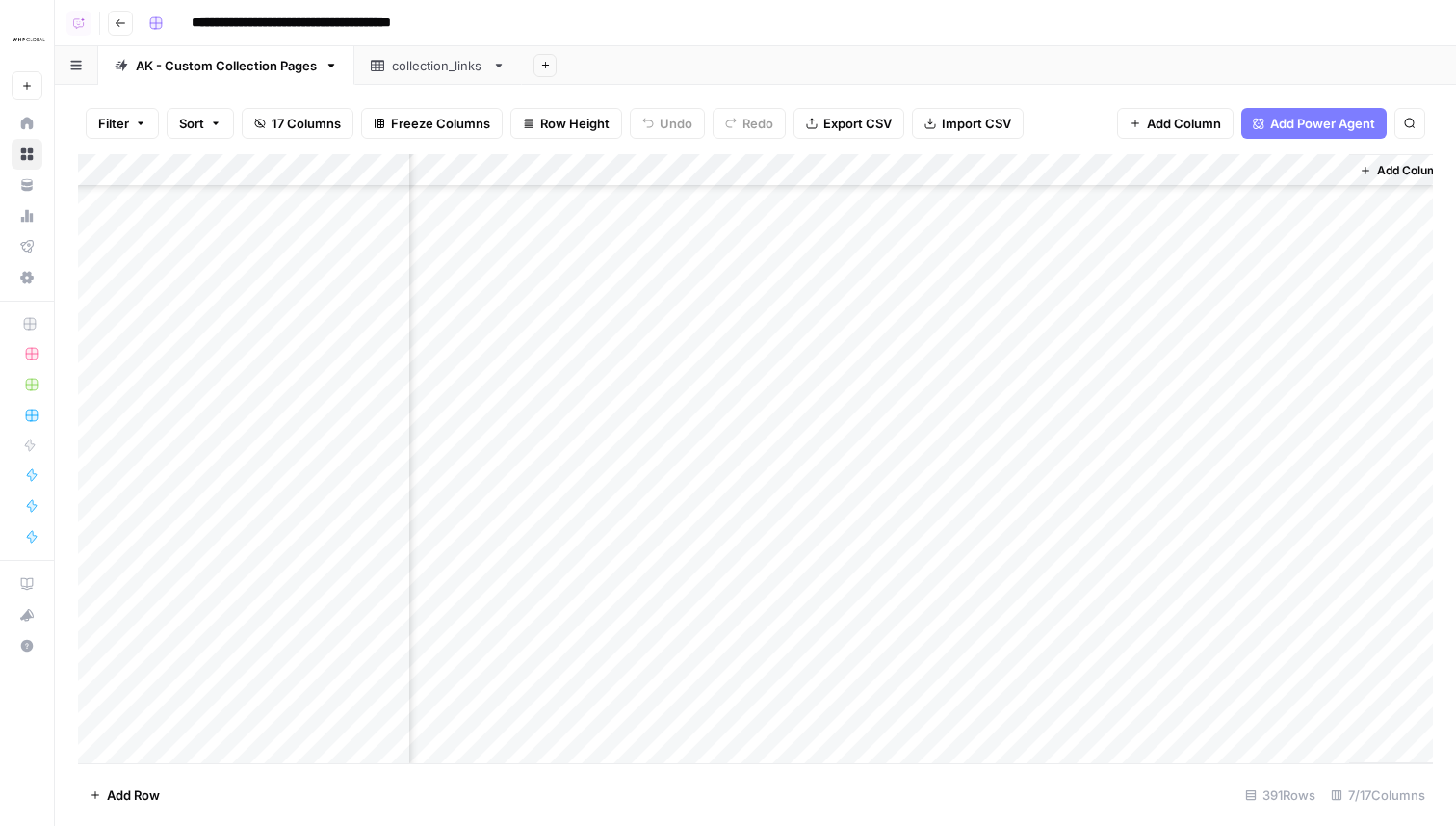
scroll to position [515, 641]
click at [985, 236] on div "Add Column" at bounding box center [755, 459] width 1355 height 609
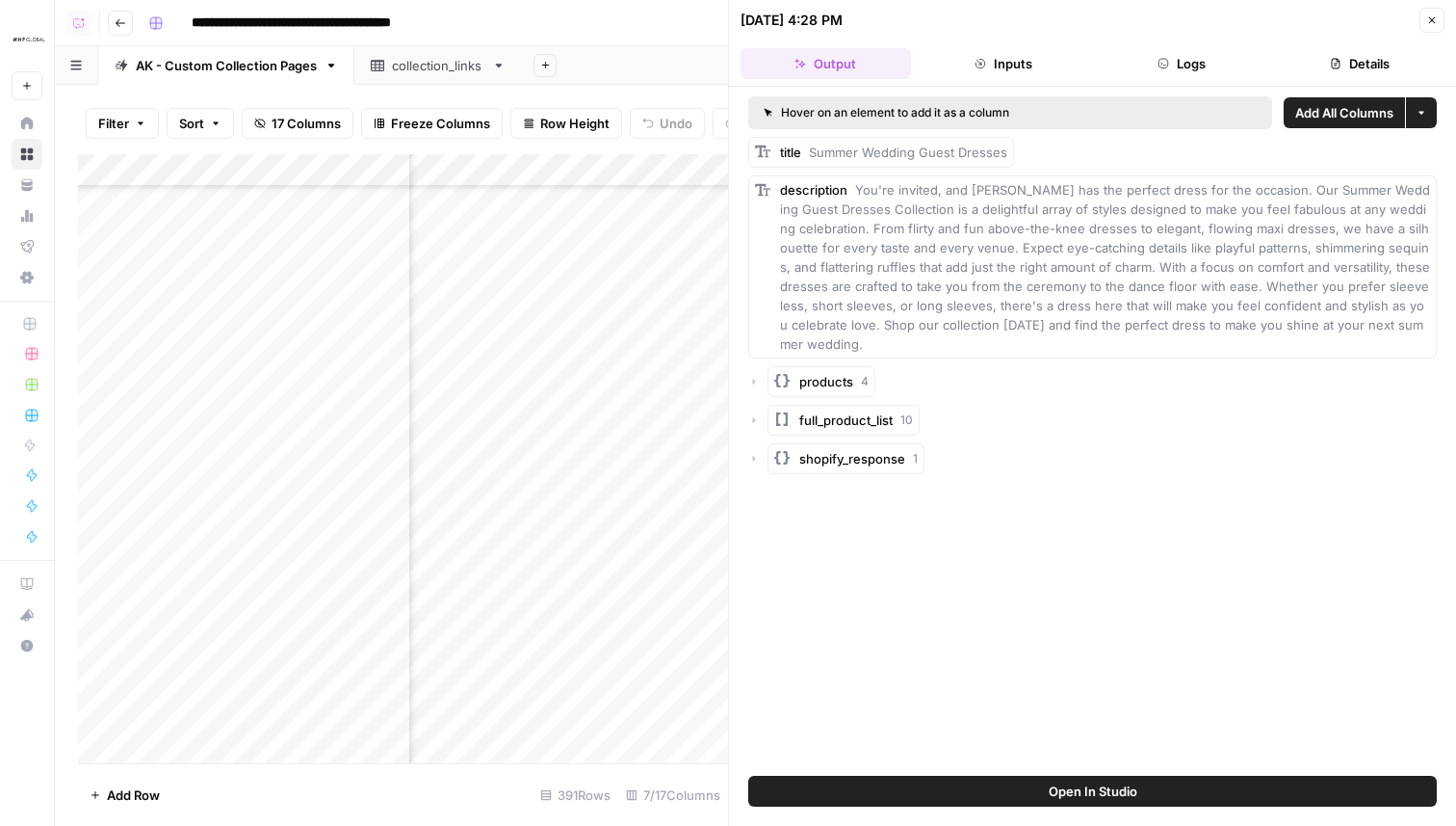
click at [1436, 24] on icon "button" at bounding box center [1432, 21] width 12 height 12
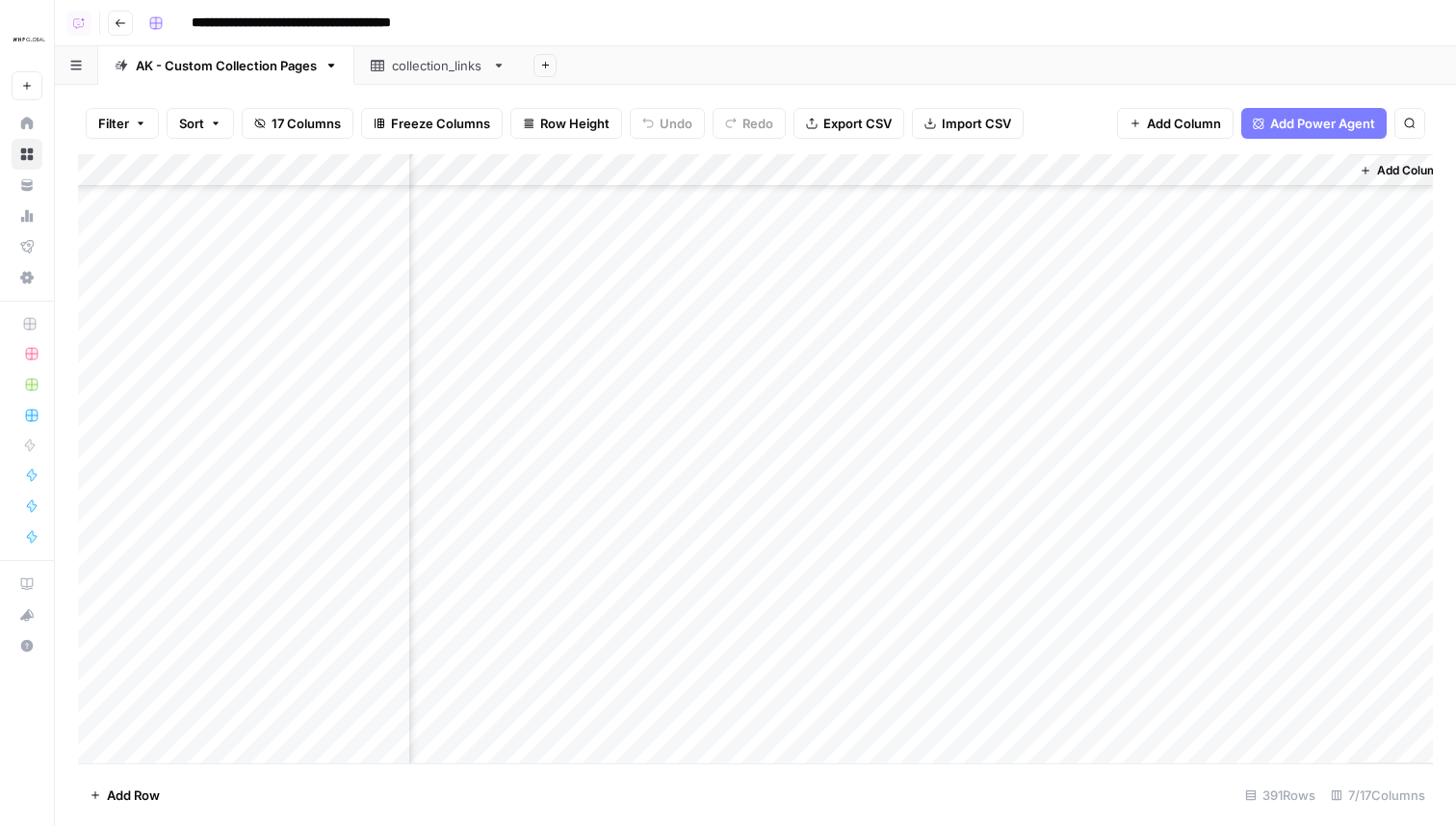
scroll to position [938, 641]
click at [985, 361] on div "Add Column" at bounding box center [755, 459] width 1355 height 609
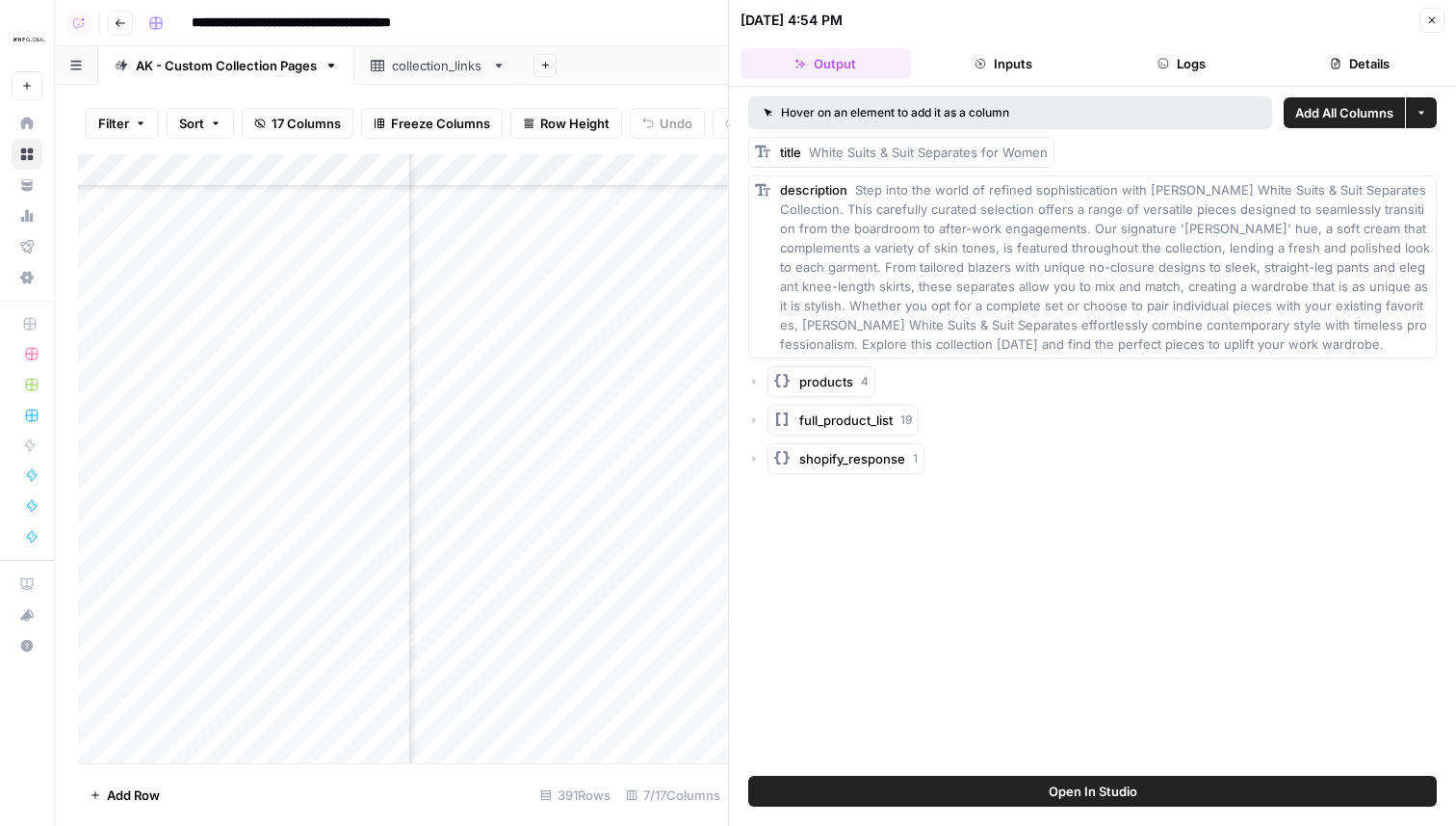
click at [1432, 17] on icon "button" at bounding box center [1432, 21] width 12 height 12
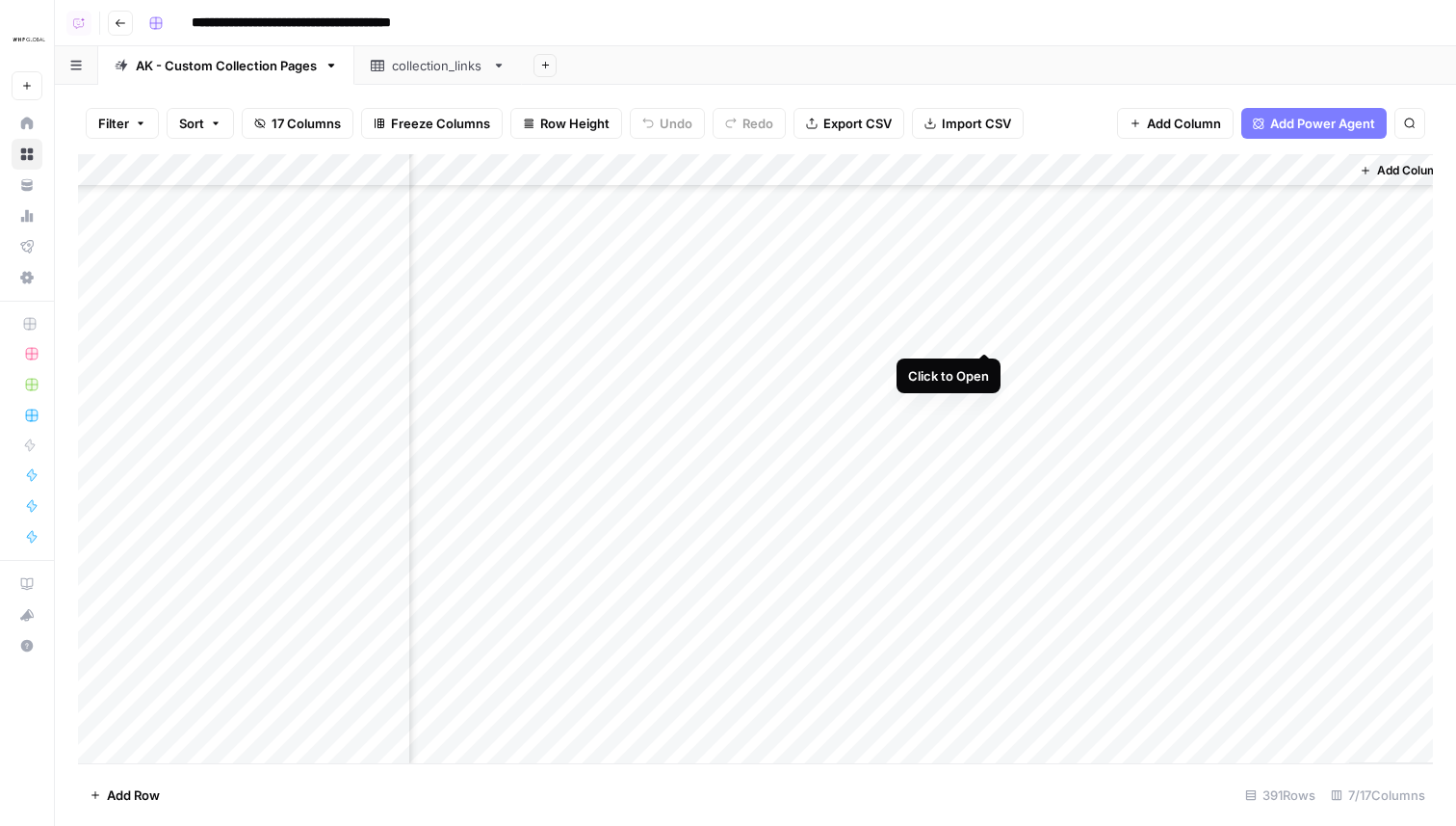
click at [986, 312] on div "Add Column" at bounding box center [755, 459] width 1355 height 609
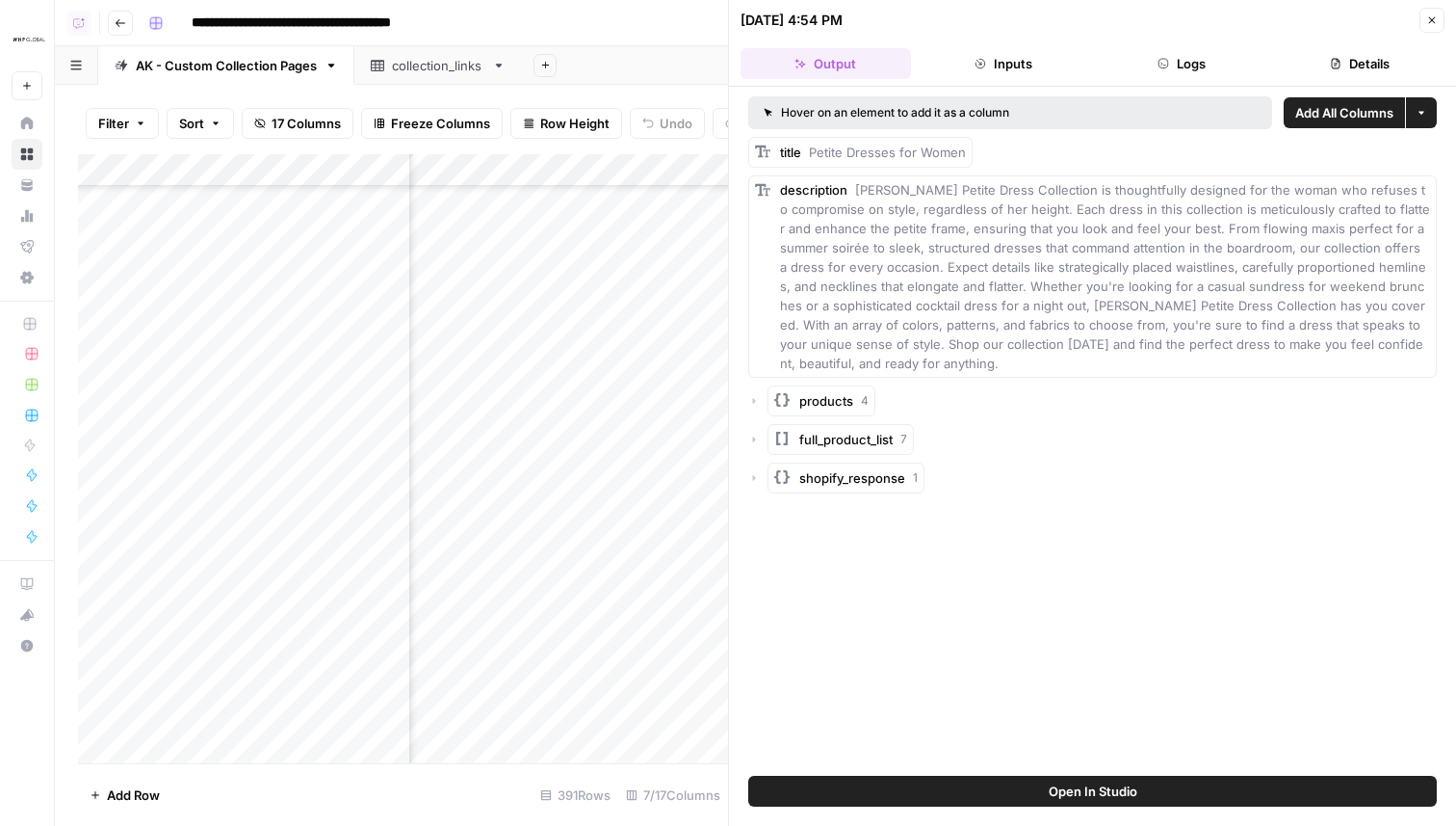
click at [1435, 21] on icon "button" at bounding box center [1432, 21] width 12 height 12
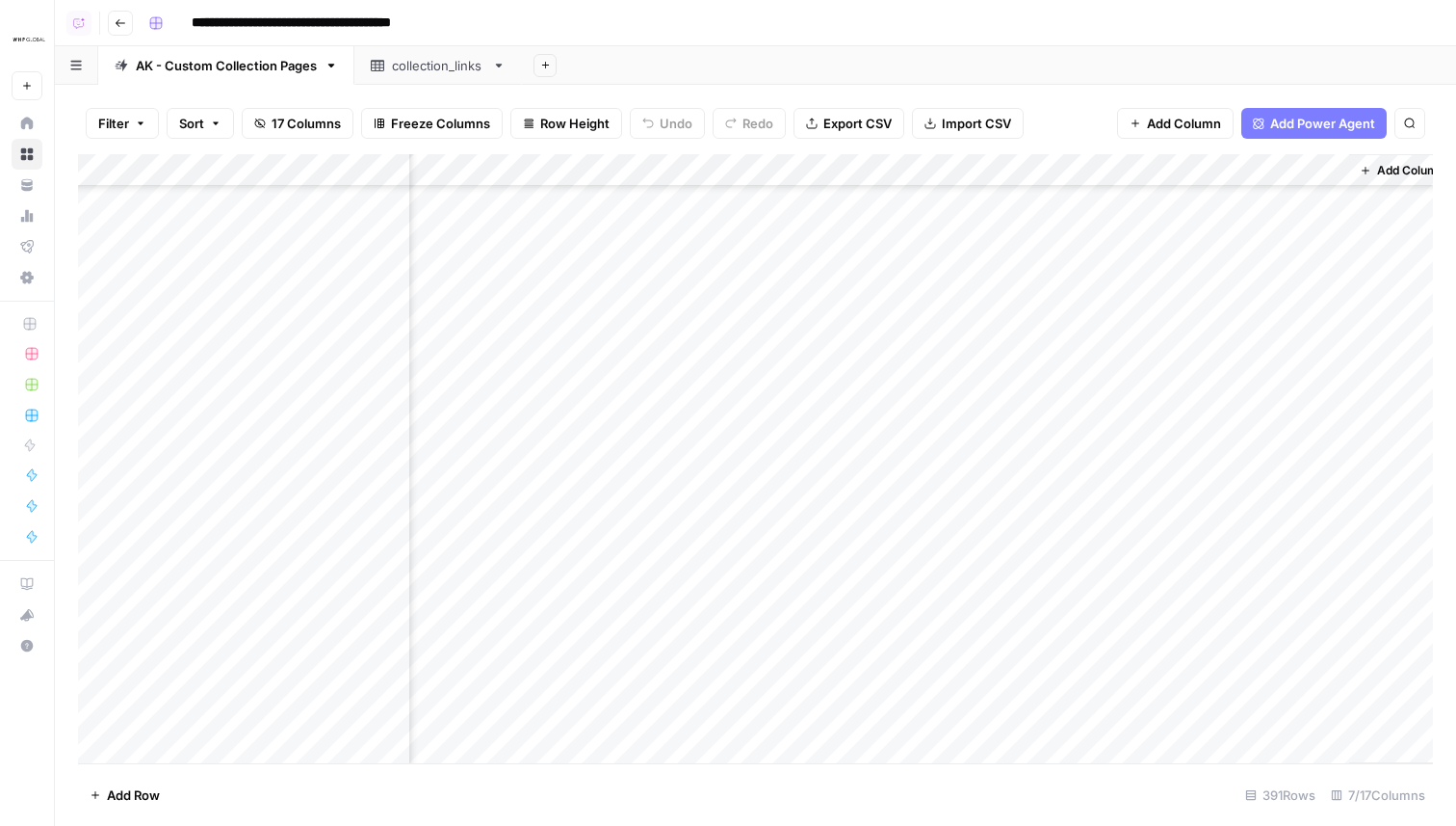
scroll to position [1529, 641]
click at [243, 633] on div "Add Column" at bounding box center [755, 459] width 1355 height 609
click at [214, 596] on div "Add Column" at bounding box center [755, 459] width 1355 height 609
click at [984, 285] on div "Add Column" at bounding box center [755, 459] width 1355 height 609
